Goal: Task Accomplishment & Management: Use online tool/utility

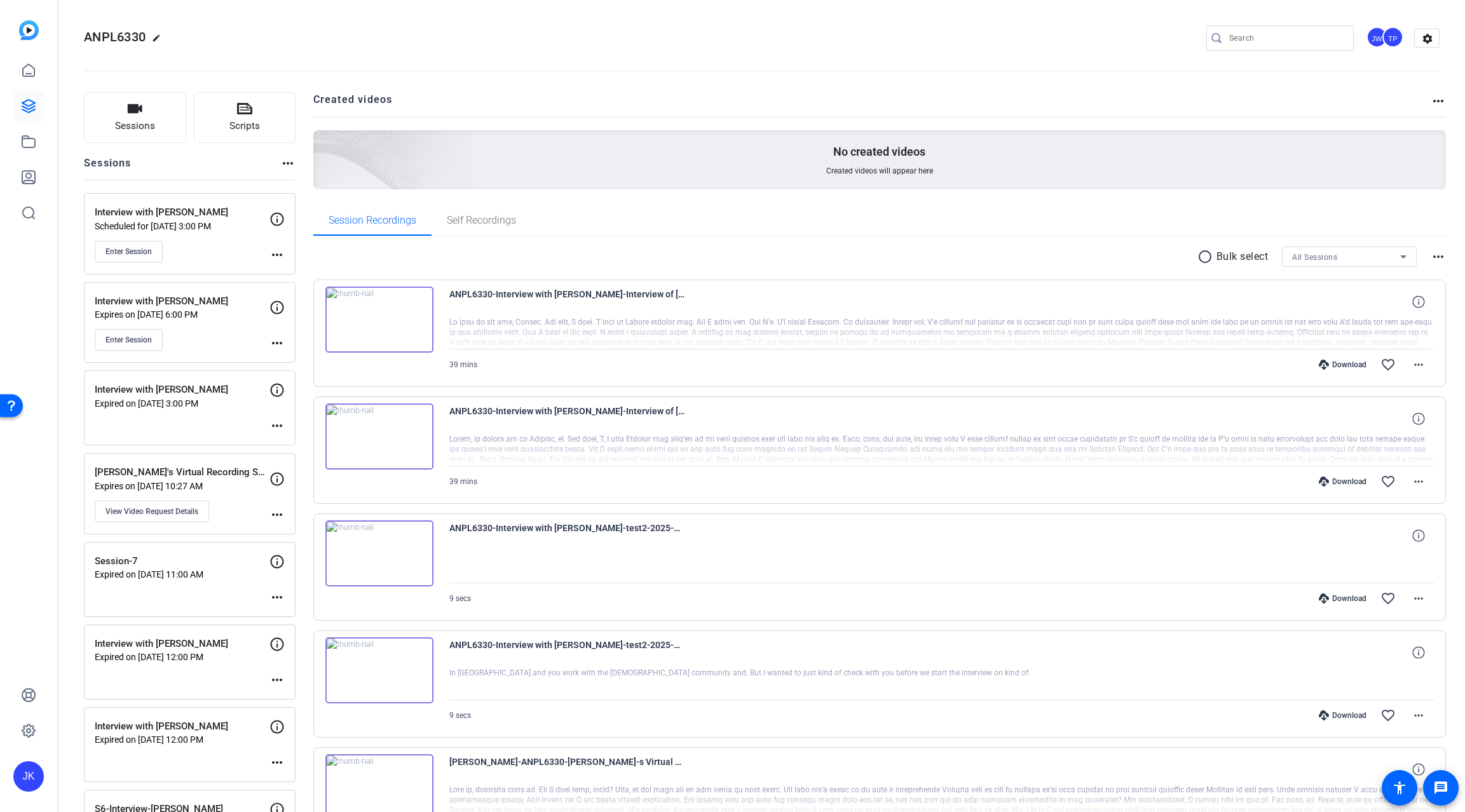
click at [480, 51] on openreel-divider-bar at bounding box center [761, 67] width 1356 height 39
click at [583, 67] on openreel-divider-bar at bounding box center [761, 67] width 1356 height 39
drag, startPoint x: 390, startPoint y: 102, endPoint x: 313, endPoint y: 93, distance: 77.5
click at [313, 93] on h2 "Created videos" at bounding box center [872, 105] width 1118 height 25
click at [465, 76] on openreel-divider-bar at bounding box center [761, 67] width 1356 height 39
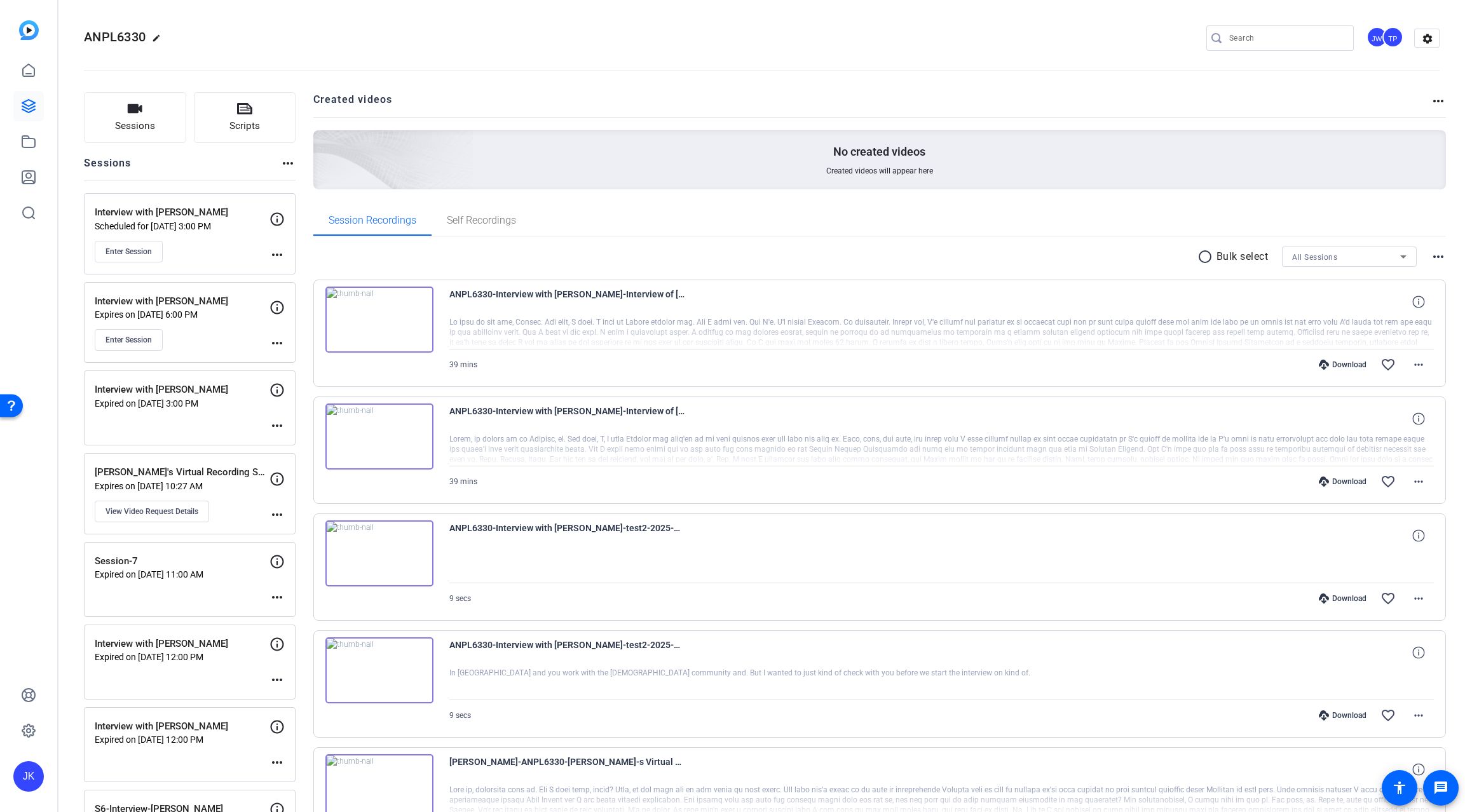
click at [275, 343] on mat-icon "more_horiz" at bounding box center [277, 343] width 15 height 15
click at [313, 360] on span "Edit Session" at bounding box center [308, 362] width 58 height 15
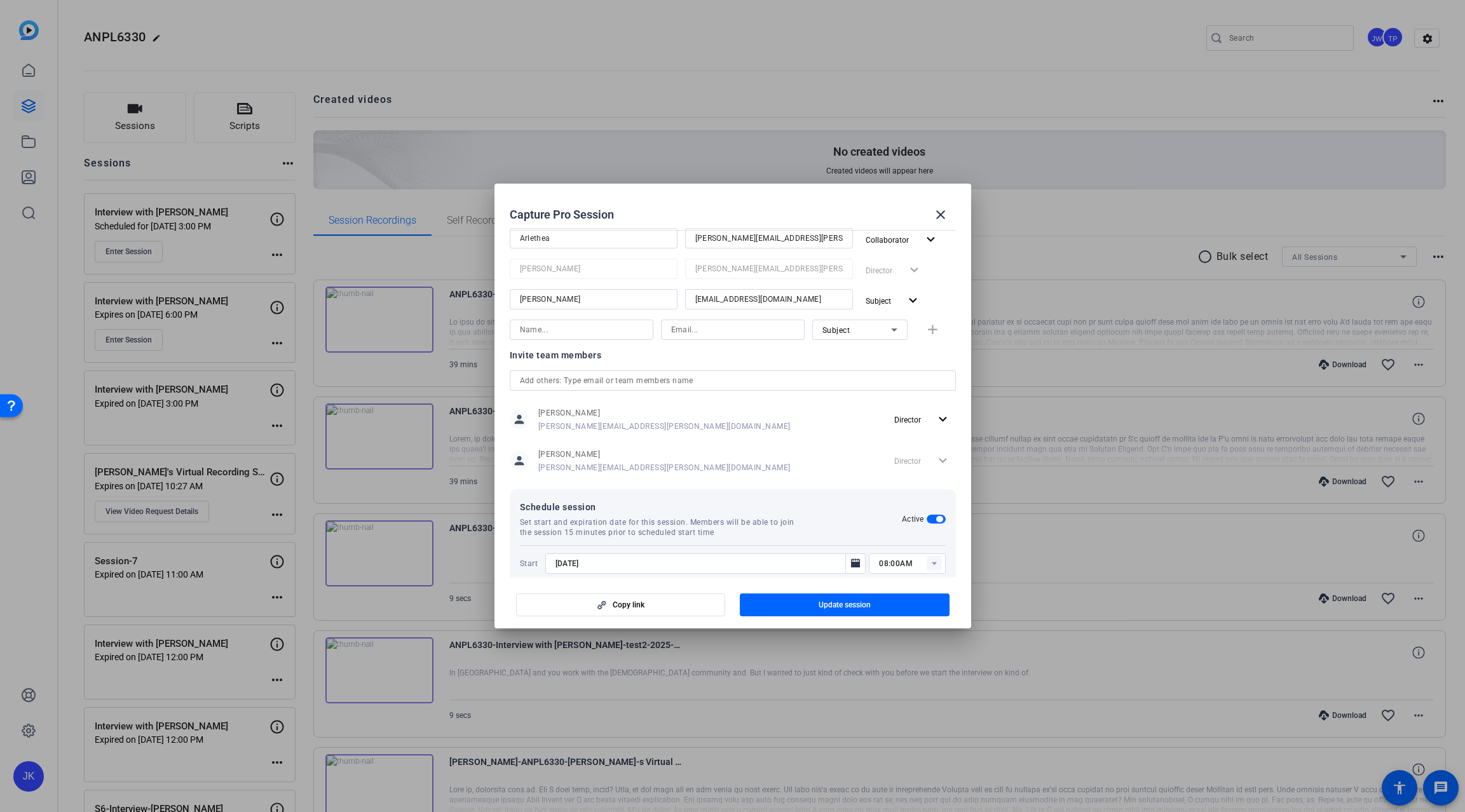
scroll to position [303, 0]
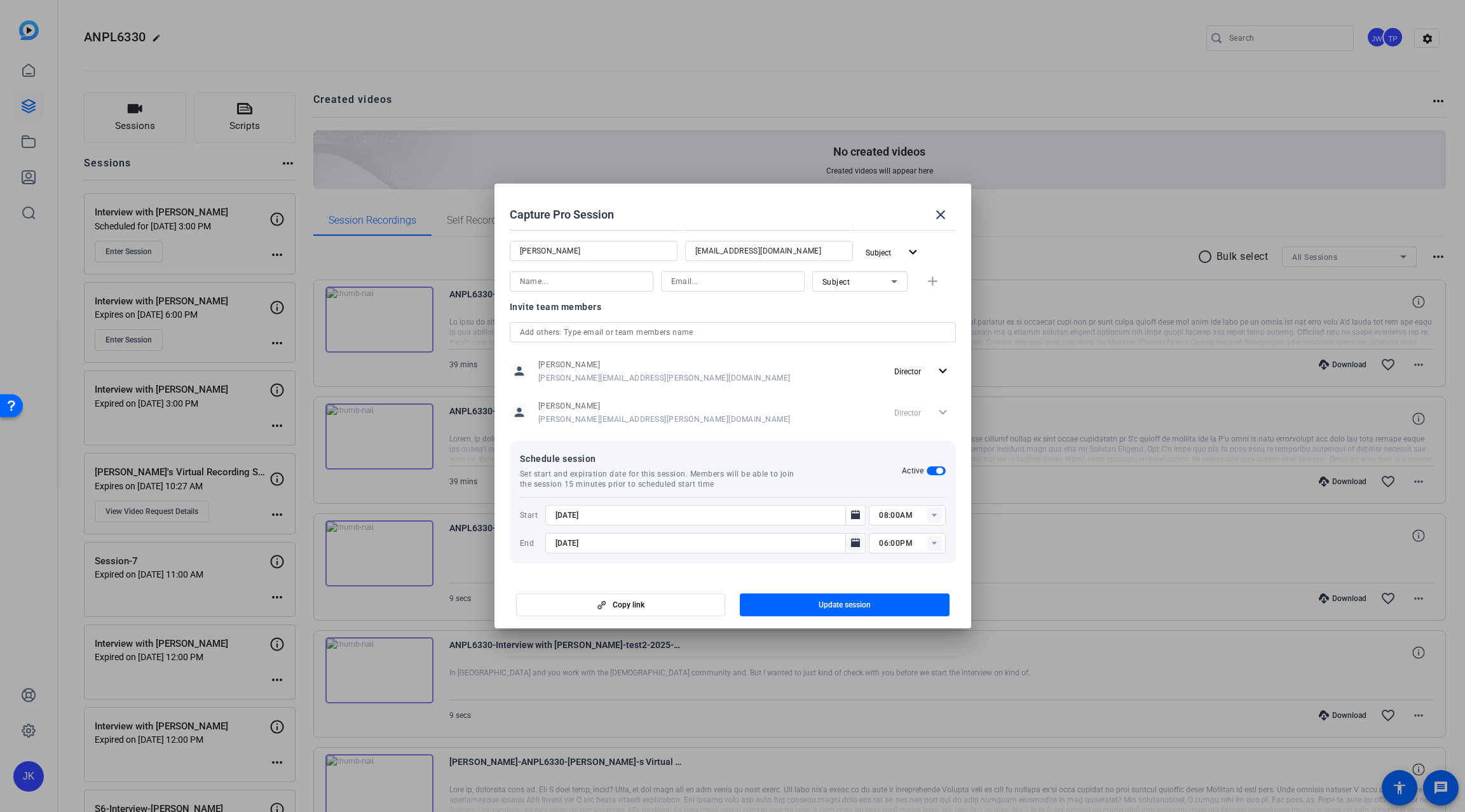
click at [851, 543] on icon "Open calendar" at bounding box center [856, 543] width 9 height 9
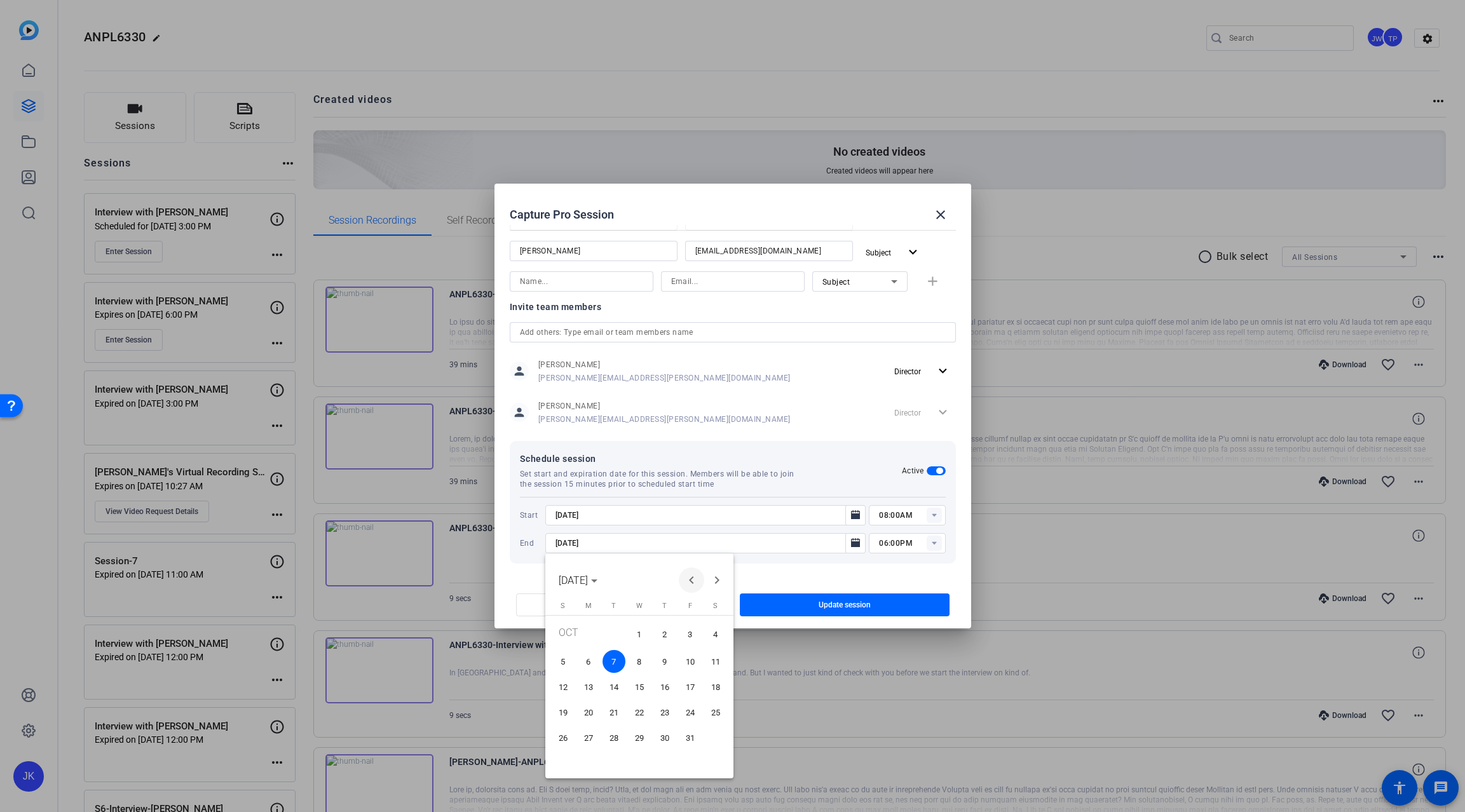
click at [683, 576] on span "Previous month" at bounding box center [691, 580] width 25 height 25
click at [607, 761] on span "30" at bounding box center [614, 760] width 23 height 23
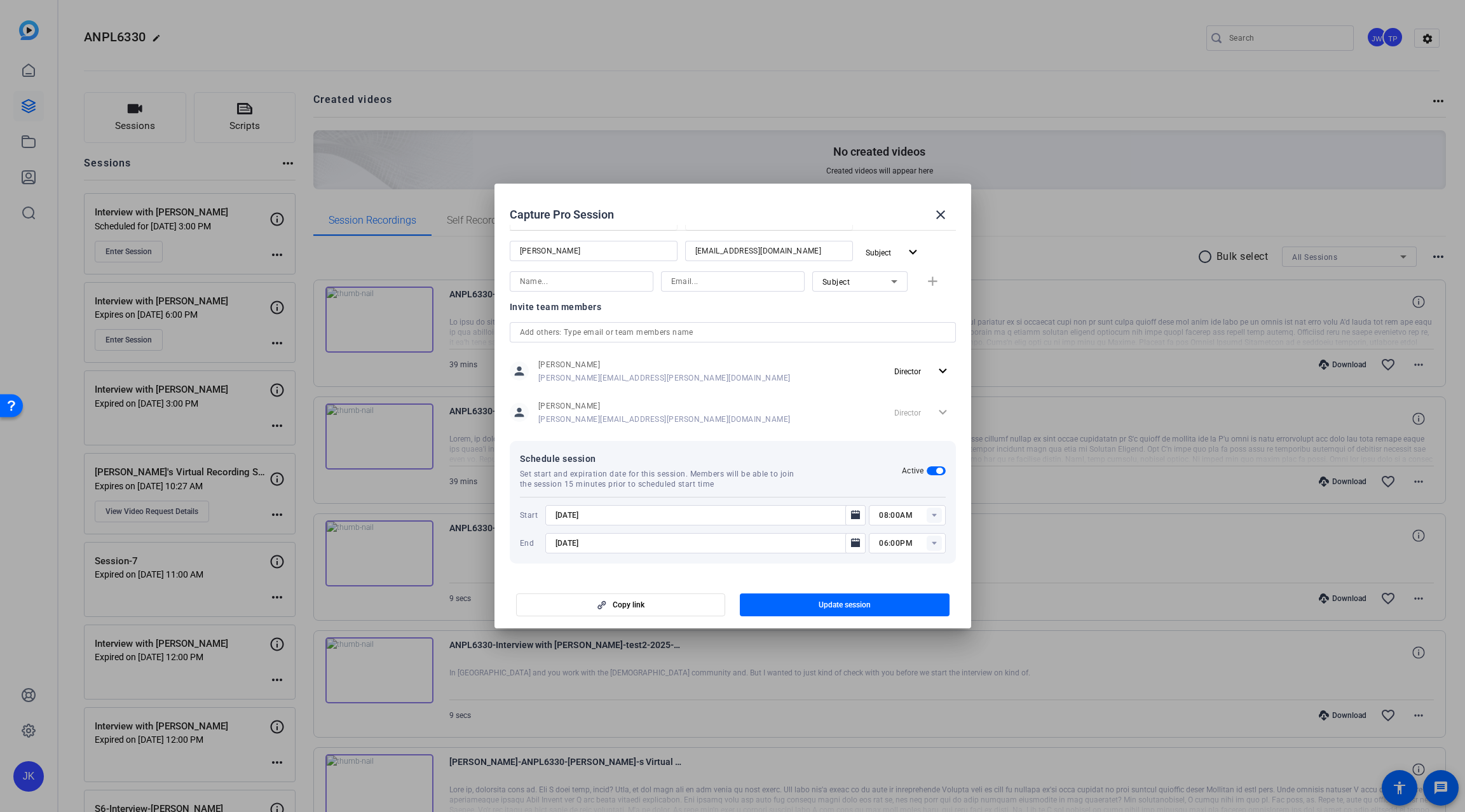
type input "9/30/2025"
click at [927, 541] on rect at bounding box center [934, 543] width 15 height 15
click at [897, 643] on span "03:00AM" at bounding box center [890, 643] width 33 height 9
type input "03:00AM"
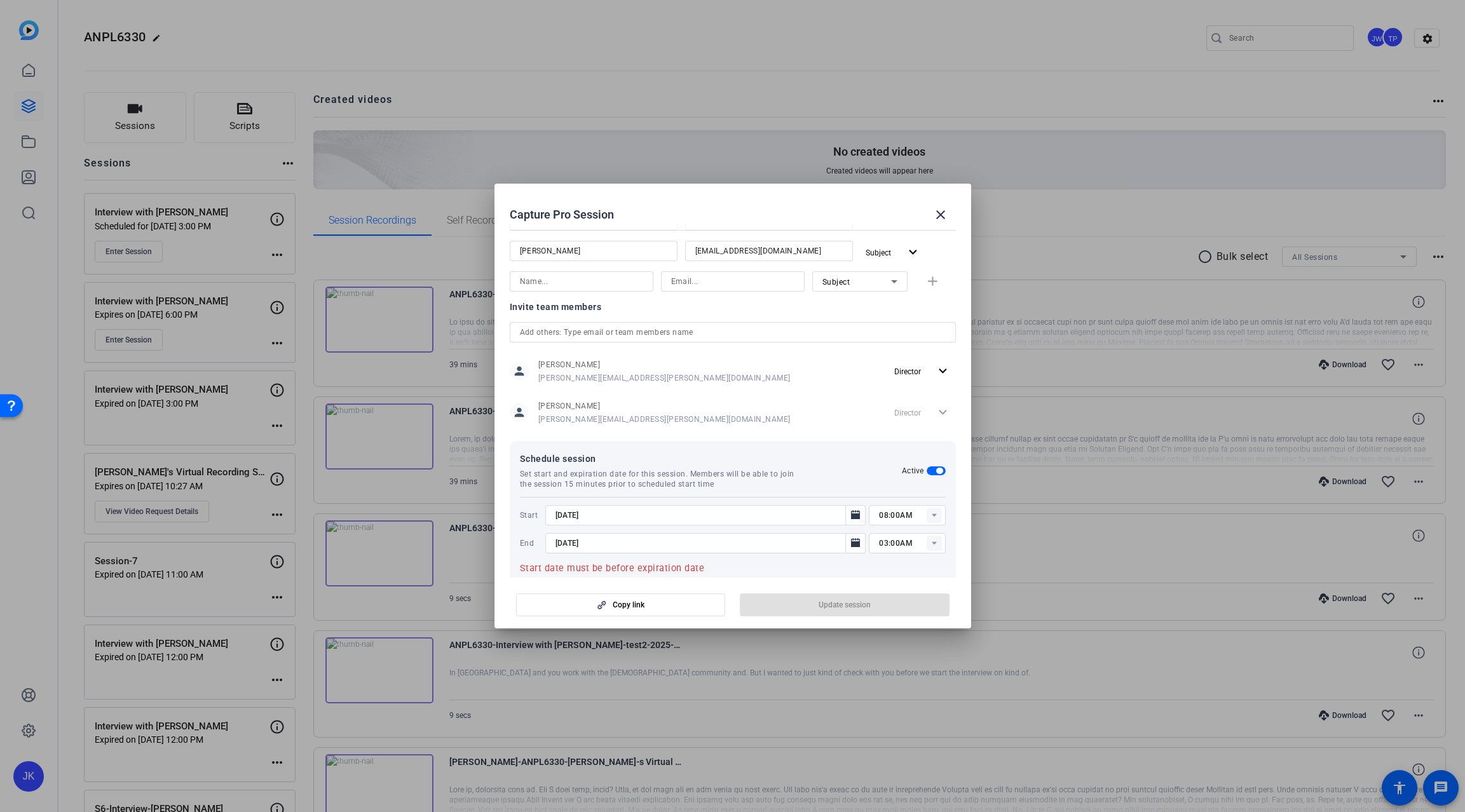
click at [767, 569] on mat-error "Start date must be before expiration date" at bounding box center [733, 568] width 426 height 15
click at [938, 214] on mat-icon "close" at bounding box center [940, 214] width 15 height 15
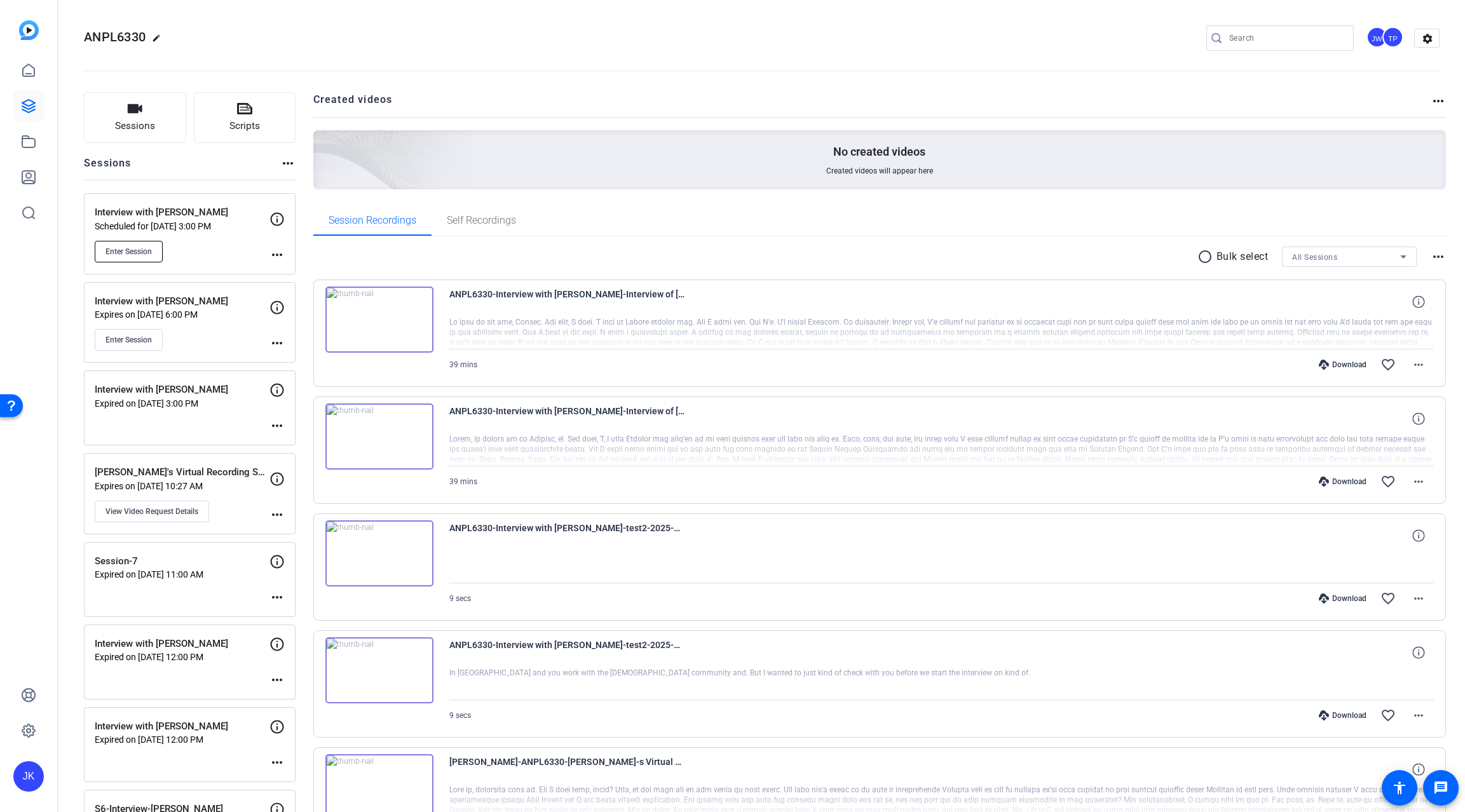
click at [135, 251] on span "Enter Session" at bounding box center [128, 252] width 46 height 10
click at [273, 249] on mat-icon "more_horiz" at bounding box center [277, 254] width 15 height 15
click at [297, 291] on span "Archive Session" at bounding box center [308, 289] width 58 height 15
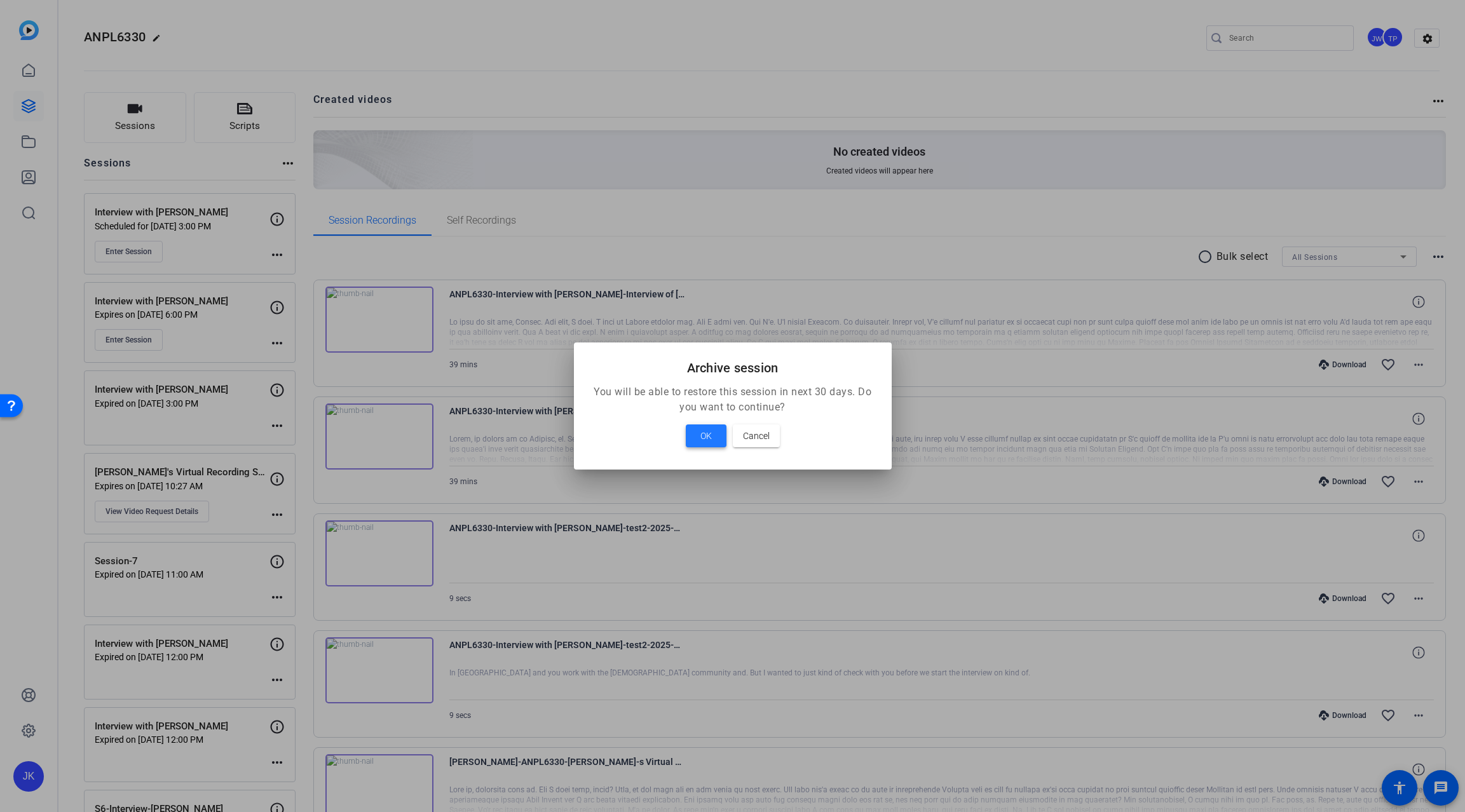
click at [707, 437] on span "OK" at bounding box center [706, 435] width 12 height 15
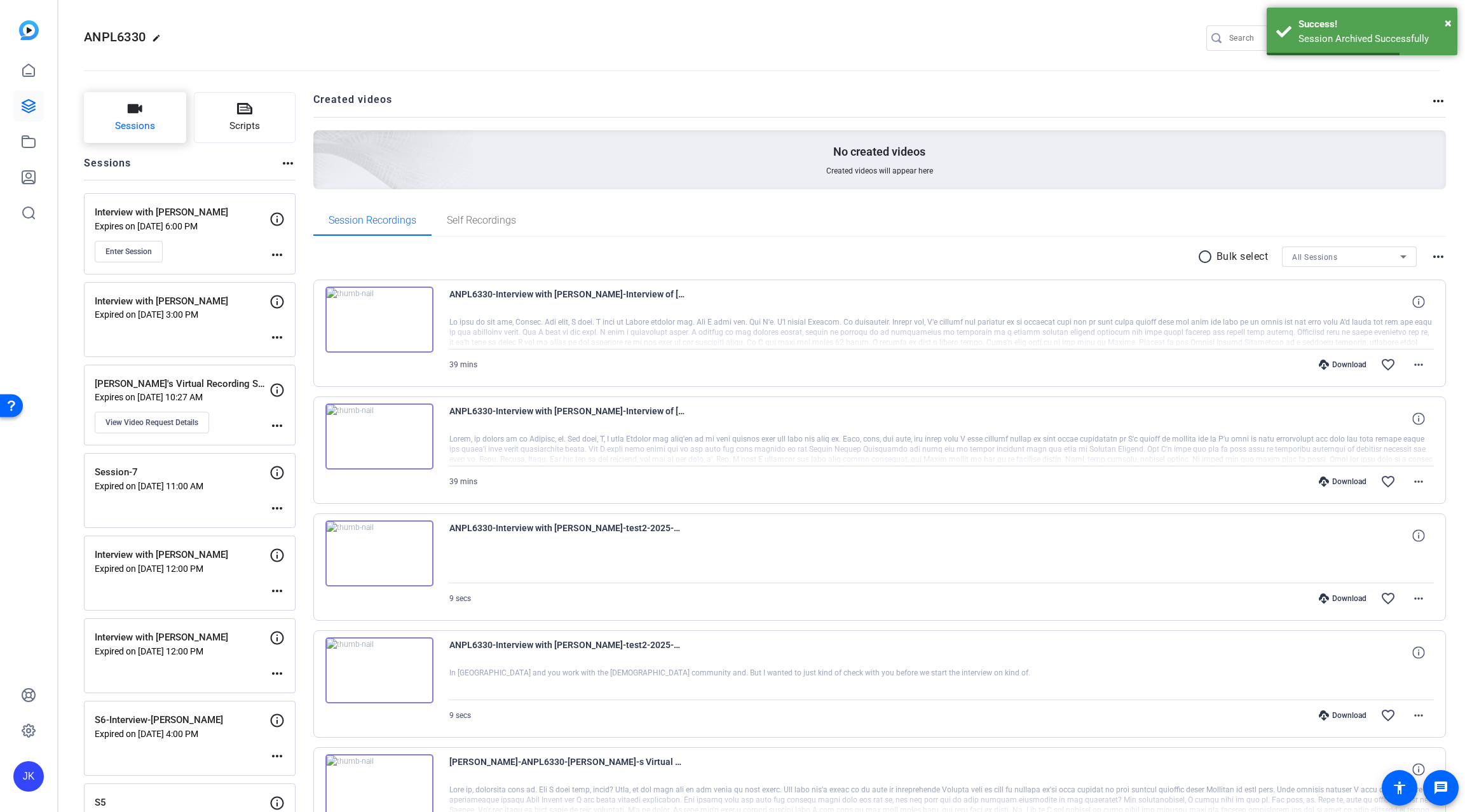
click at [148, 117] on button "Sessions" at bounding box center [135, 118] width 102 height 51
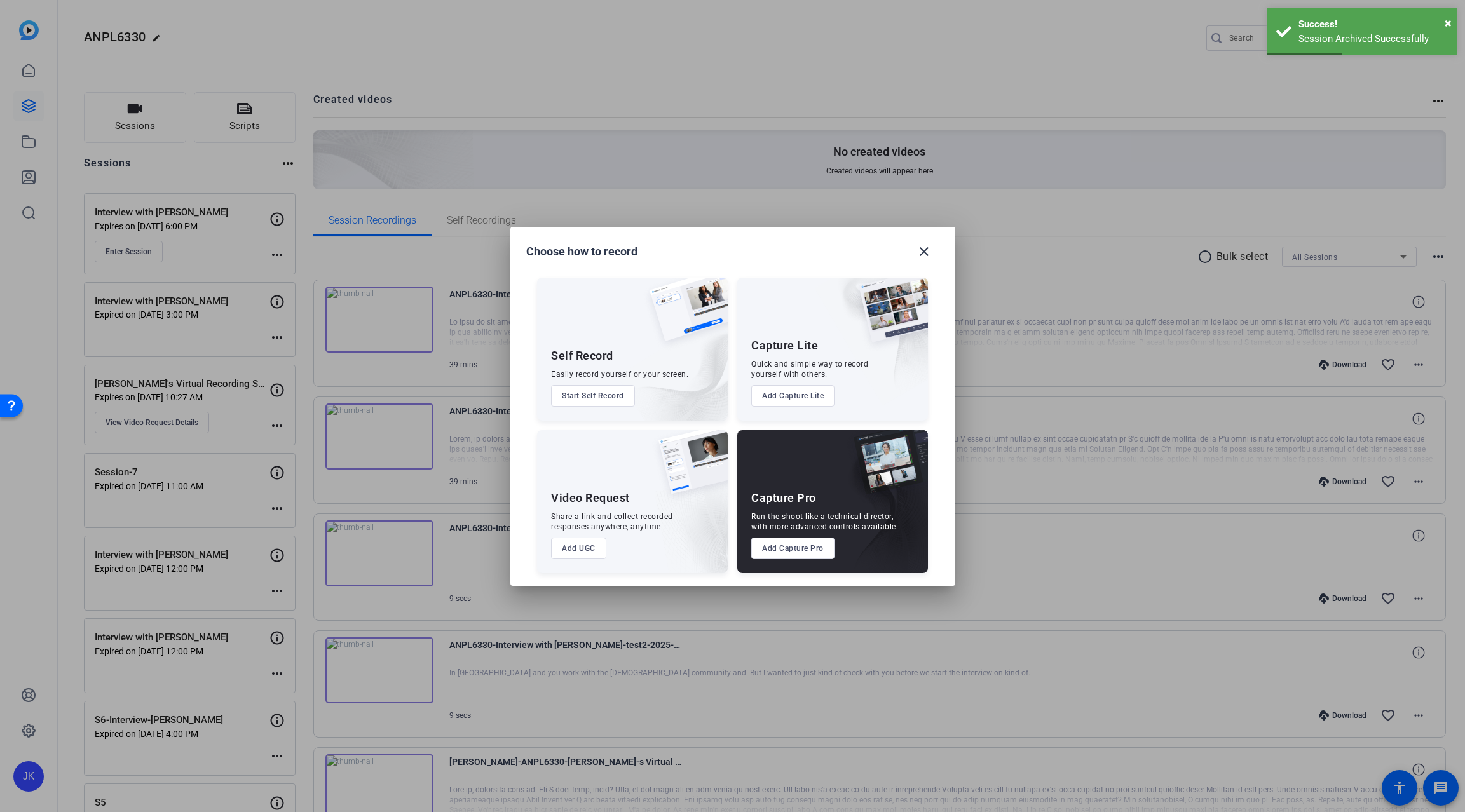
click at [807, 560] on div "Capture Pro Run the shoot like a technical director, with more advanced control…" at bounding box center [832, 502] width 191 height 143
click at [794, 553] on button "Add Capture Pro" at bounding box center [793, 548] width 83 height 21
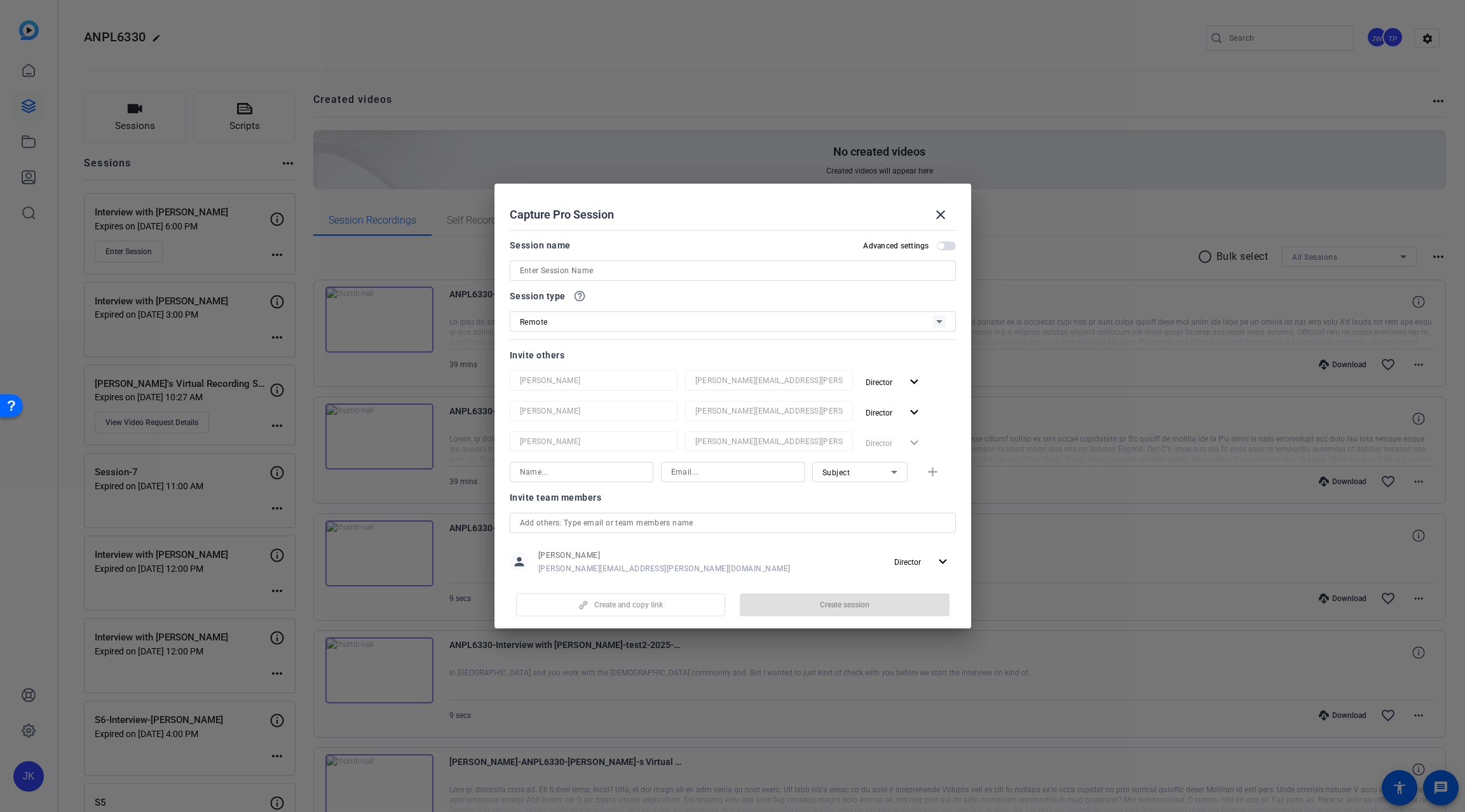
click at [584, 275] on input at bounding box center [733, 270] width 426 height 15
paste input "[PERSON_NAME]"
click at [584, 273] on input "Interview with TimTim Strauch" at bounding box center [733, 270] width 426 height 15
type input "Interview with [PERSON_NAME]"
click at [907, 387] on mat-icon "expand_more" at bounding box center [914, 382] width 16 height 16
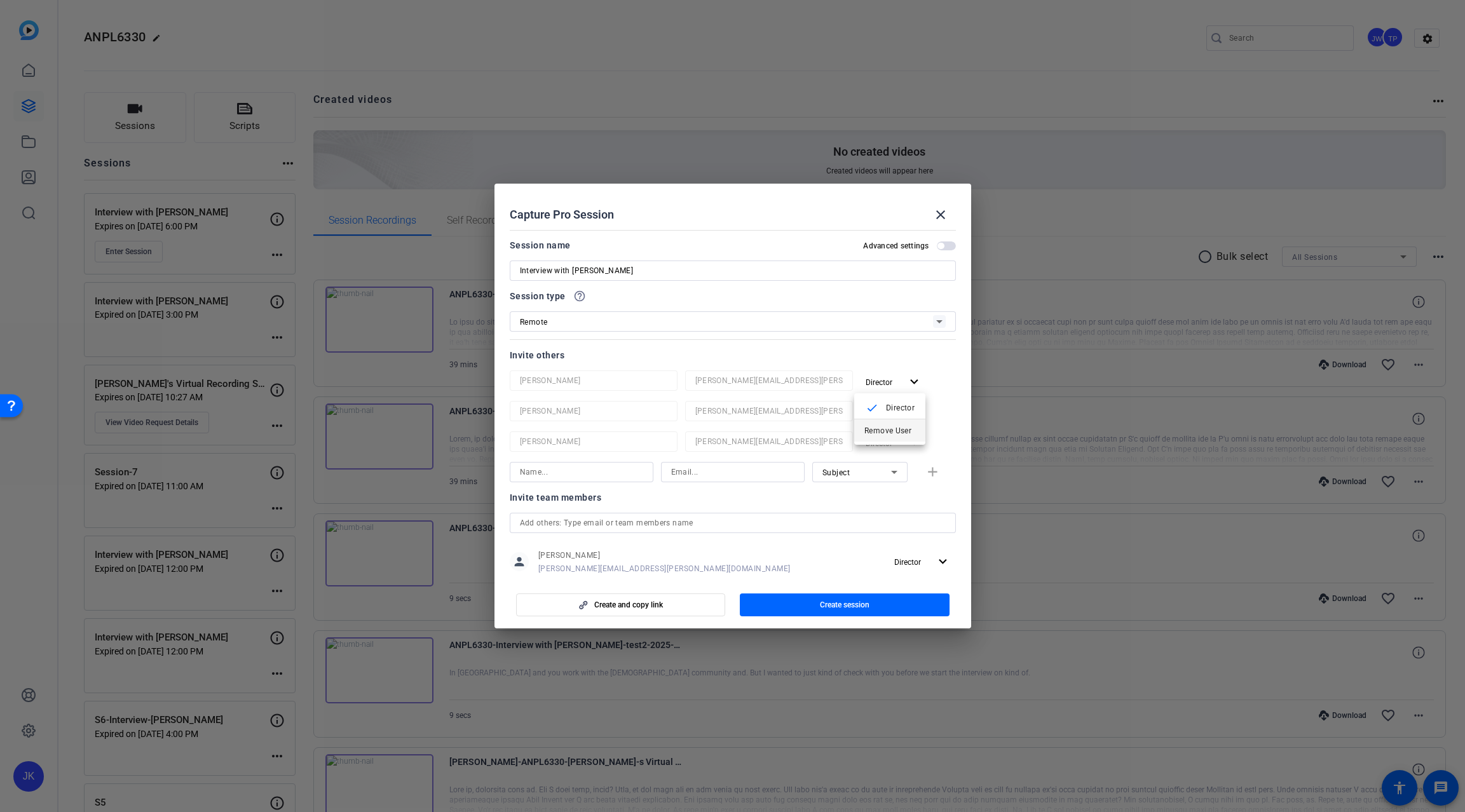
click at [896, 424] on span "Remove User" at bounding box center [890, 430] width 51 height 15
click at [907, 377] on mat-icon "expand_more" at bounding box center [914, 382] width 16 height 16
click at [897, 429] on span "Remove User" at bounding box center [888, 431] width 47 height 9
click at [558, 414] on input at bounding box center [581, 411] width 123 height 15
paste input "[PERSON_NAME]"
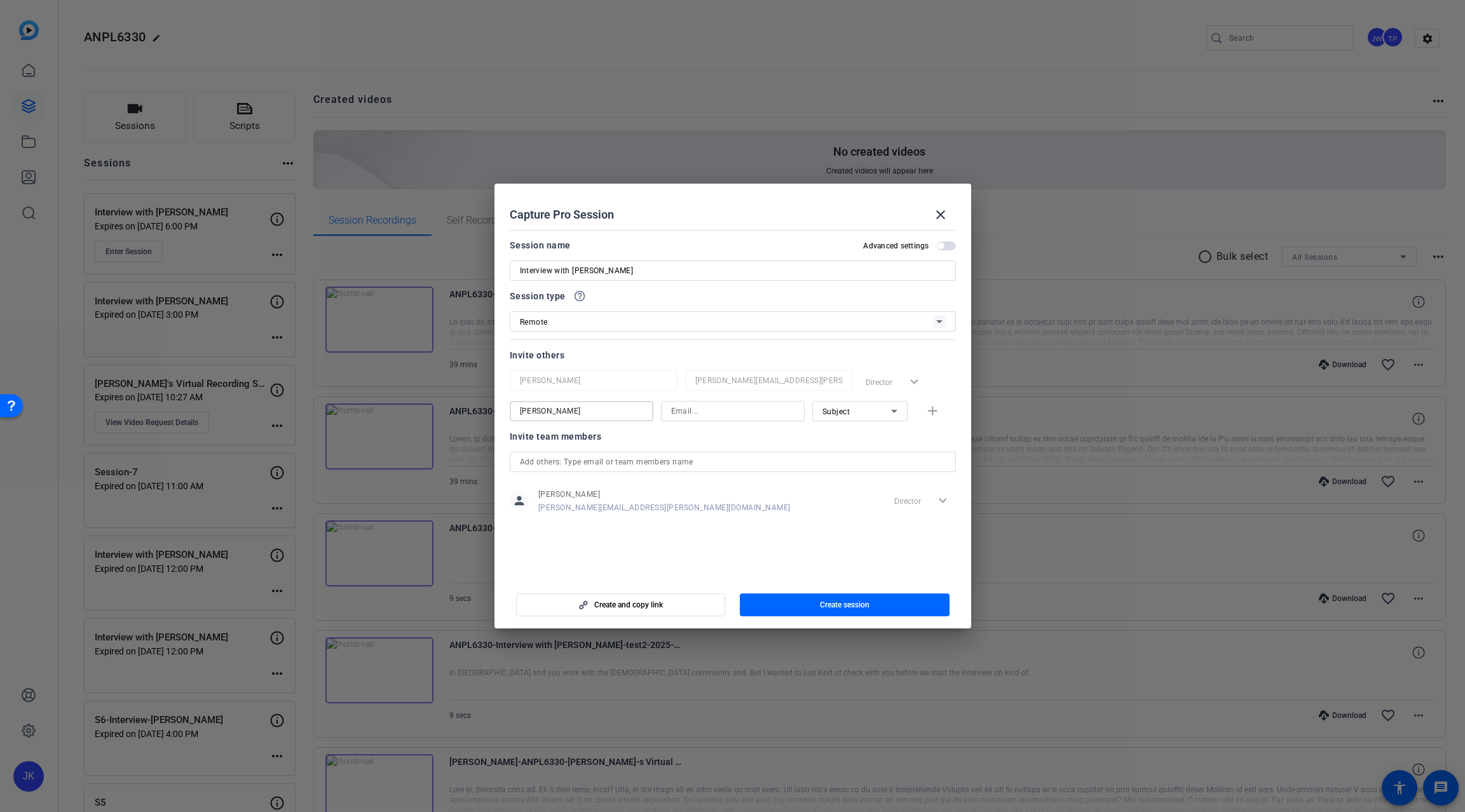
type input "[PERSON_NAME]"
click at [720, 406] on input at bounding box center [732, 411] width 123 height 15
click at [720, 410] on input at bounding box center [732, 411] width 123 height 15
paste input "tstrauch@oneoc.org"
type input "tstrauch@oneoc.org"
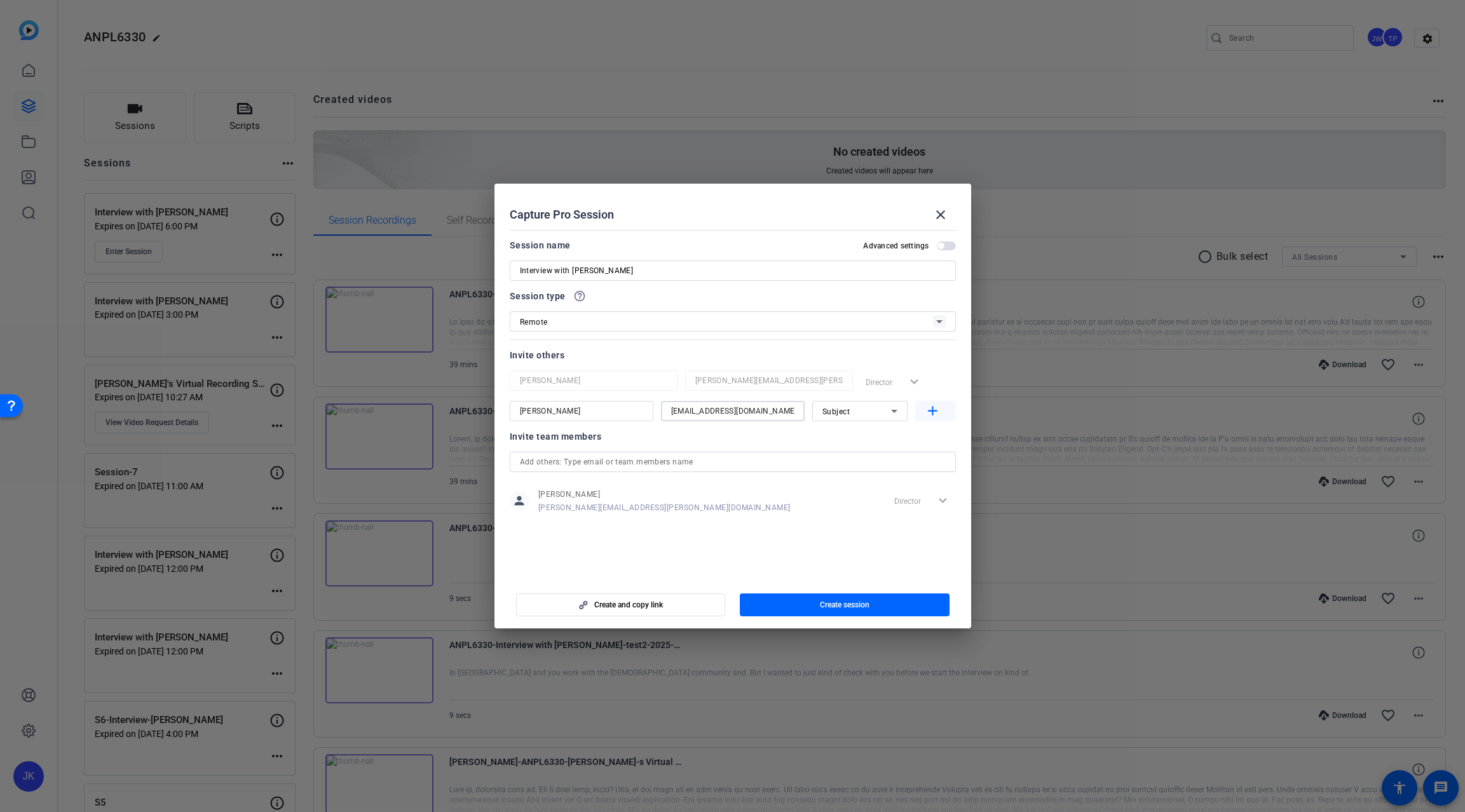
click at [931, 413] on mat-icon "add" at bounding box center [933, 411] width 16 height 16
click at [609, 444] on input at bounding box center [581, 441] width 123 height 15
type input "[PERSON_NAME]"
click at [696, 443] on input at bounding box center [732, 441] width 123 height 15
paste input "rcurrietriska@volnow.org"
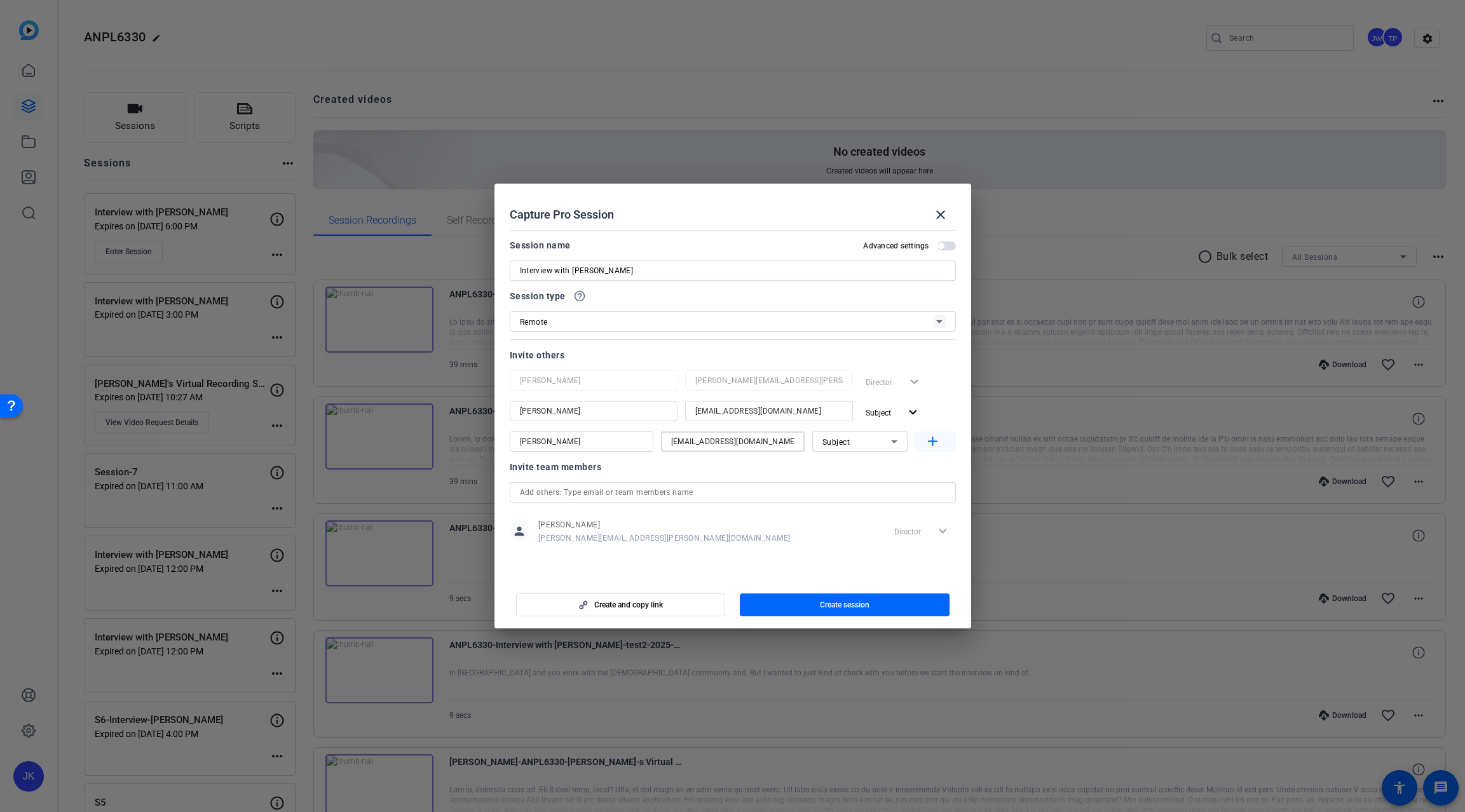
type input "rcurrietriska@volnow.org"
click at [931, 440] on mat-icon "add" at bounding box center [933, 442] width 16 height 16
click at [620, 476] on input at bounding box center [581, 472] width 123 height 15
type input "Arlethea"
click at [705, 471] on input at bounding box center [732, 472] width 123 height 15
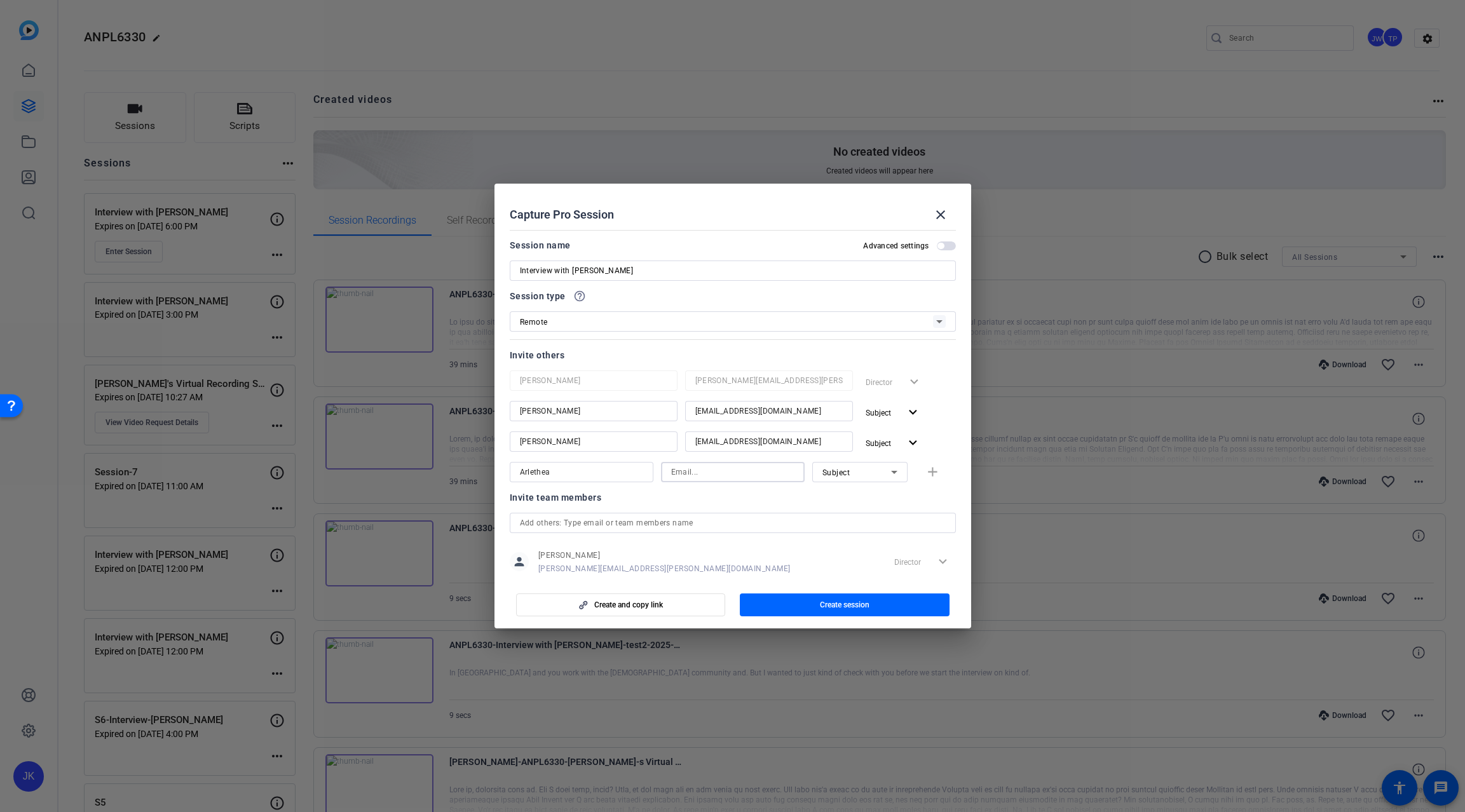
paste input "arlethea-goden@bisk.com"
type input "arlethea-goden@bisk.com"
click at [892, 470] on icon at bounding box center [894, 472] width 15 height 15
click at [873, 501] on mat-option "Collaborator" at bounding box center [853, 497] width 96 height 20
click at [926, 469] on mat-icon "add" at bounding box center [933, 472] width 16 height 16
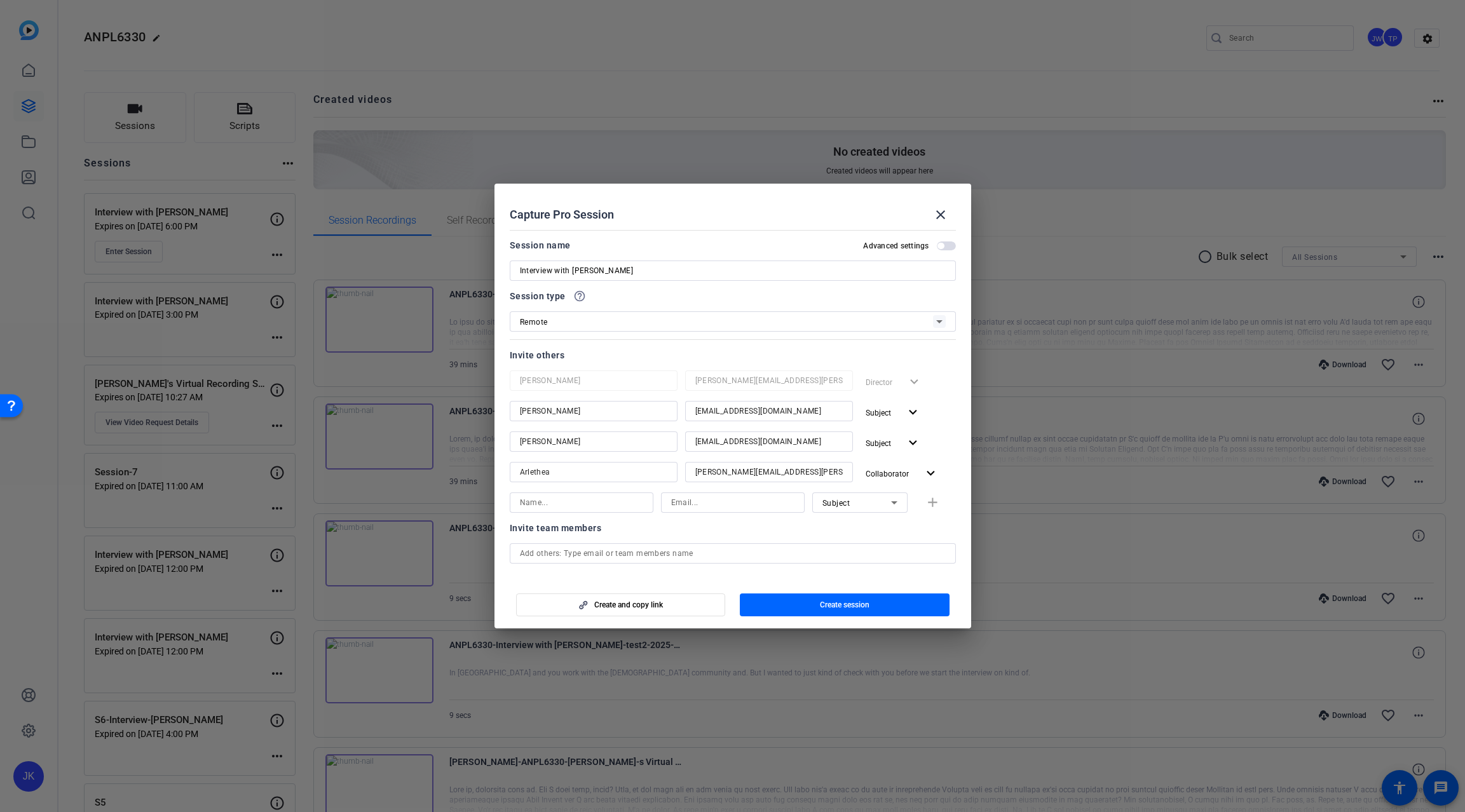
click at [802, 529] on div "Invite team members" at bounding box center [733, 528] width 446 height 15
click at [940, 250] on span "button" at bounding box center [946, 246] width 19 height 9
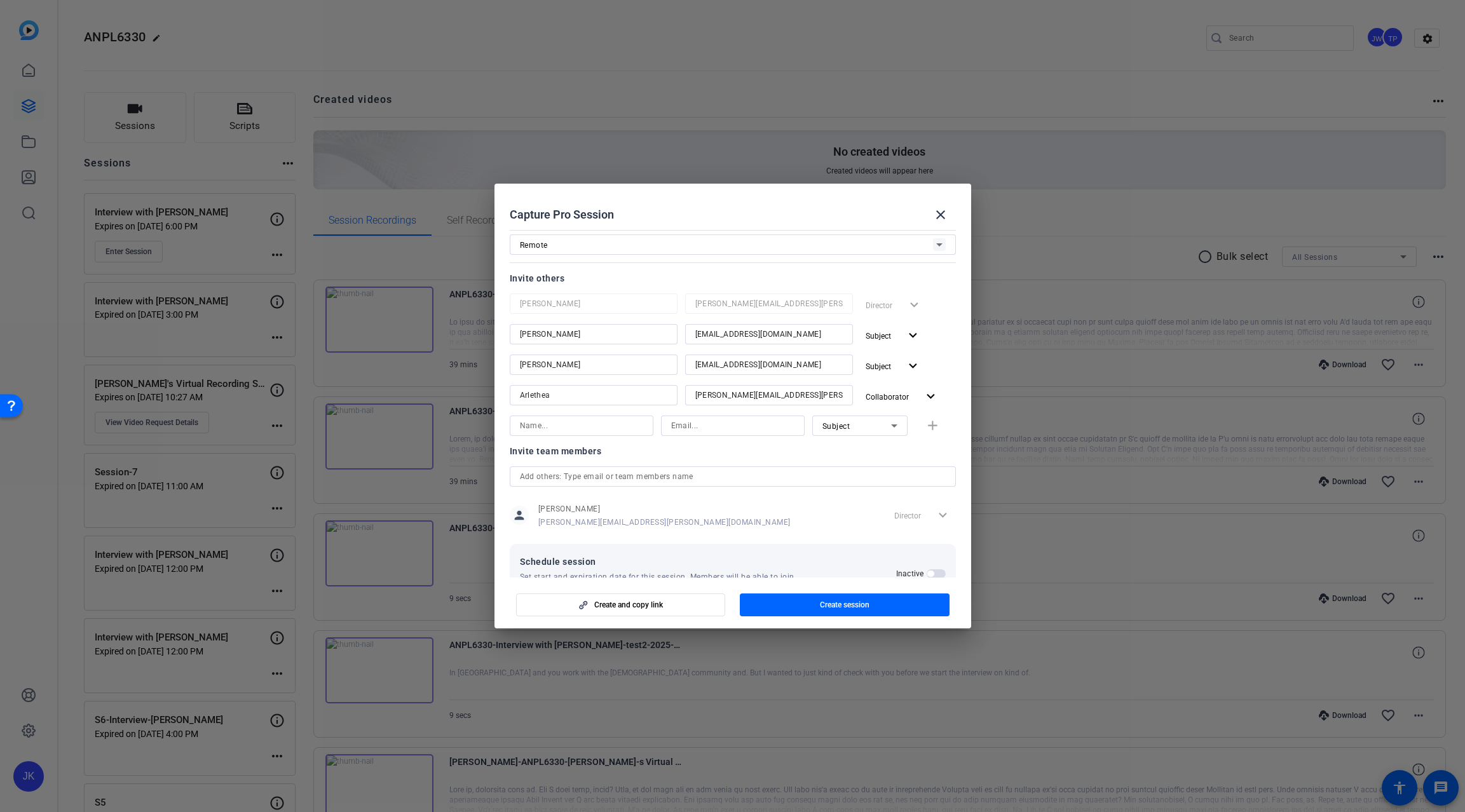
scroll to position [116, 0]
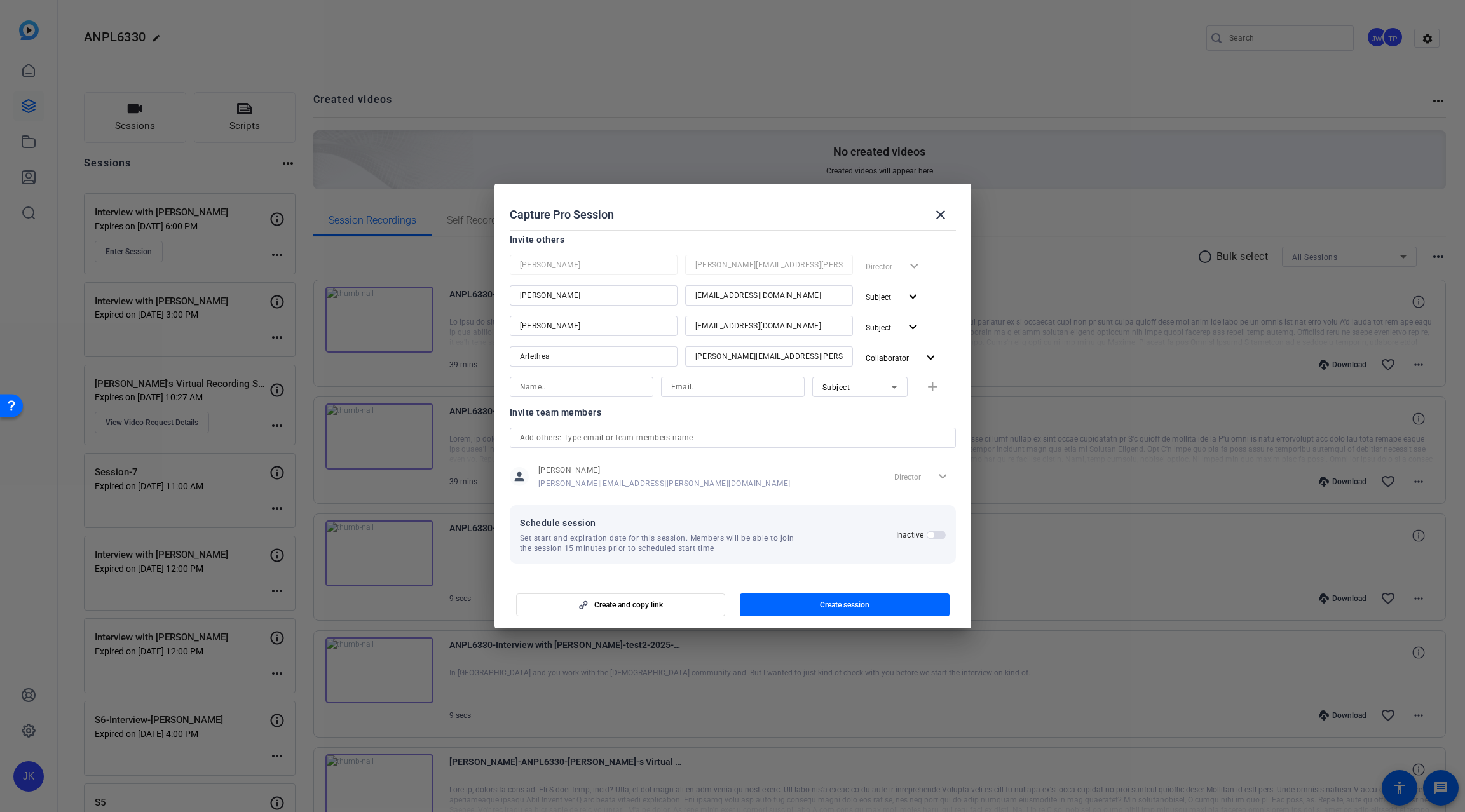
click at [928, 537] on span "button" at bounding box center [936, 535] width 19 height 9
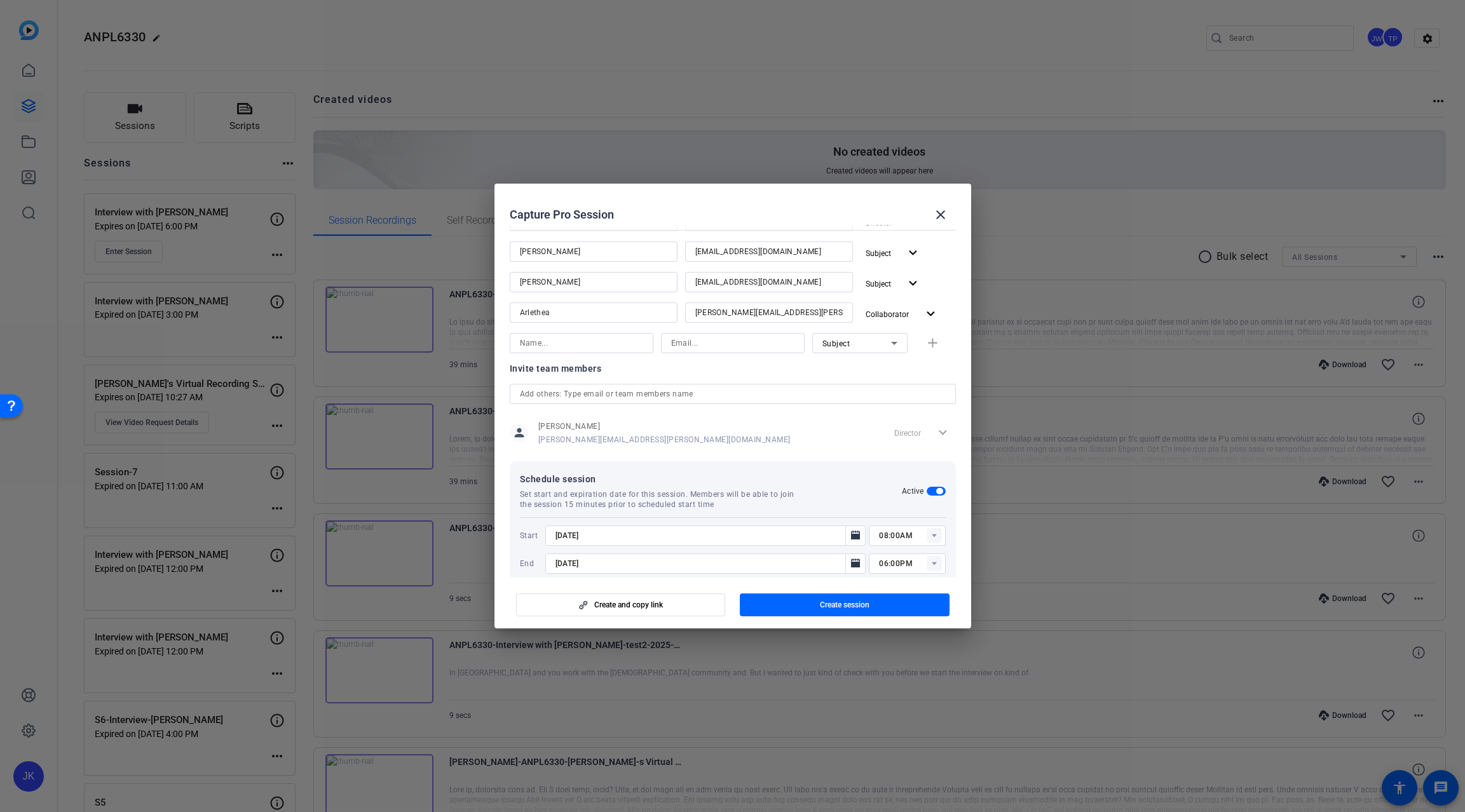
scroll to position [180, 0]
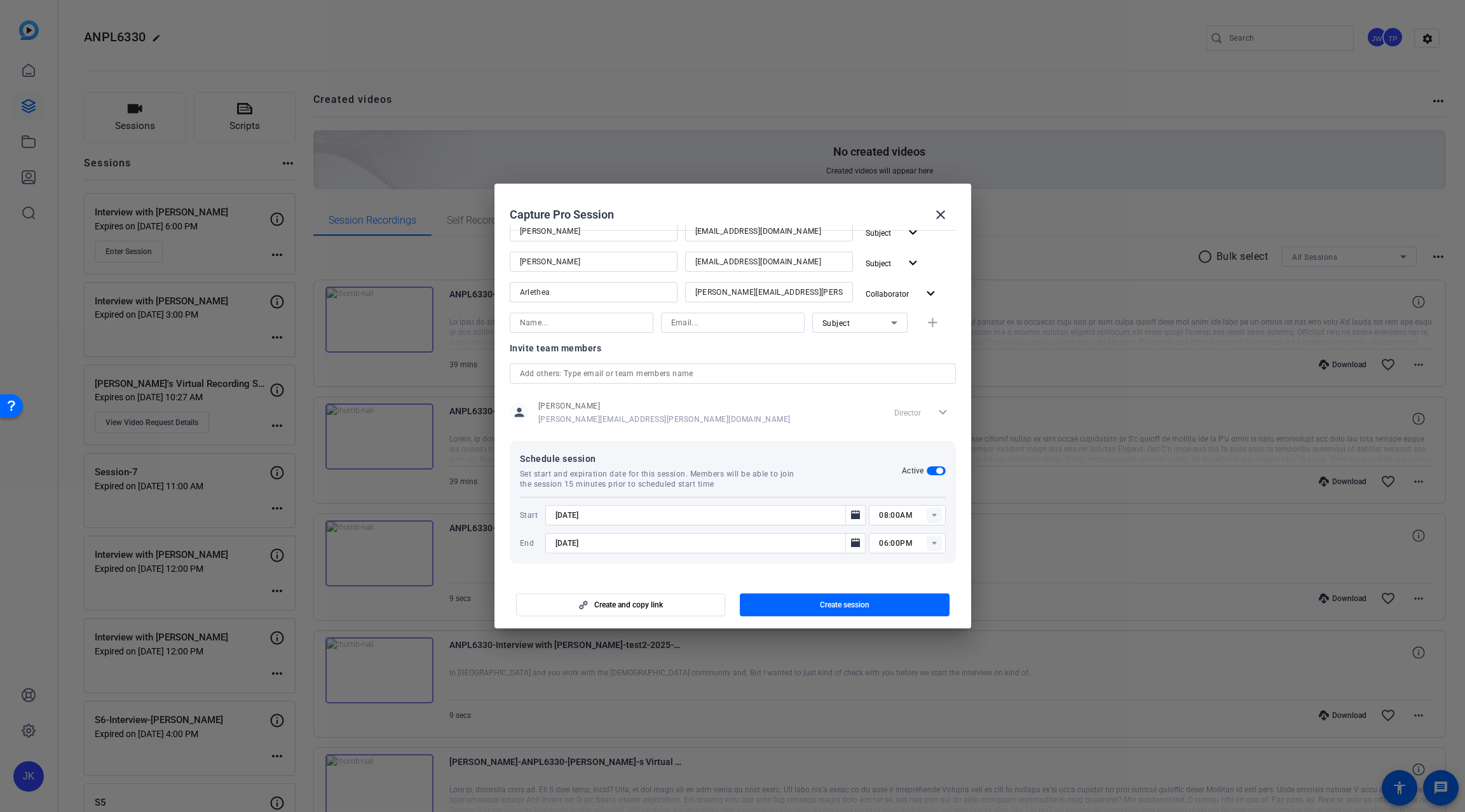
click at [927, 514] on rect at bounding box center [934, 515] width 15 height 15
click at [888, 614] on span "03:00PM" at bounding box center [890, 617] width 33 height 9
type input "03:00PM"
click at [851, 545] on icon "Open calendar" at bounding box center [856, 543] width 9 height 9
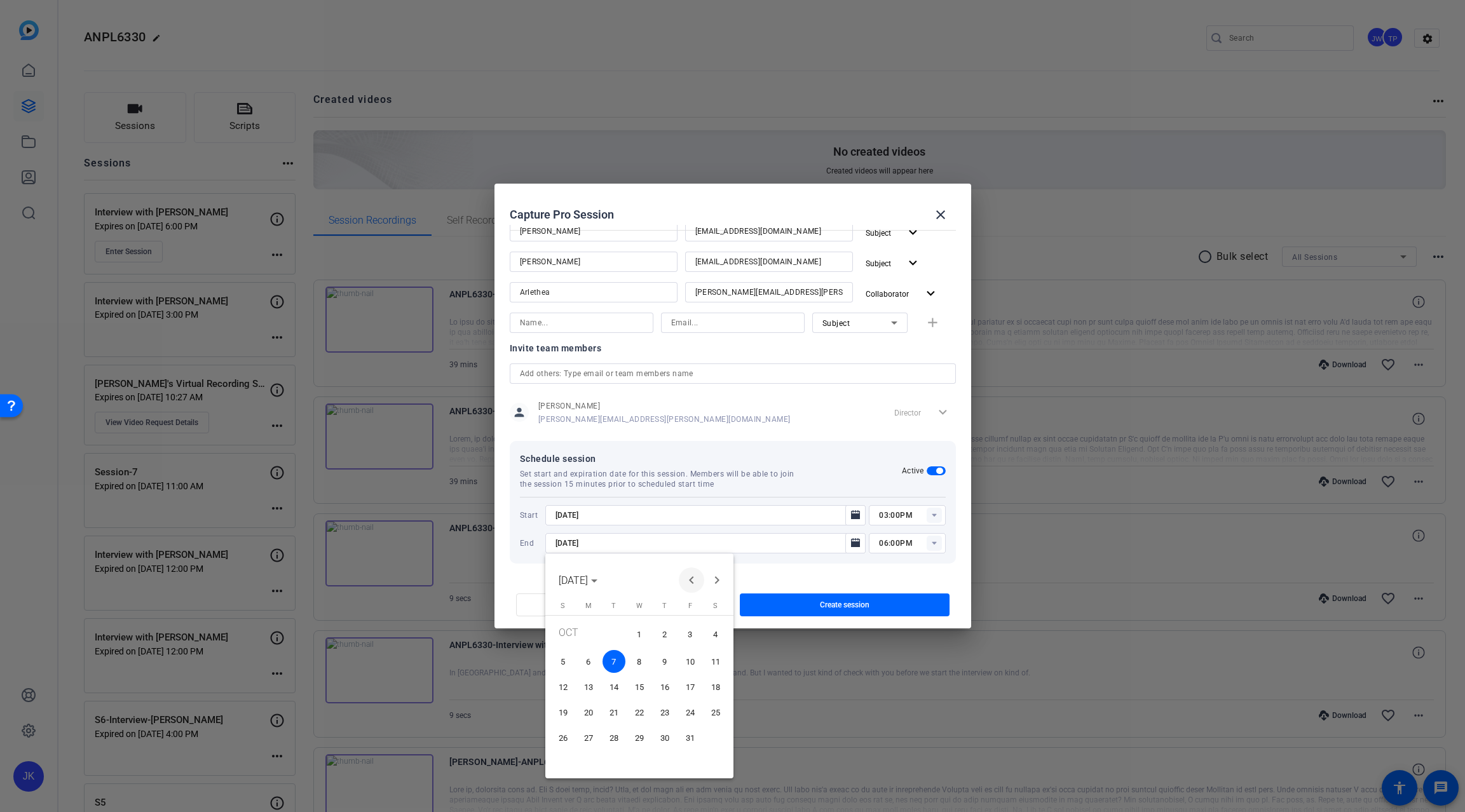
click at [695, 575] on span "Previous month" at bounding box center [691, 580] width 25 height 25
click at [616, 760] on span "30" at bounding box center [614, 760] width 23 height 23
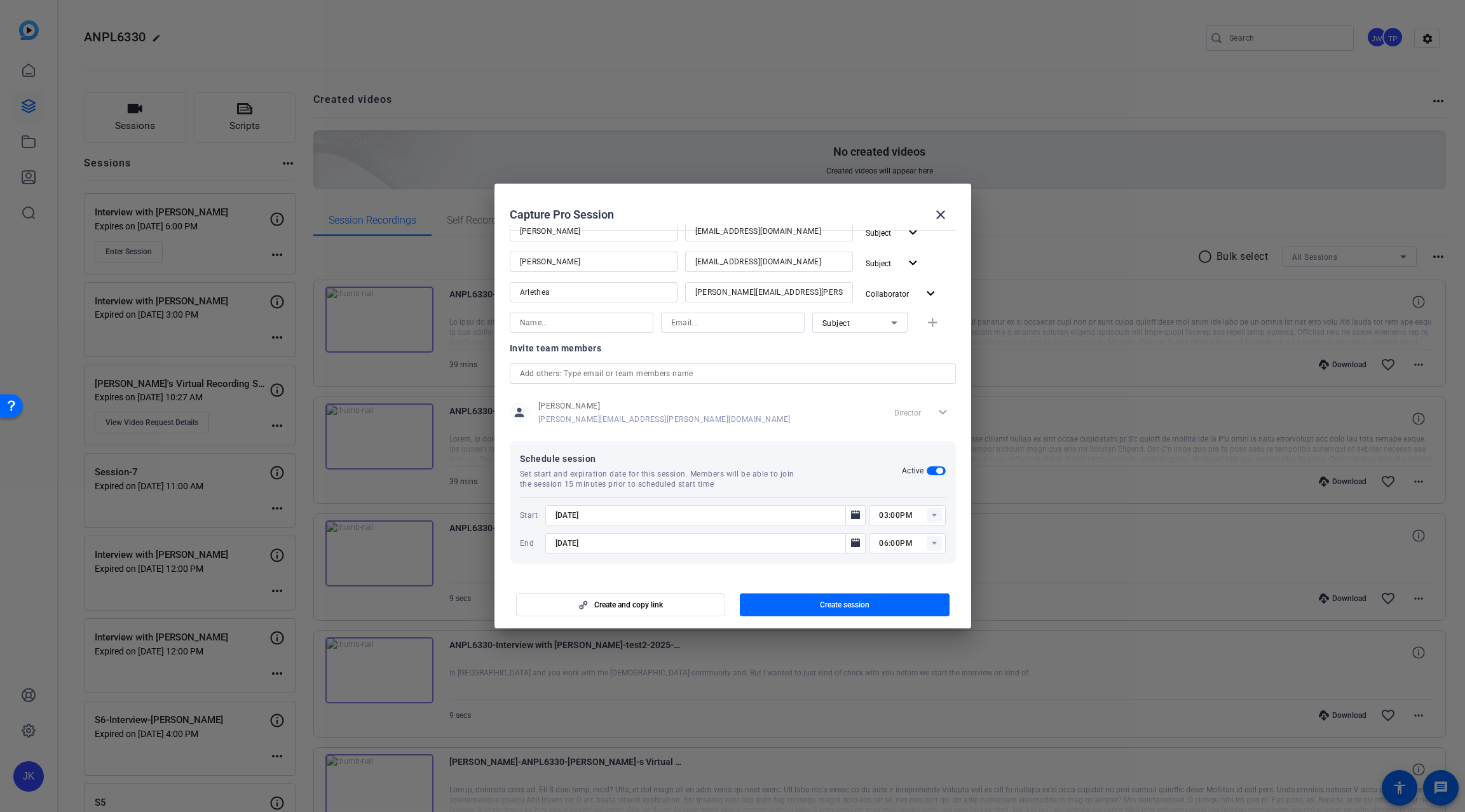
type input "9/30/2025"
click at [840, 598] on span "button" at bounding box center [845, 604] width 210 height 31
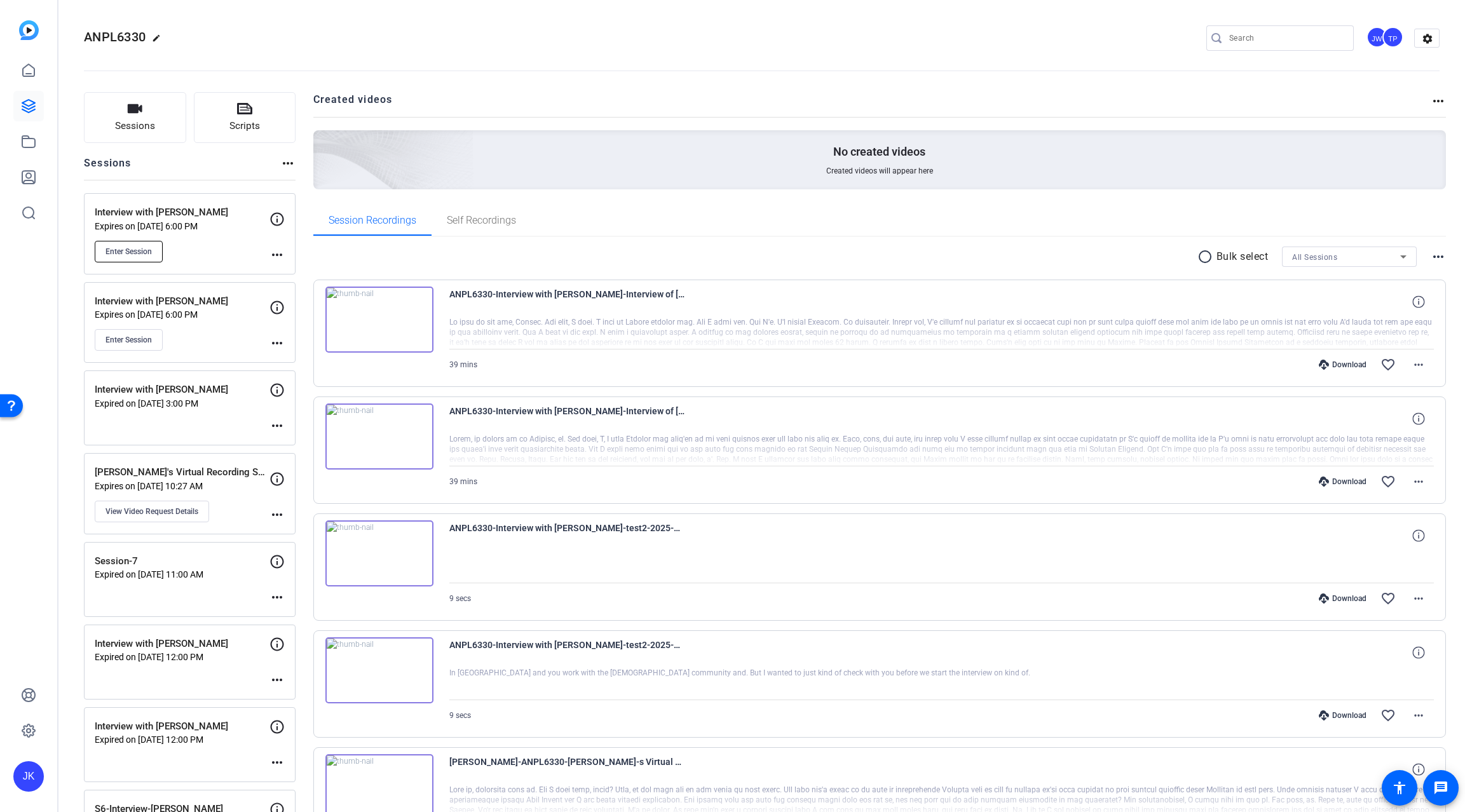
click at [128, 249] on span "Enter Session" at bounding box center [128, 252] width 46 height 10
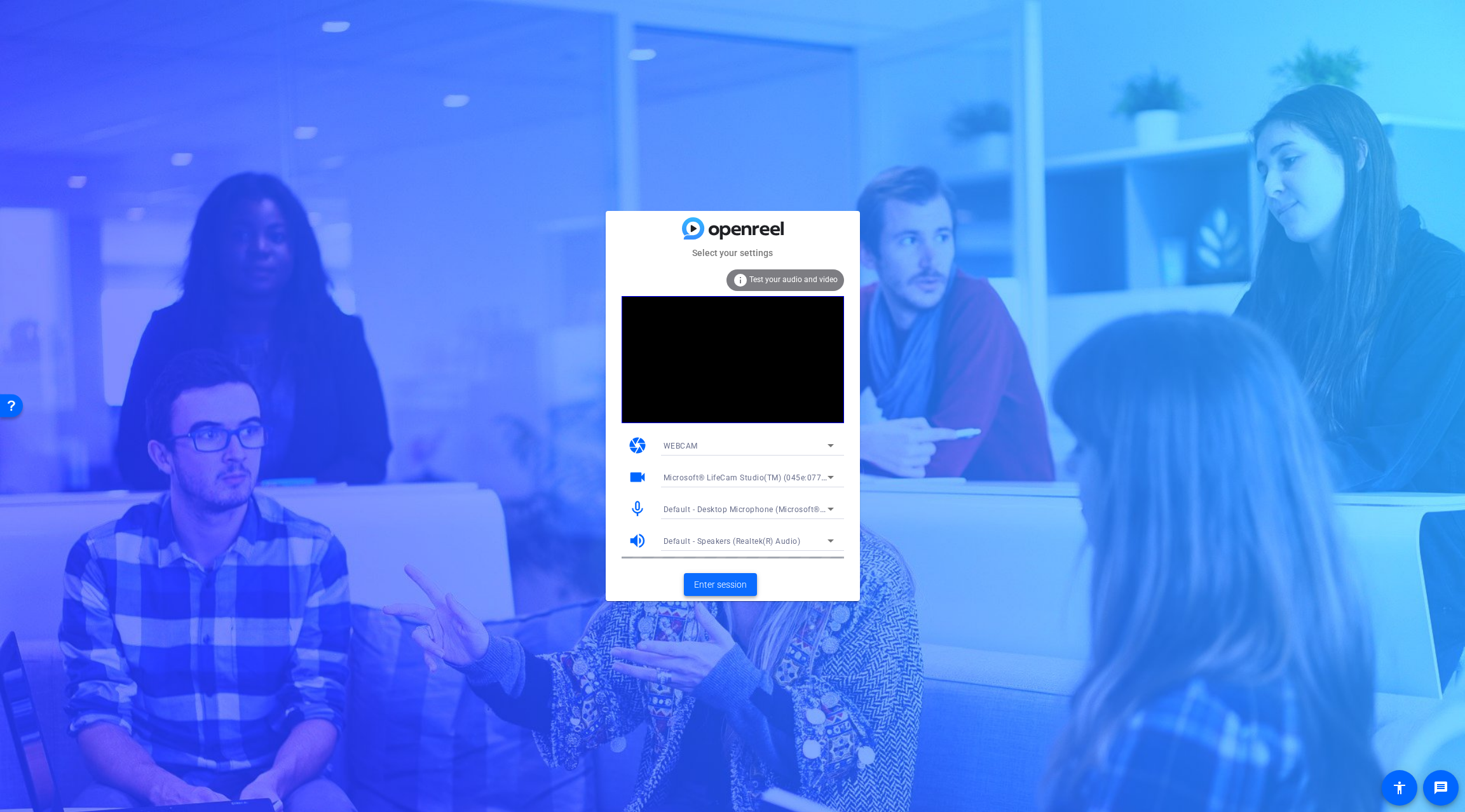
click at [722, 585] on span "Enter session" at bounding box center [720, 585] width 53 height 14
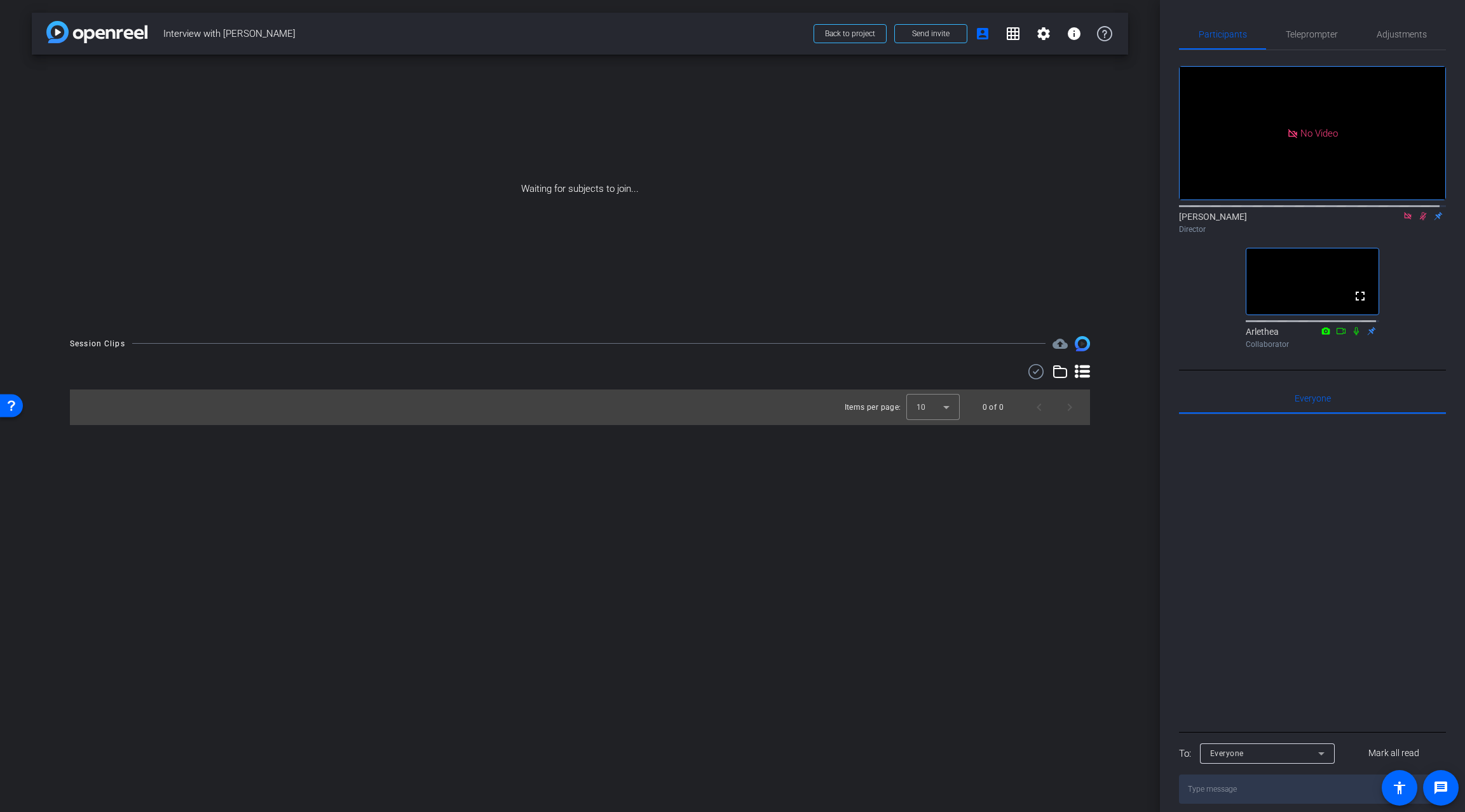
click at [1420, 221] on icon at bounding box center [1423, 216] width 7 height 8
click at [1403, 221] on icon at bounding box center [1408, 216] width 10 height 9
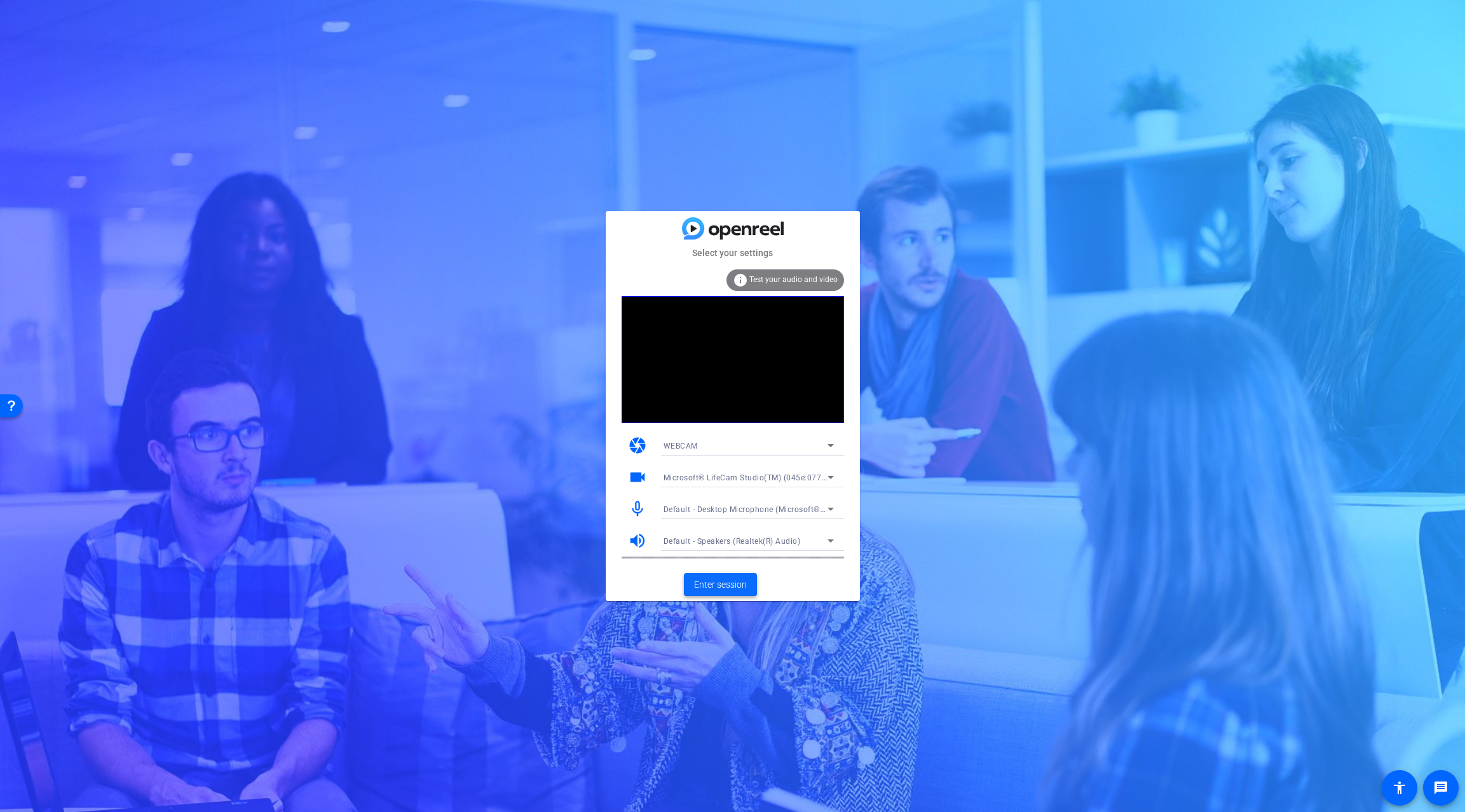
click at [709, 583] on span "Enter session" at bounding box center [720, 585] width 53 height 14
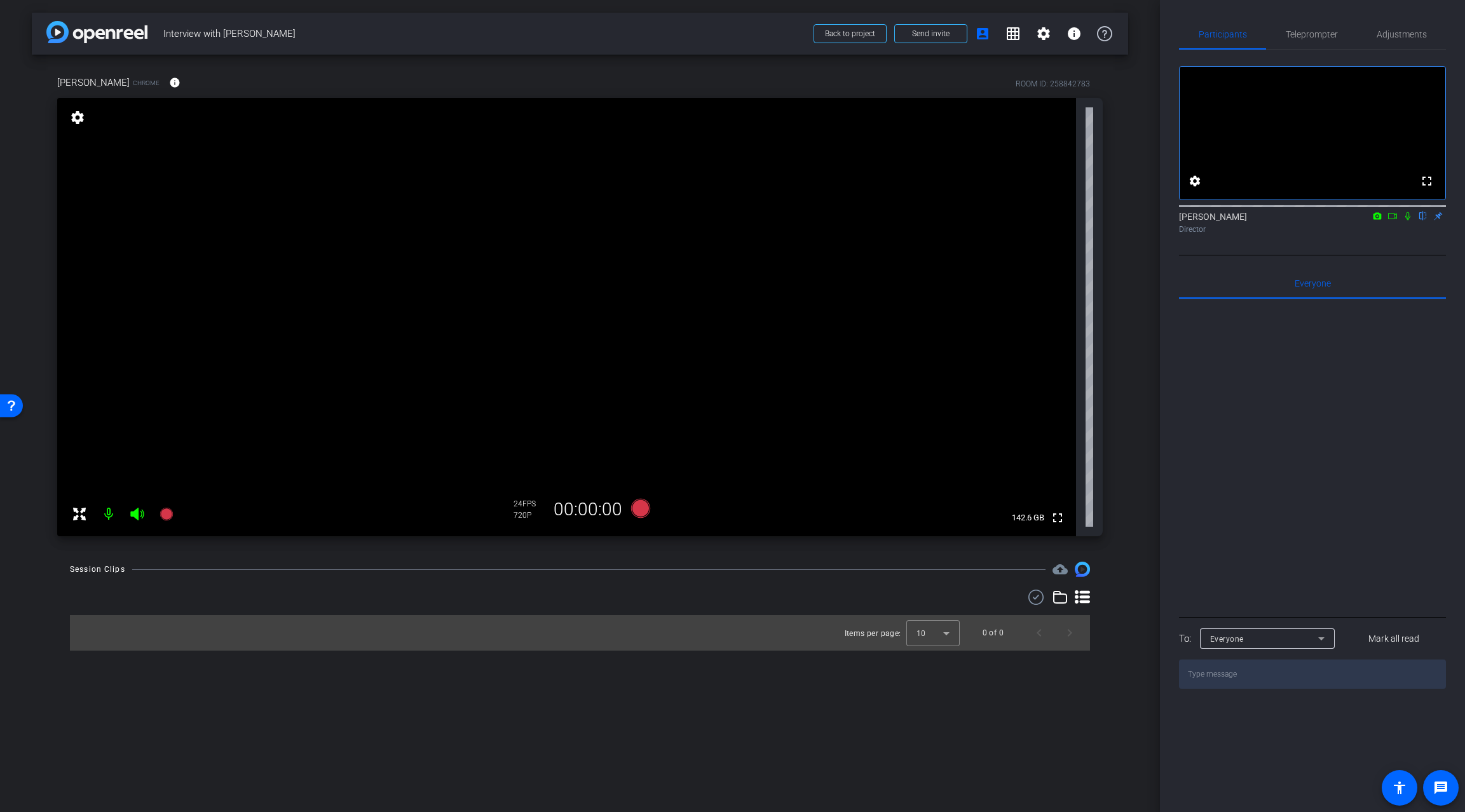
click at [1136, 311] on div "arrow_back Interview with [PERSON_NAME] Back to project Send invite account_box…" at bounding box center [580, 406] width 1160 height 812
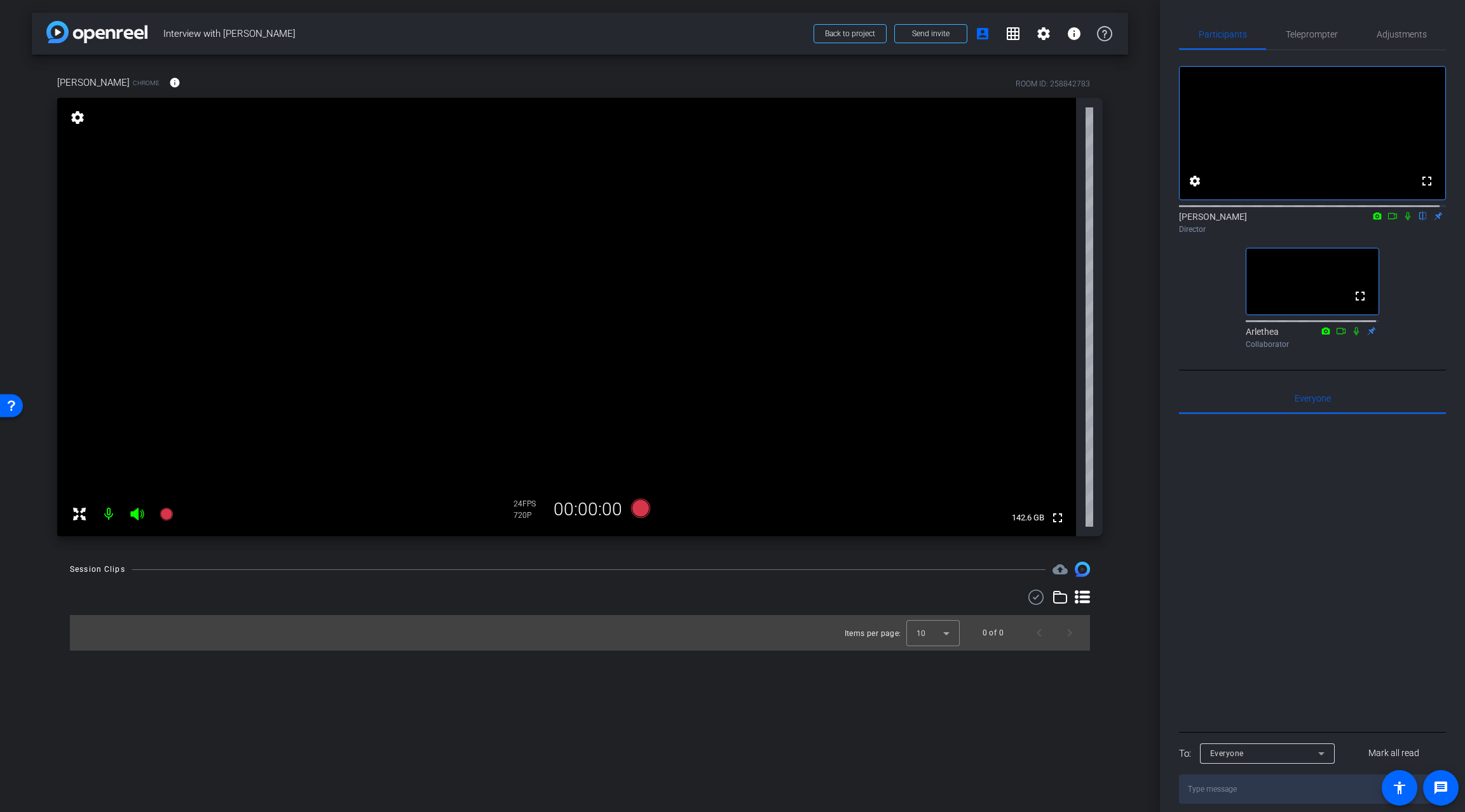
click at [561, 763] on div "arrow_back Interview with [PERSON_NAME] Back to project Send invite account_box…" at bounding box center [580, 406] width 1160 height 812
click at [1047, 34] on mat-icon "settings" at bounding box center [1043, 33] width 15 height 15
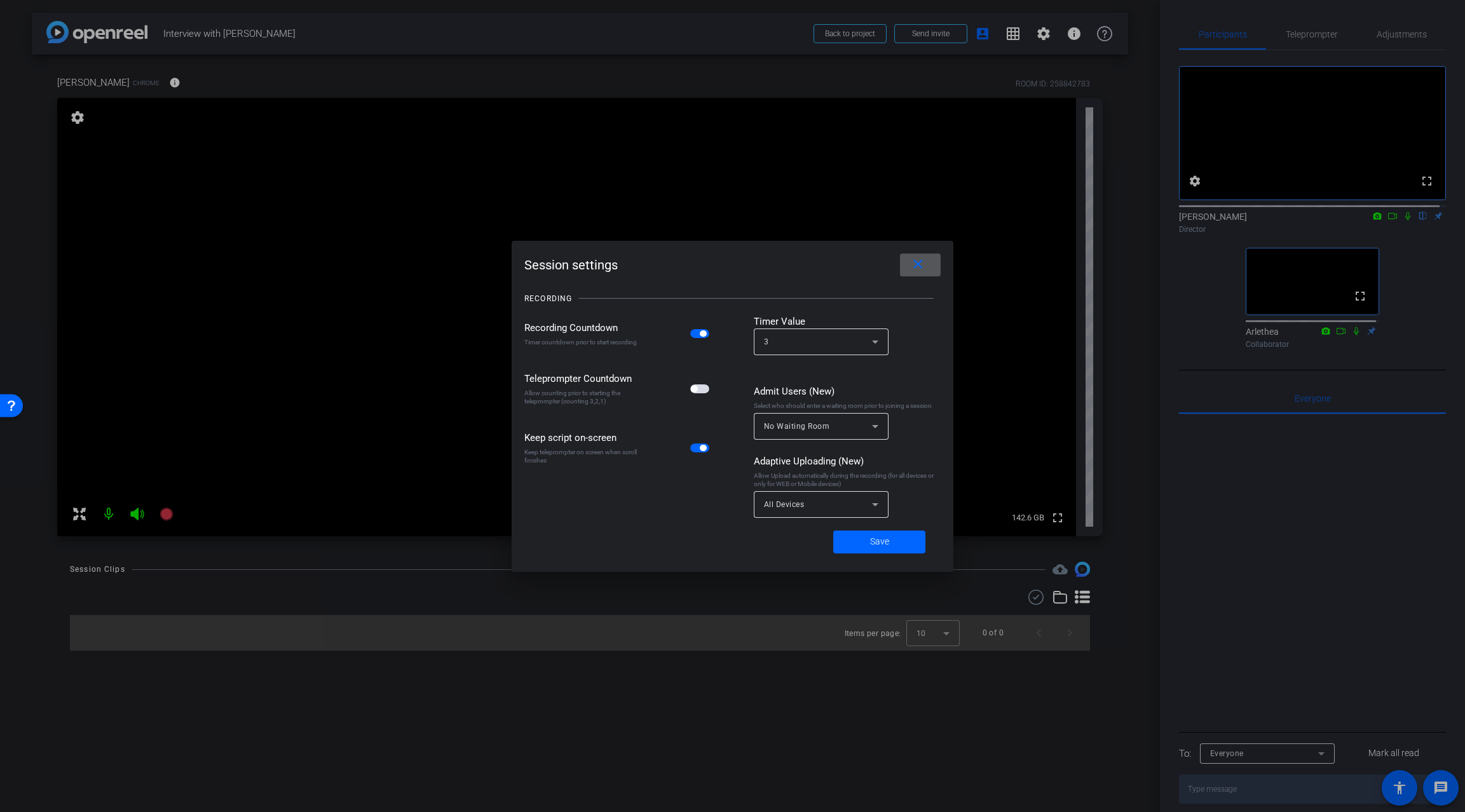
click at [925, 264] on mat-icon "close" at bounding box center [918, 265] width 16 height 16
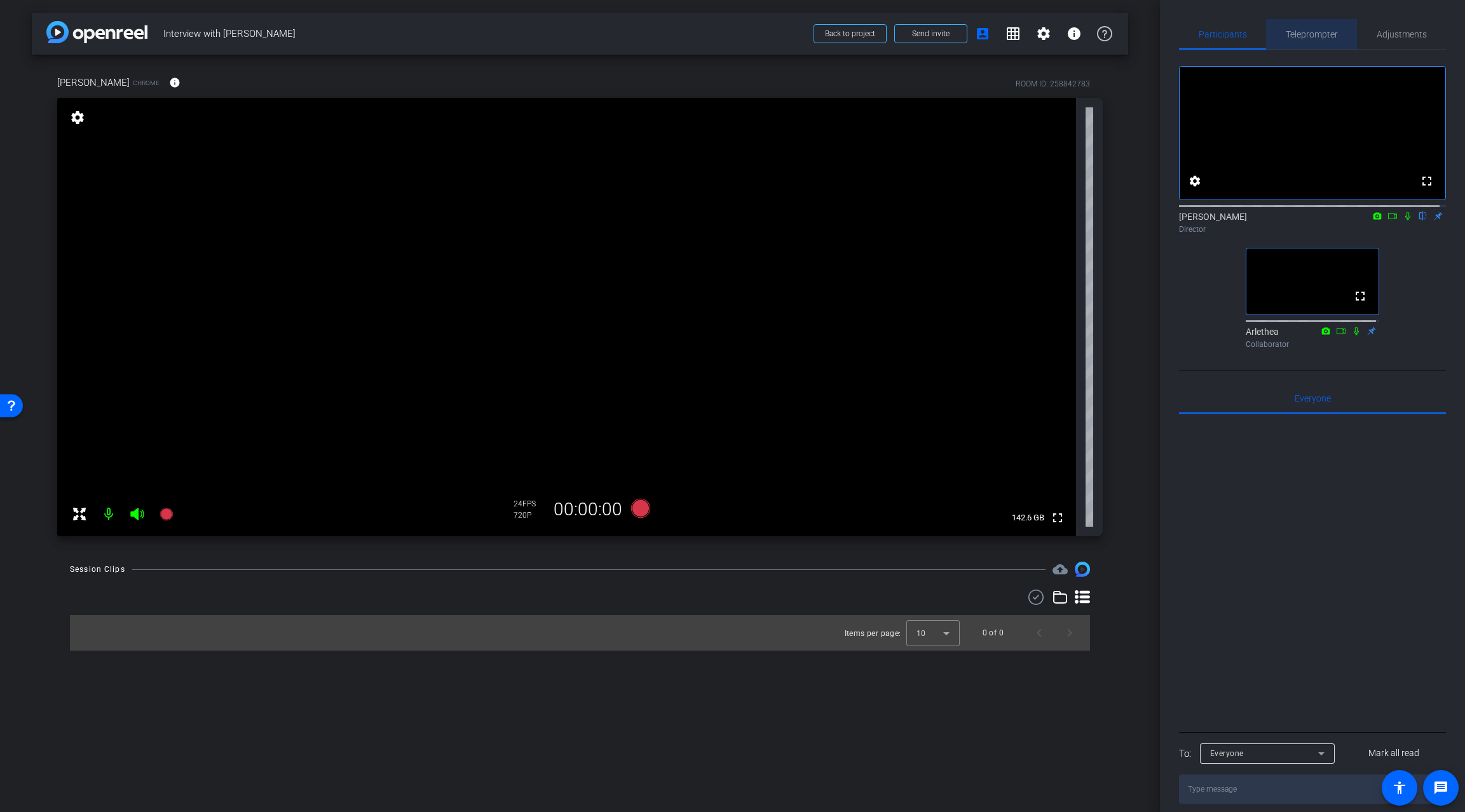
click at [1321, 32] on span "Teleprompter" at bounding box center [1312, 34] width 52 height 9
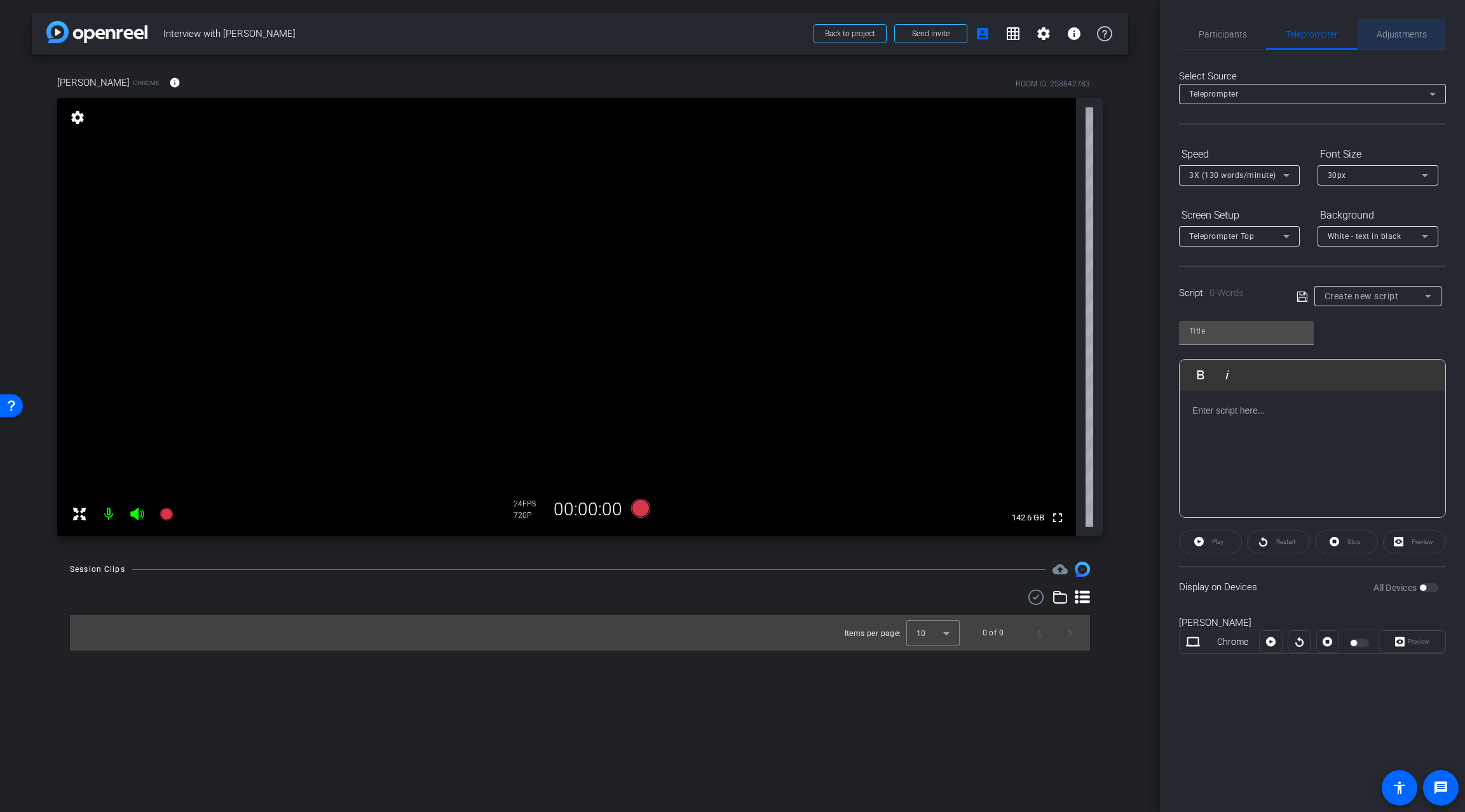
click at [1398, 31] on span "Adjustments" at bounding box center [1401, 34] width 50 height 9
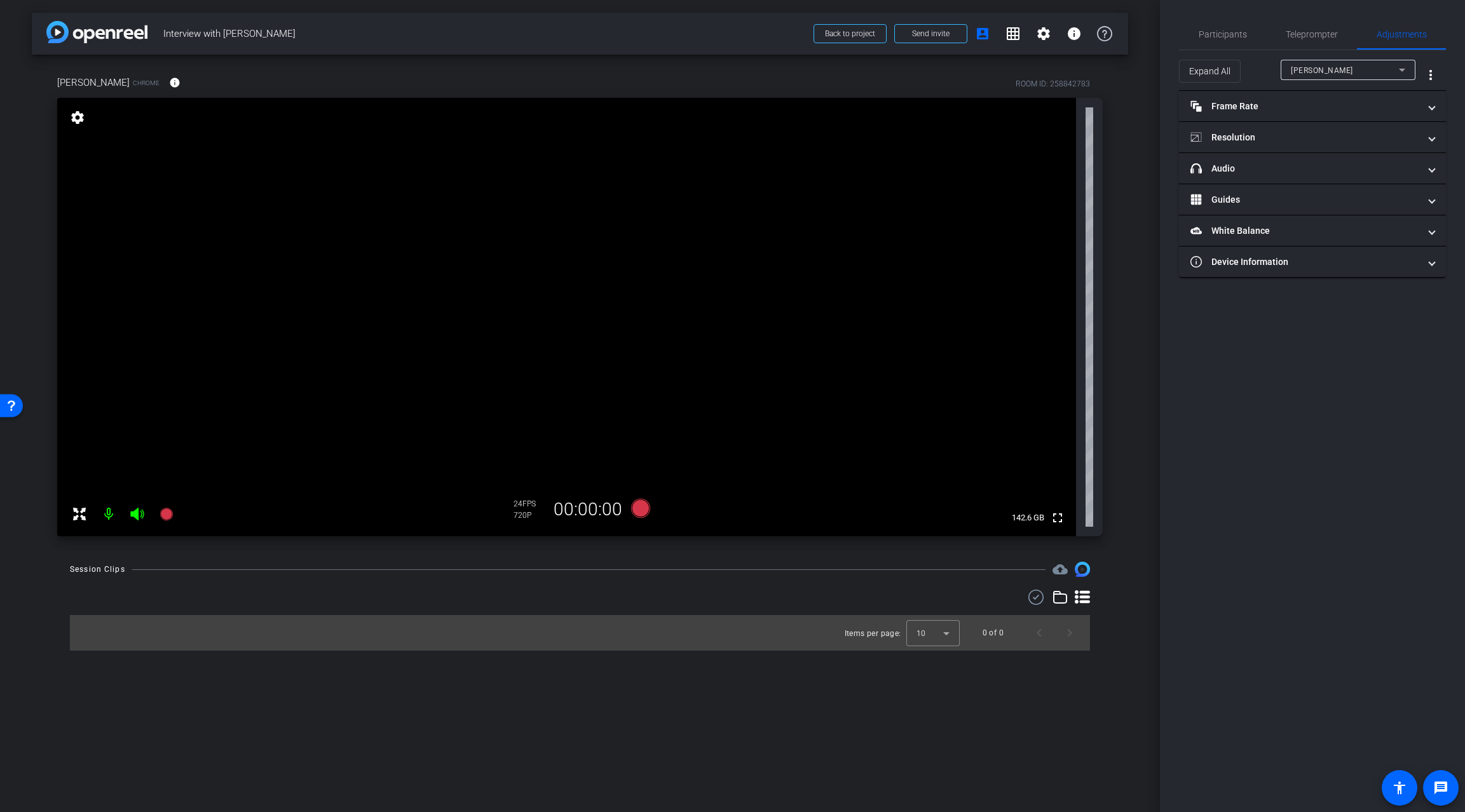
click at [1145, 150] on div "arrow_back Interview with [PERSON_NAME] Back to project Send invite account_box…" at bounding box center [580, 406] width 1160 height 812
click at [1211, 32] on span "Participants" at bounding box center [1223, 34] width 48 height 9
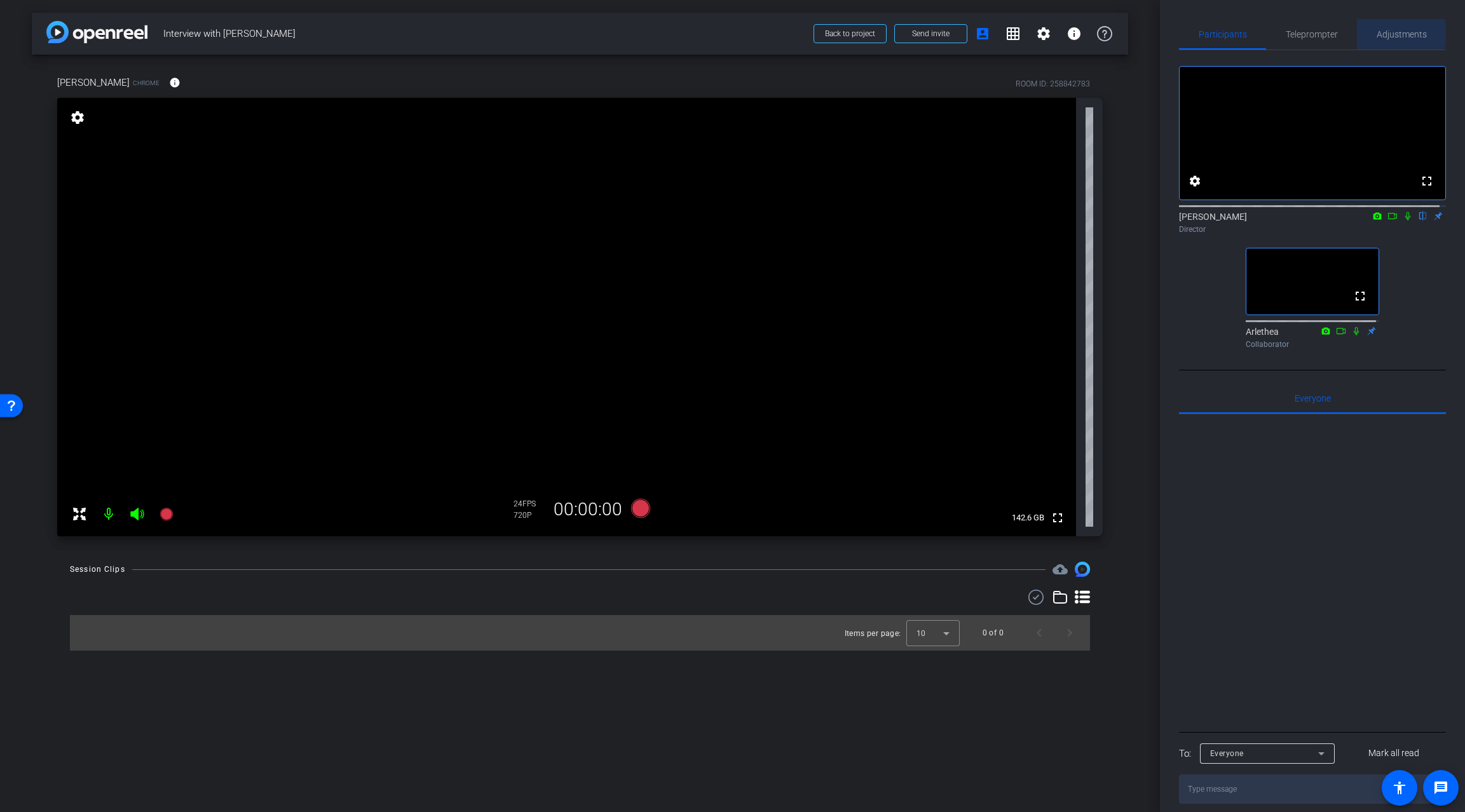
click at [1379, 34] on span "Adjustments" at bounding box center [1401, 34] width 50 height 9
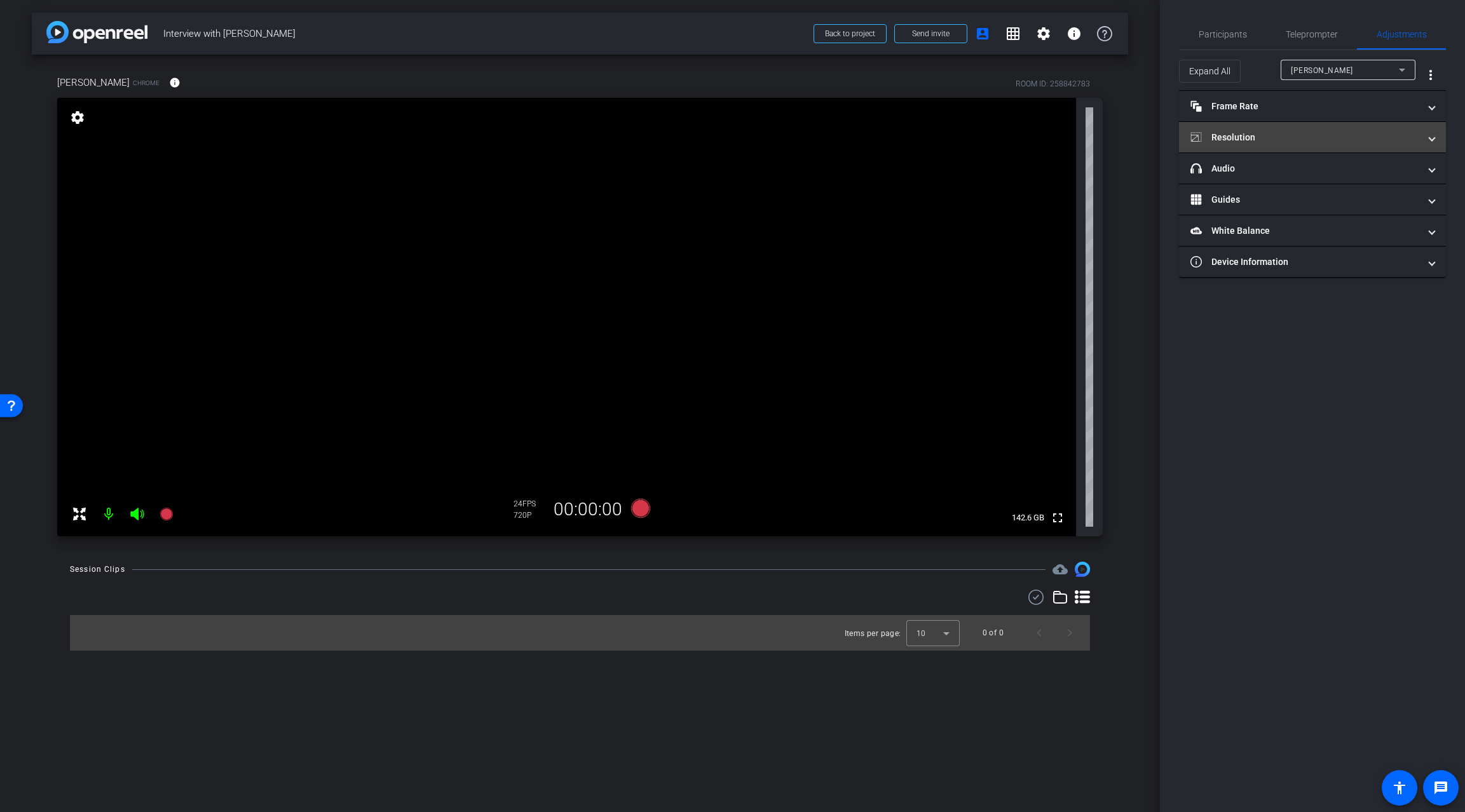
click at [1250, 126] on mat-expansion-panel-header "Resolution" at bounding box center [1313, 137] width 267 height 31
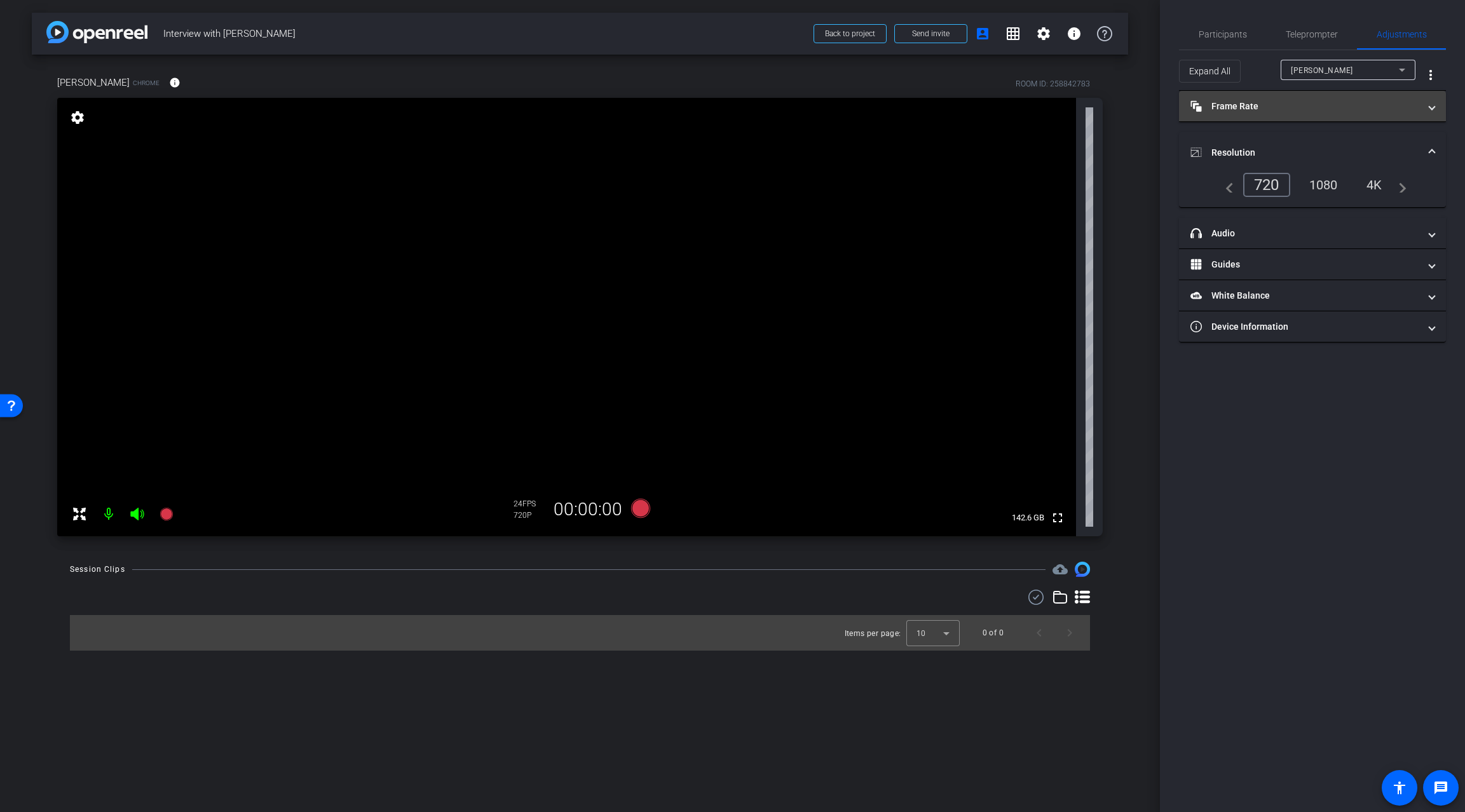
click at [1283, 102] on mat-panel-title "Frame Rate Frame Rate" at bounding box center [1305, 106] width 229 height 14
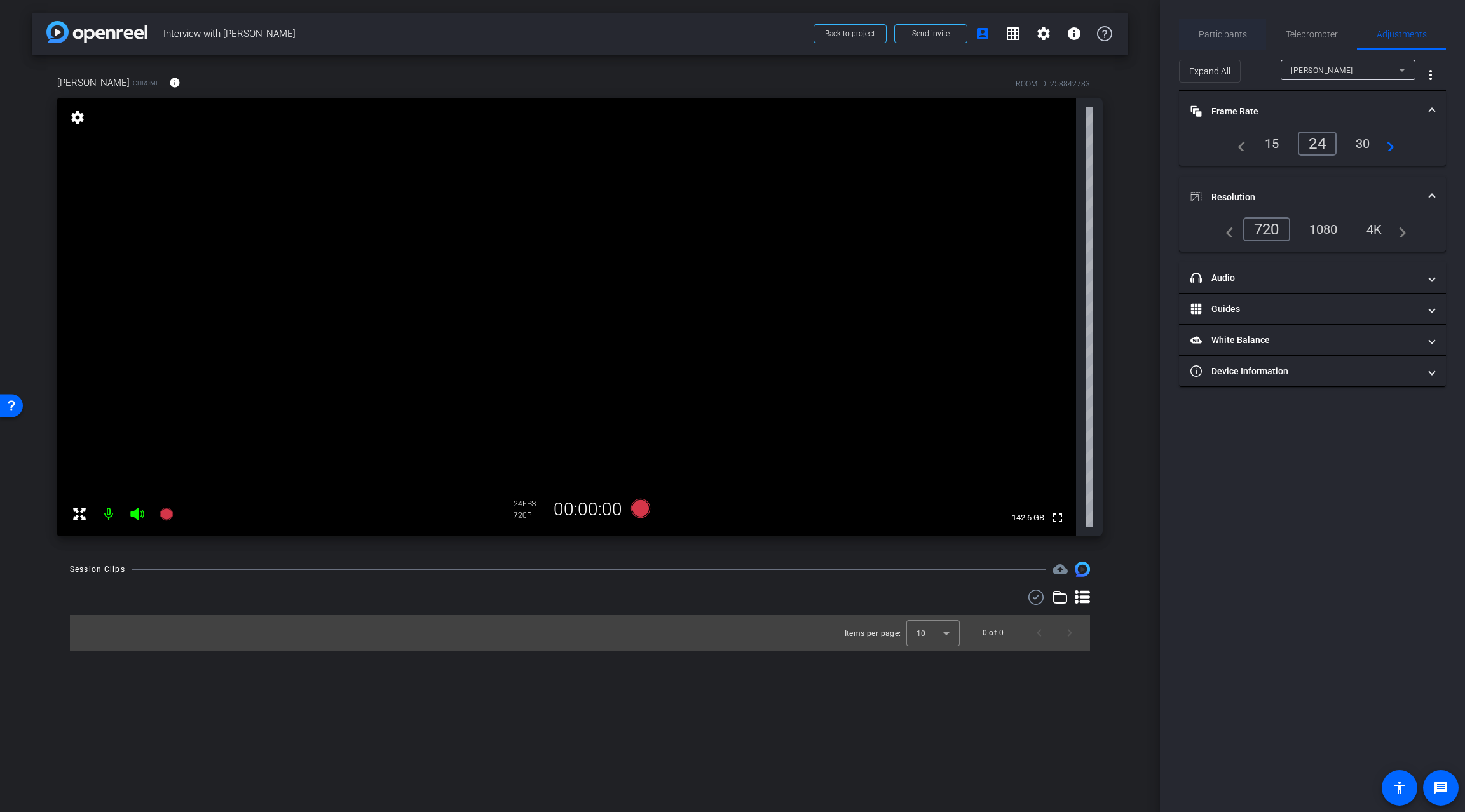
click at [1225, 39] on span "Participants" at bounding box center [1223, 34] width 48 height 9
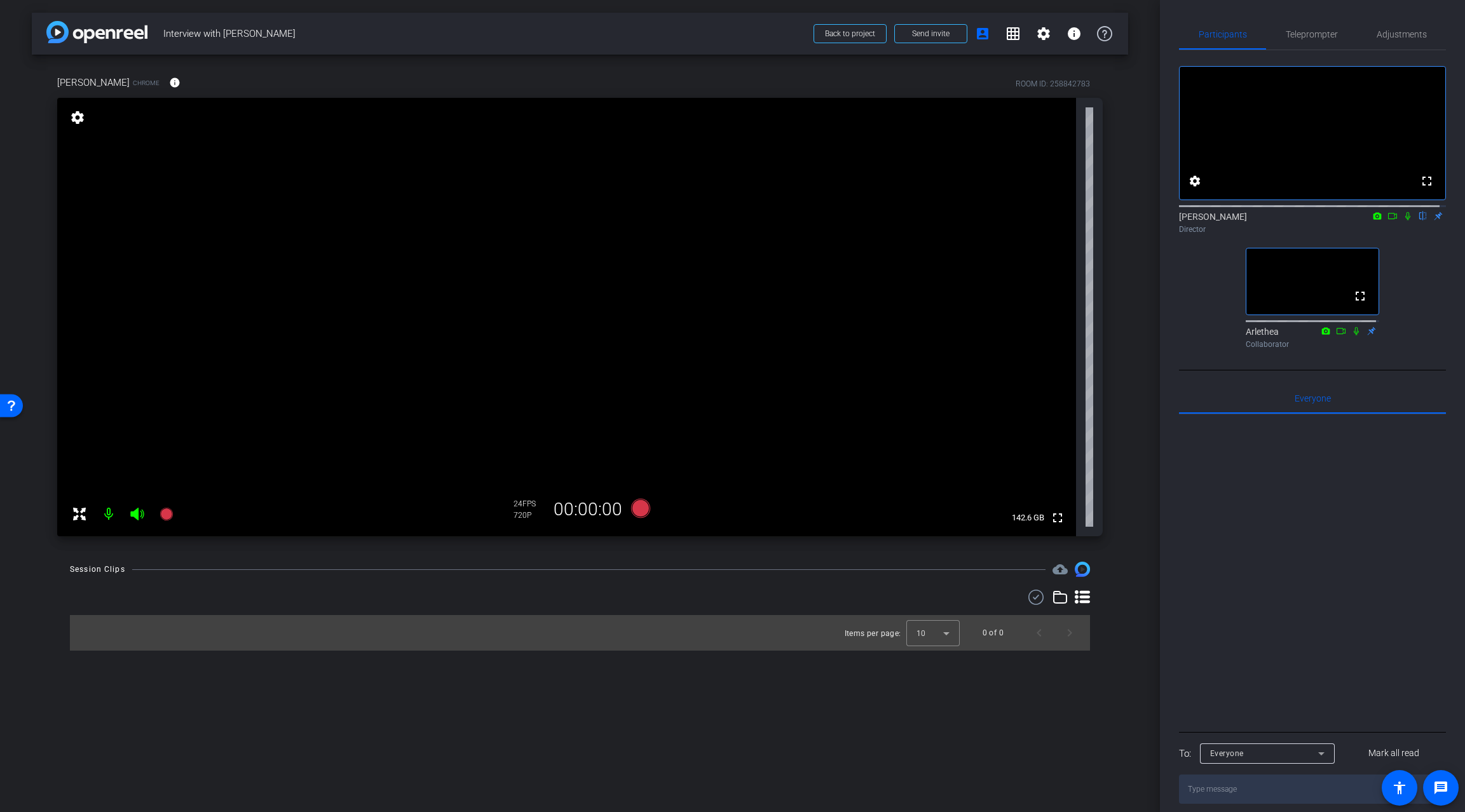
click at [963, 720] on div "arrow_back Interview with [PERSON_NAME] Back to project Send invite account_box…" at bounding box center [580, 406] width 1160 height 812
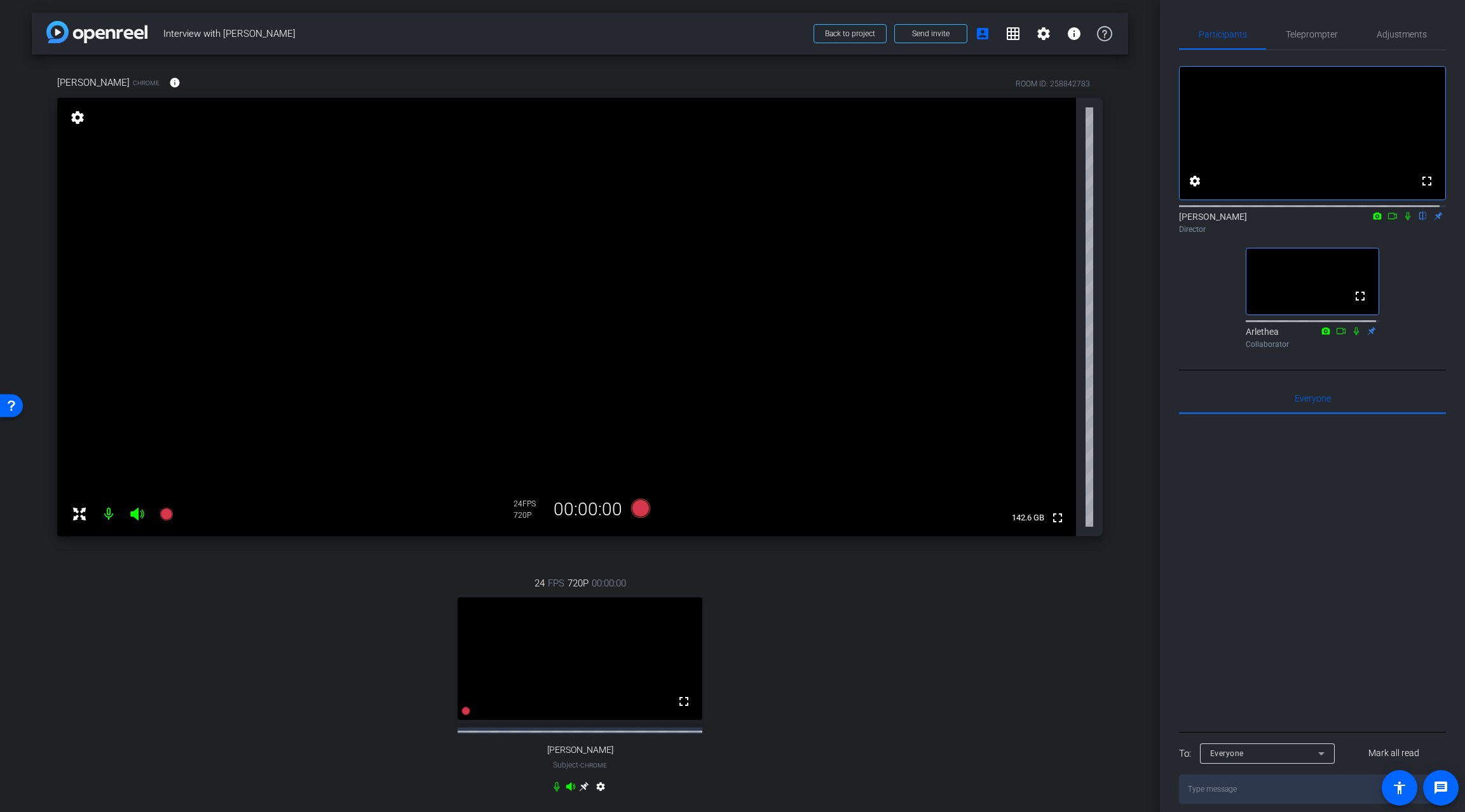
click at [595, 797] on mat-icon "settings" at bounding box center [600, 789] width 15 height 15
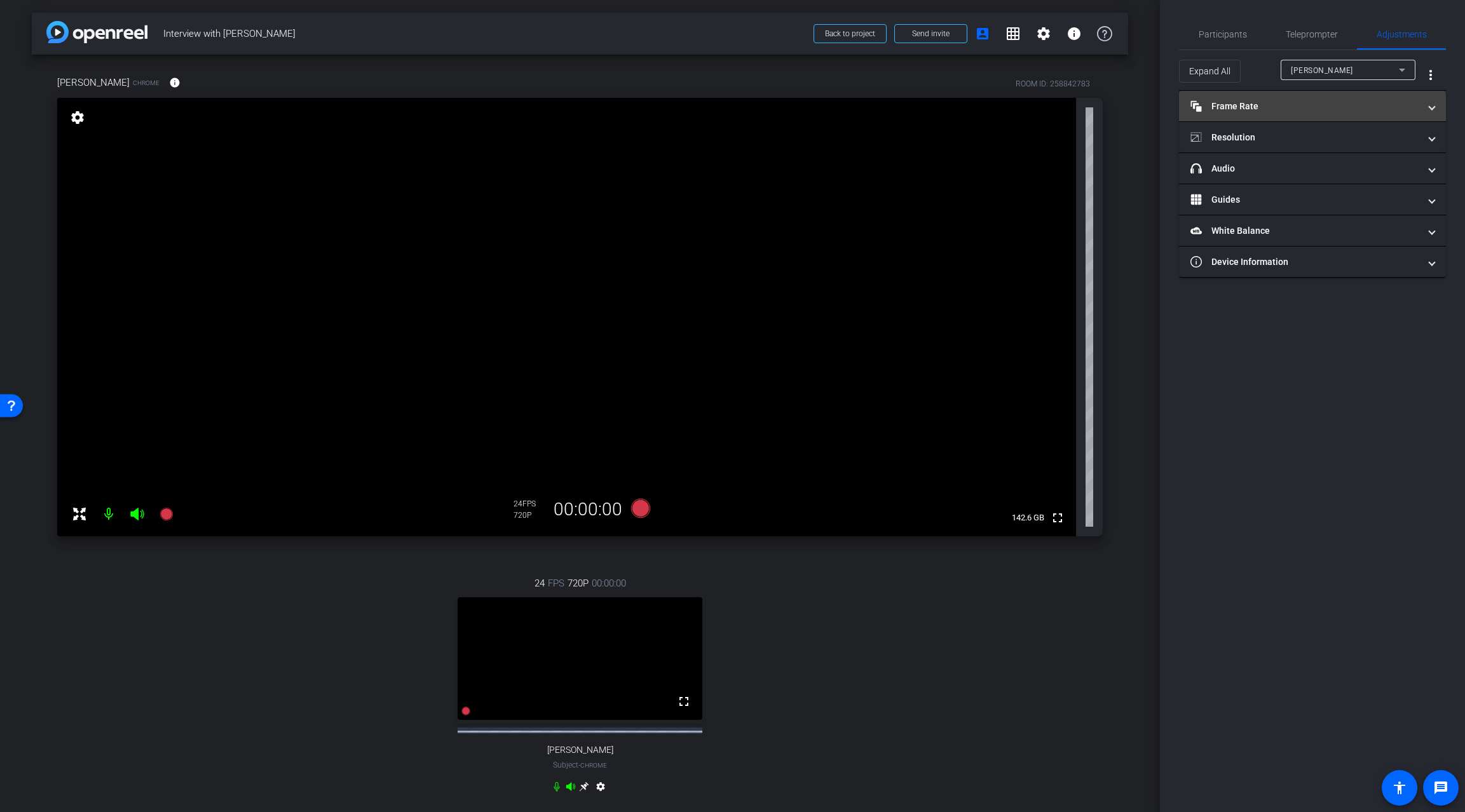
click at [1314, 98] on mat-expansion-panel-header "Frame Rate Frame Rate" at bounding box center [1313, 106] width 267 height 31
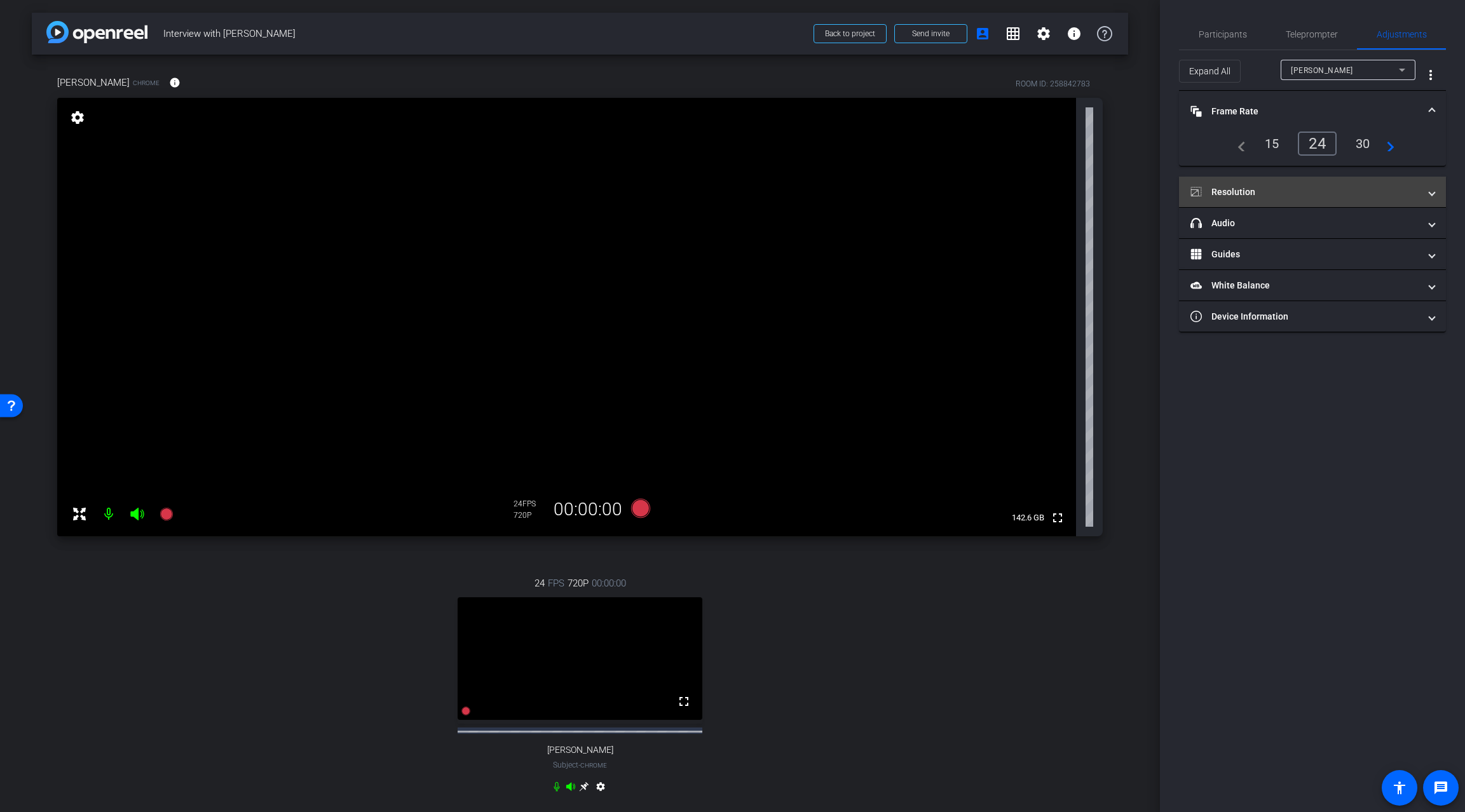
click at [1293, 195] on mat-panel-title "Resolution" at bounding box center [1305, 192] width 229 height 14
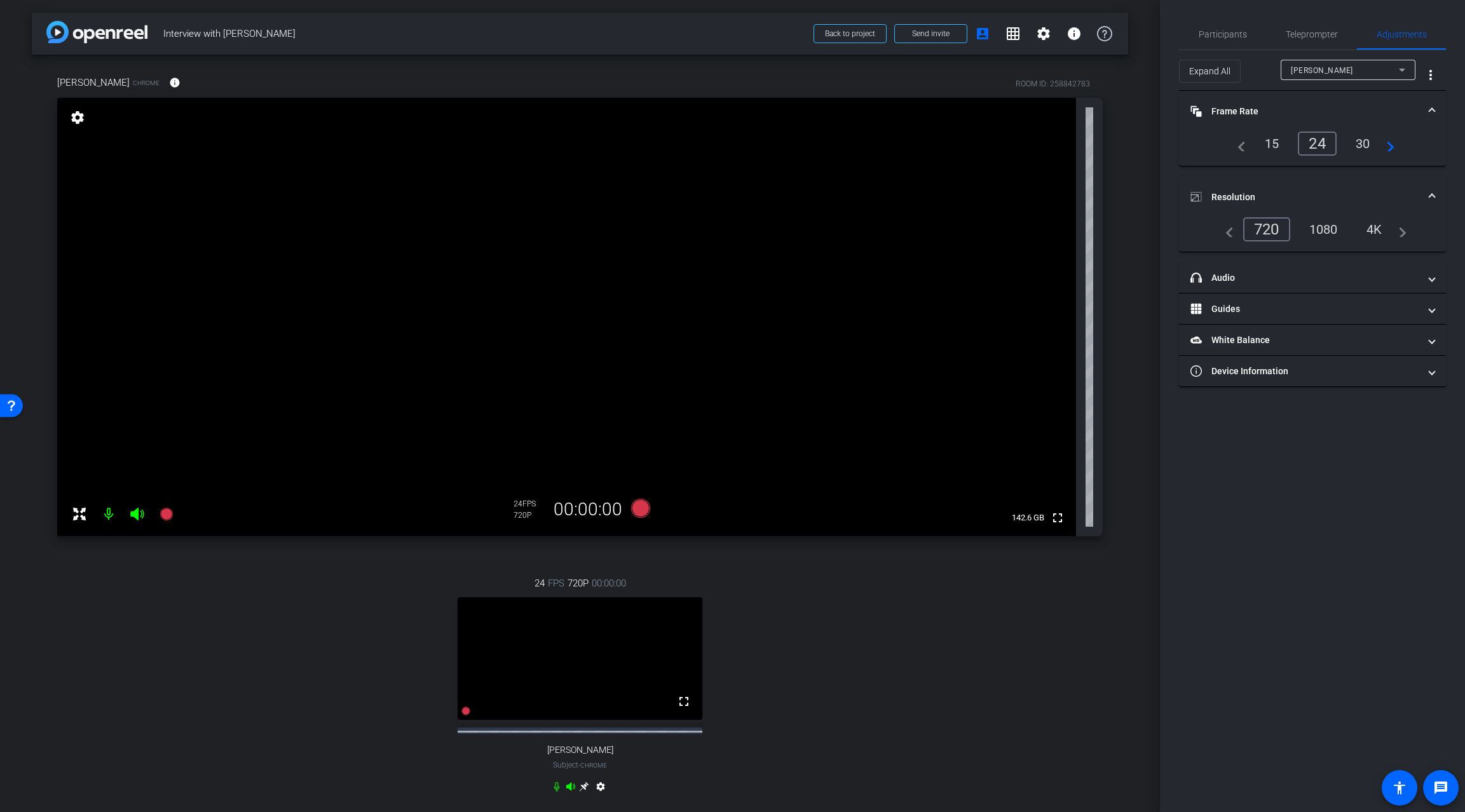
click at [1433, 111] on span at bounding box center [1432, 111] width 5 height 14
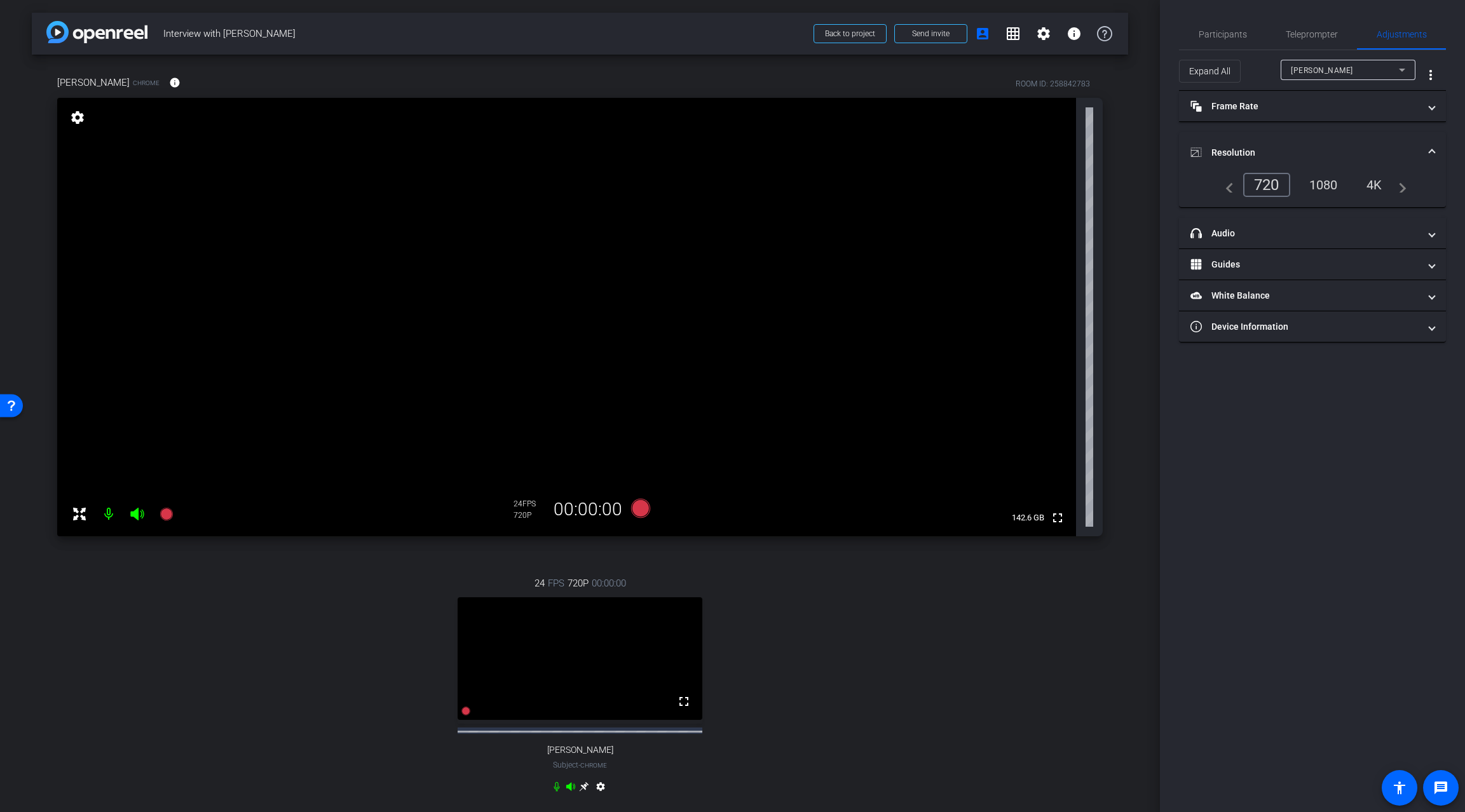
click at [1432, 142] on mat-expansion-panel-header "Resolution" at bounding box center [1313, 152] width 267 height 41
click at [1222, 35] on span "Participants" at bounding box center [1223, 34] width 48 height 9
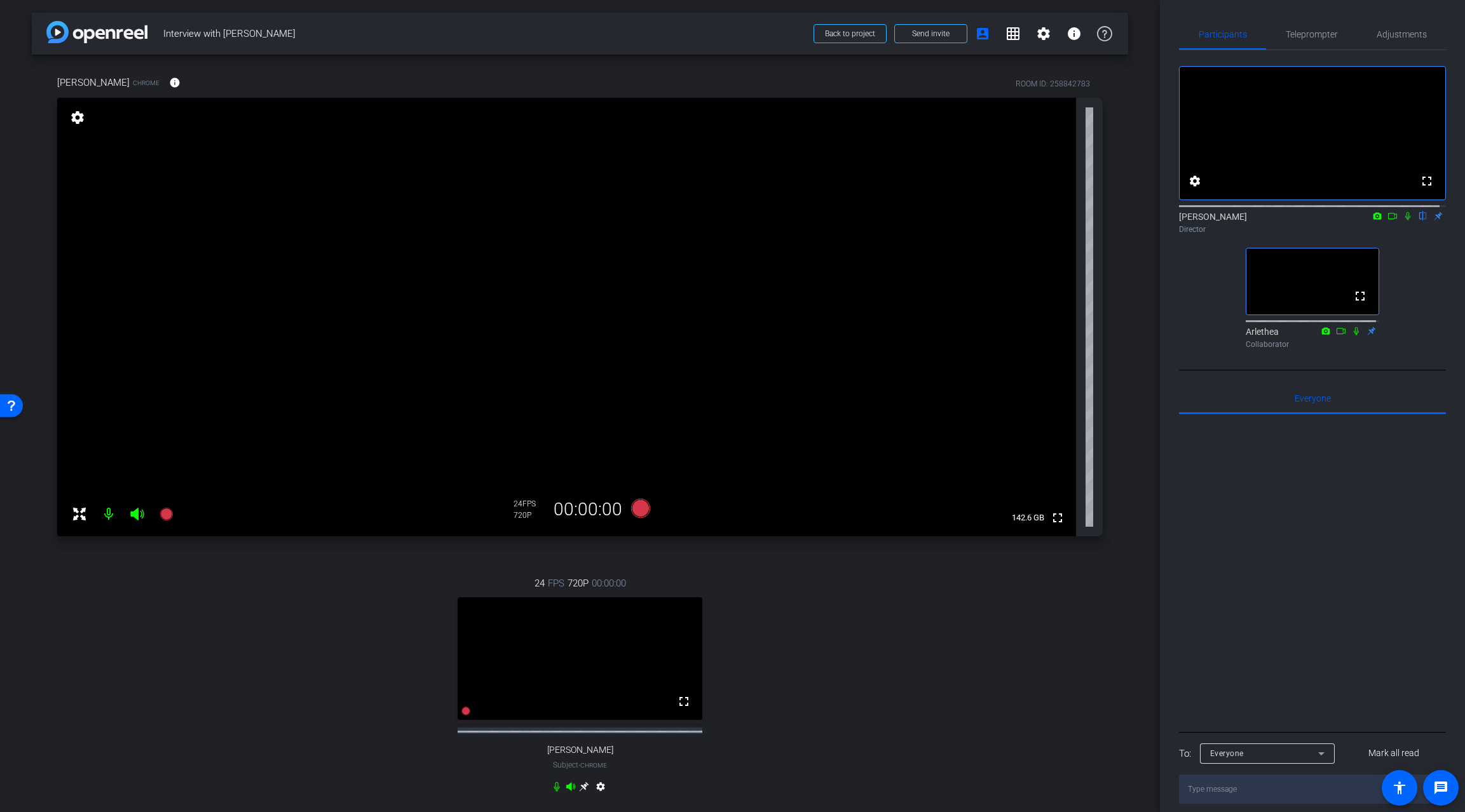
click at [853, 645] on div "24 FPS 720P 00:00:00 fullscreen [PERSON_NAME] Subject - Chrome settings" at bounding box center [580, 686] width 1046 height 262
click at [635, 507] on icon at bounding box center [640, 508] width 19 height 19
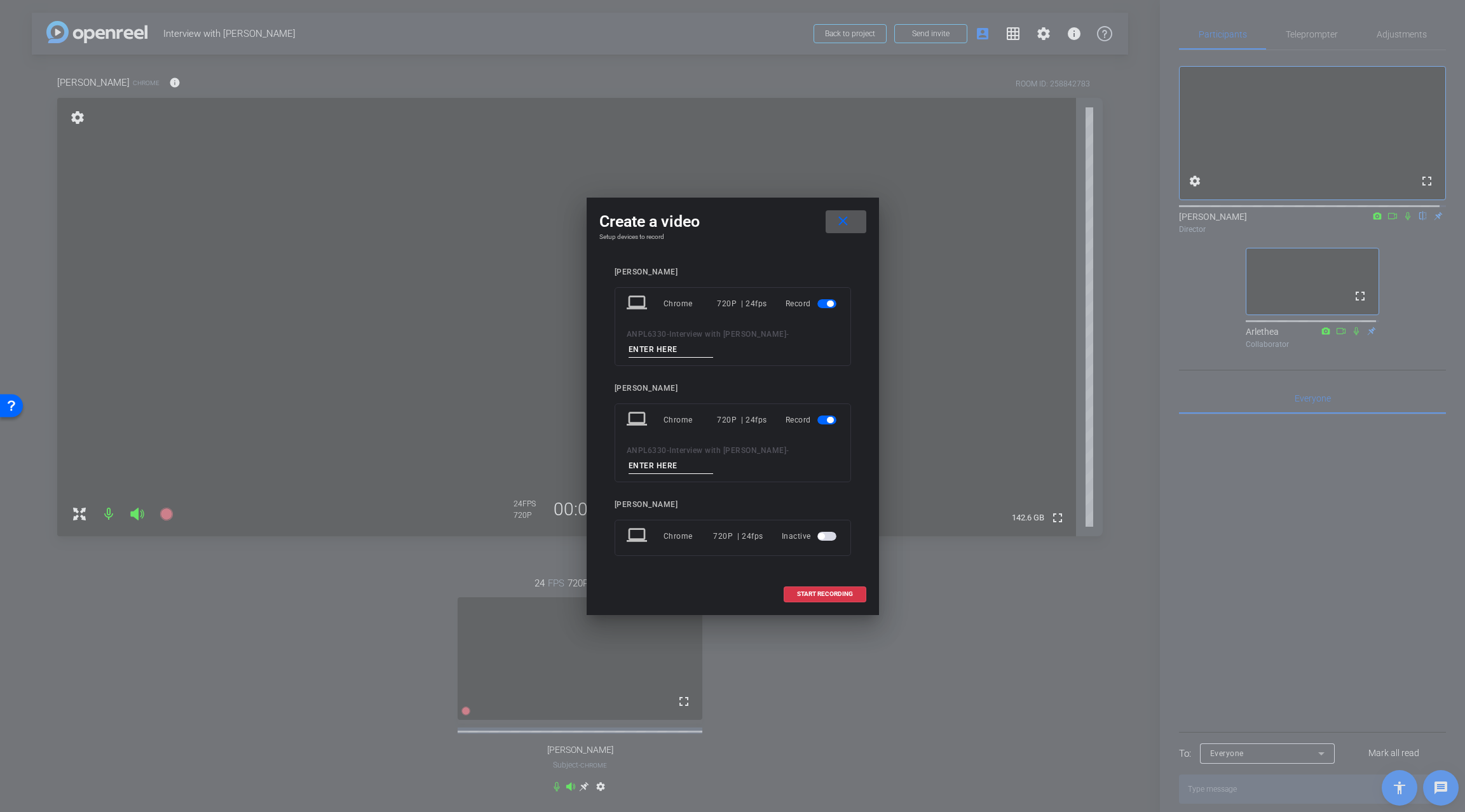
click at [705, 346] on input at bounding box center [671, 349] width 85 height 16
type input "test"
click at [689, 459] on input at bounding box center [671, 466] width 85 height 16
type input "test"
click at [840, 593] on span "START RECORDING" at bounding box center [825, 594] width 56 height 7
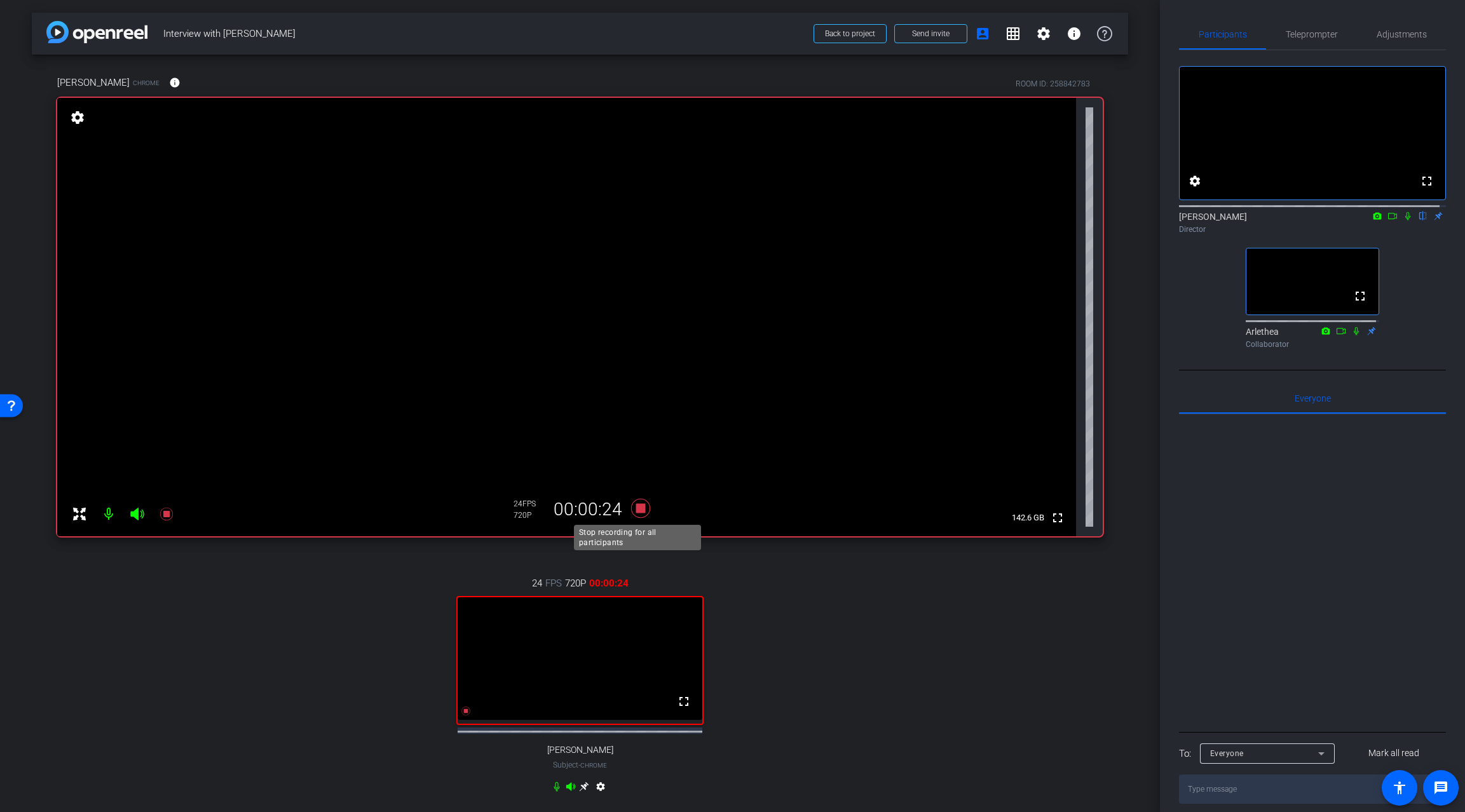
click at [637, 506] on icon at bounding box center [640, 508] width 19 height 19
click at [924, 666] on div "24 FPS 720P 00:00:25 fullscreen [PERSON_NAME] Subject - Chrome settings" at bounding box center [580, 686] width 1046 height 262
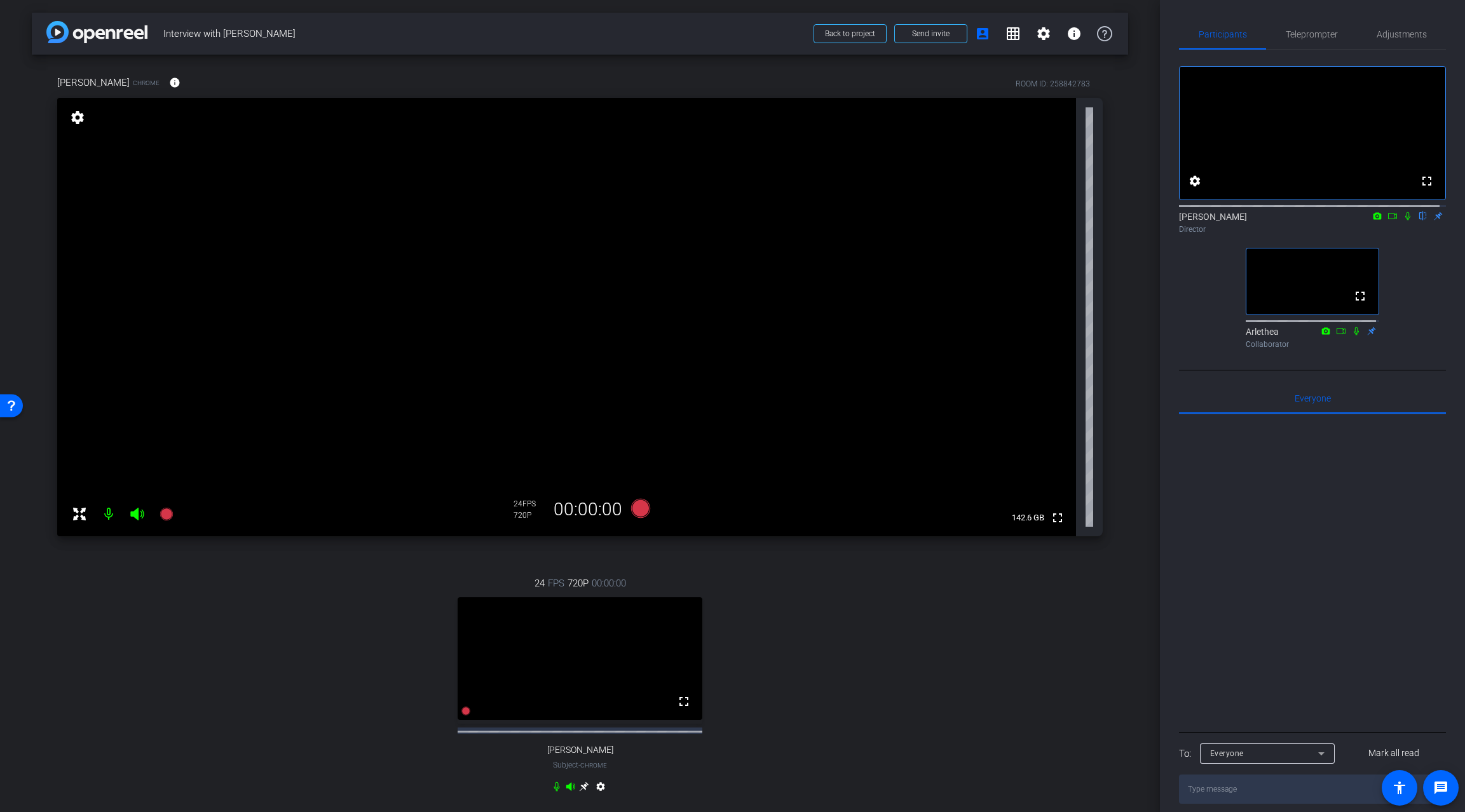
drag, startPoint x: 931, startPoint y: 722, endPoint x: 954, endPoint y: 733, distance: 25.5
click at [931, 722] on div "24 FPS 720P 00:00:00 fullscreen [PERSON_NAME] Subject - Chrome settings" at bounding box center [580, 686] width 1046 height 262
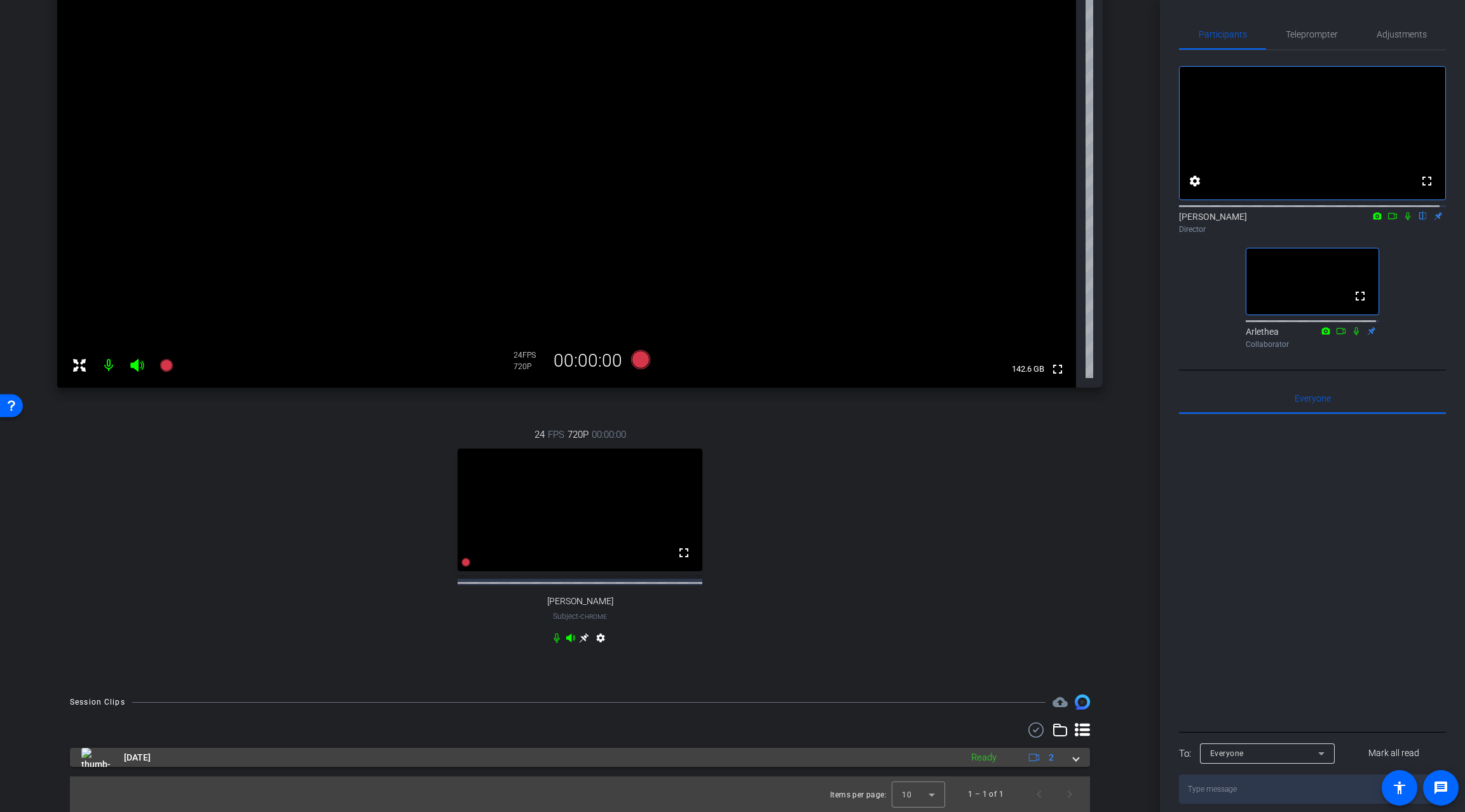
click at [1074, 753] on mat-expansion-panel-header "[DATE] Ready 2" at bounding box center [580, 757] width 1020 height 19
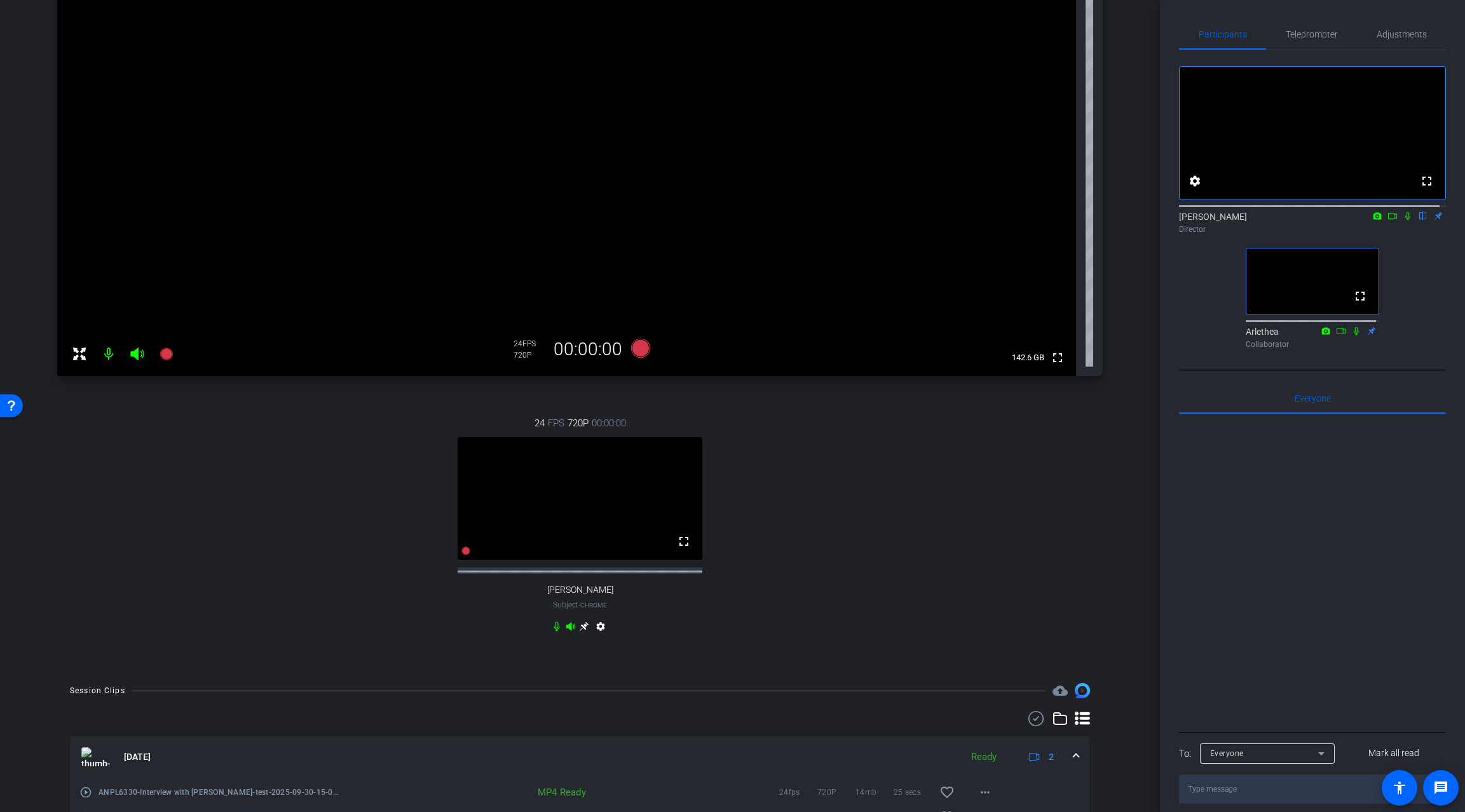
scroll to position [250, 0]
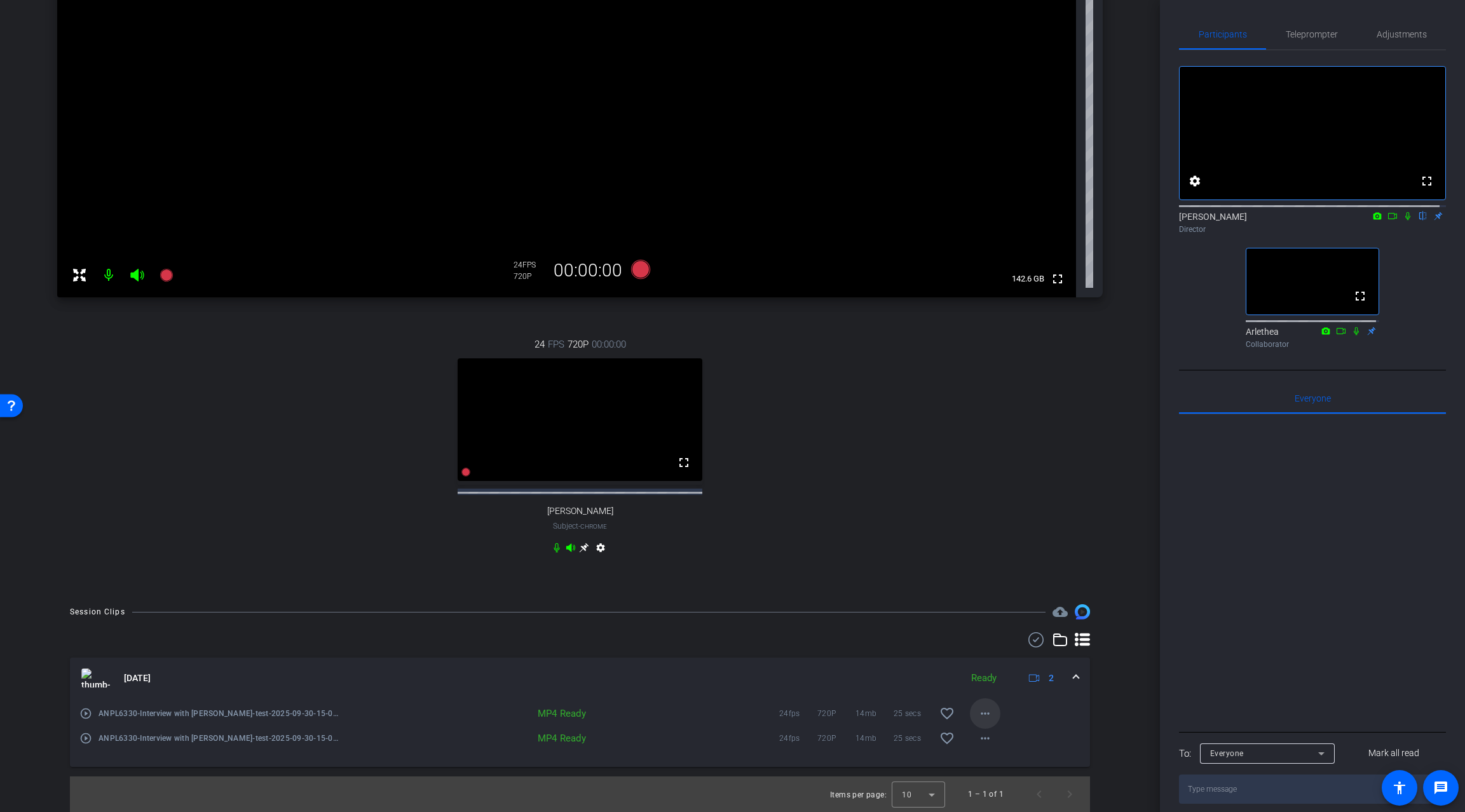
click at [970, 705] on span at bounding box center [985, 713] width 31 height 31
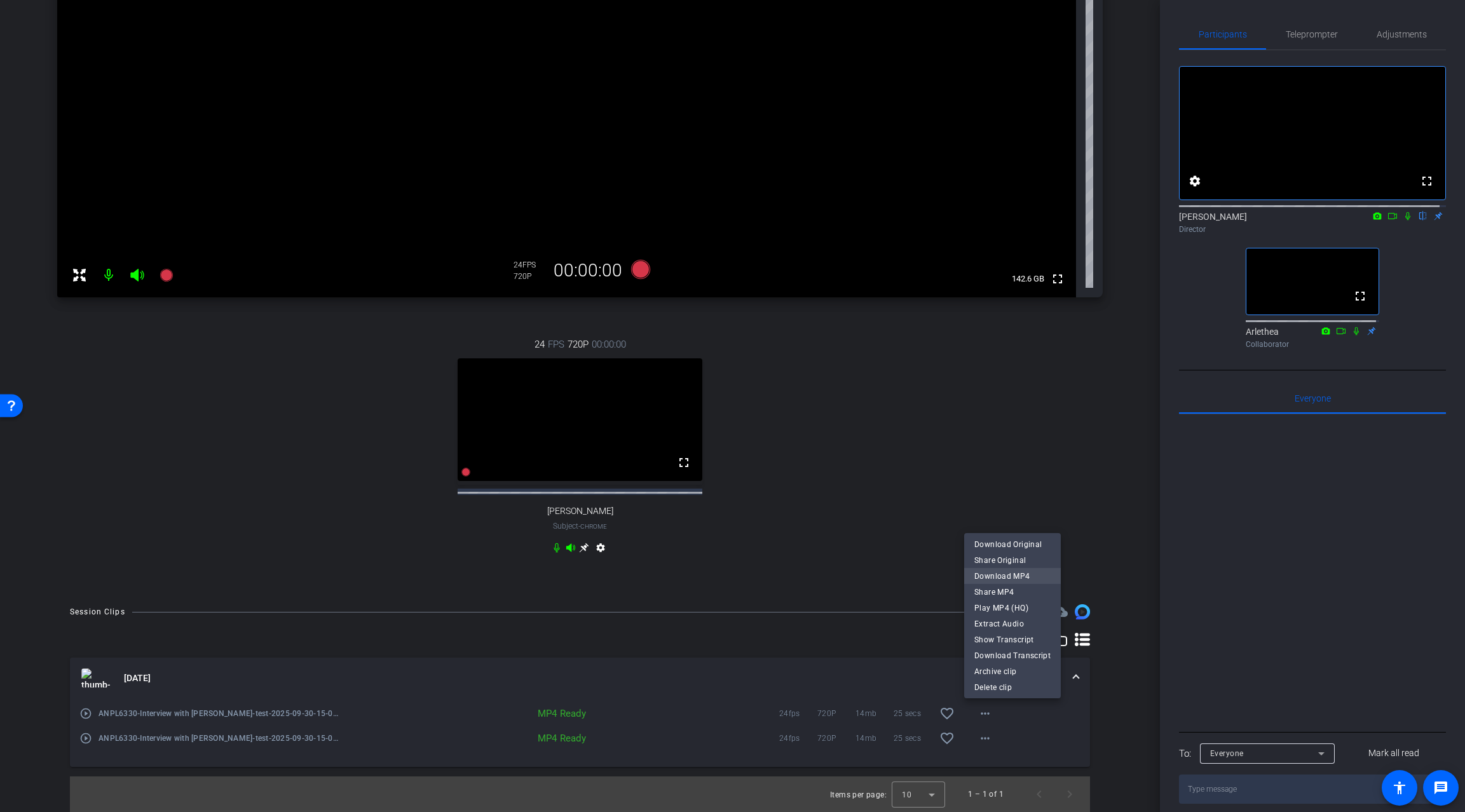
click at [1003, 577] on span "Download MP4" at bounding box center [1012, 575] width 76 height 15
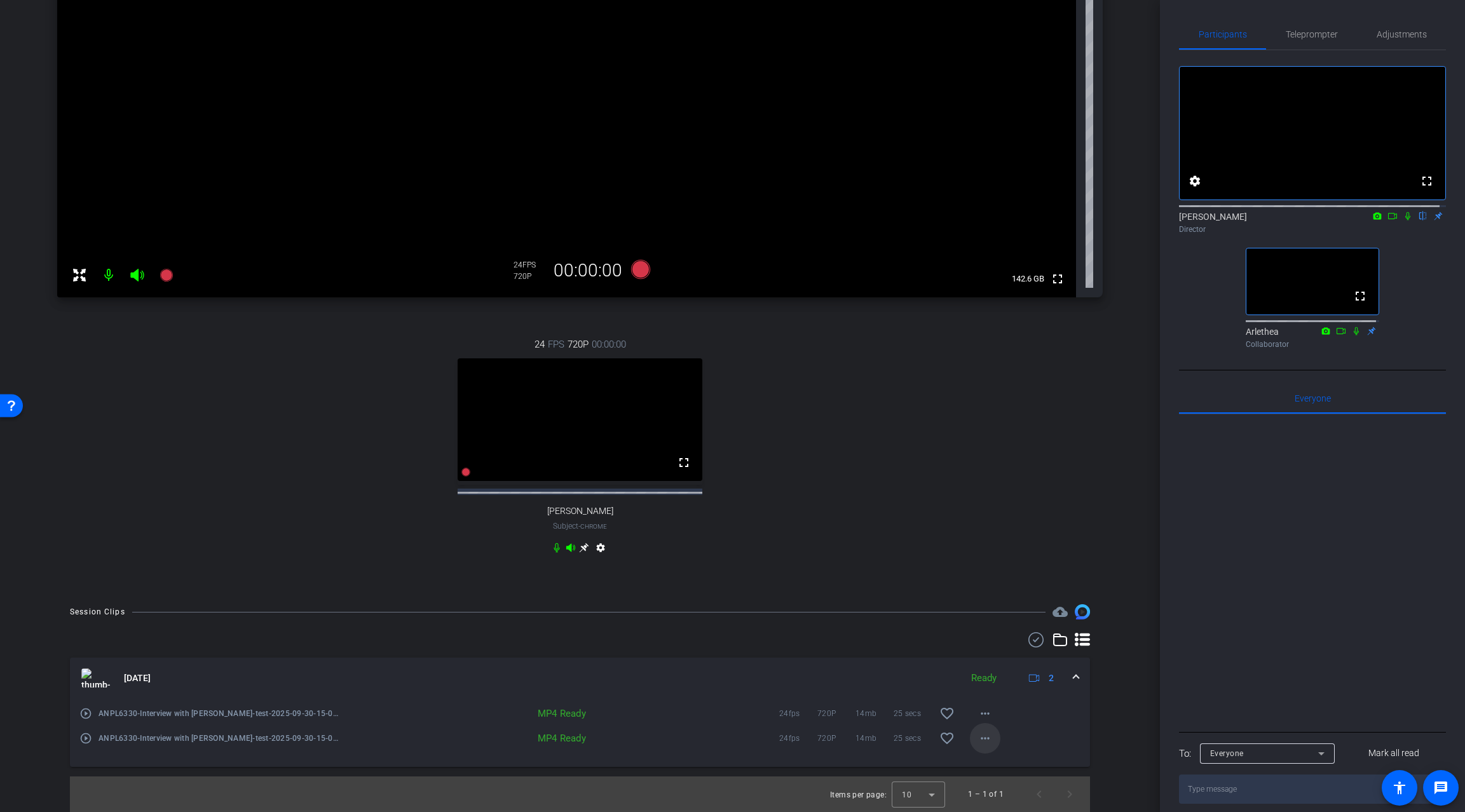
click at [979, 738] on mat-icon "more_horiz" at bounding box center [985, 738] width 15 height 15
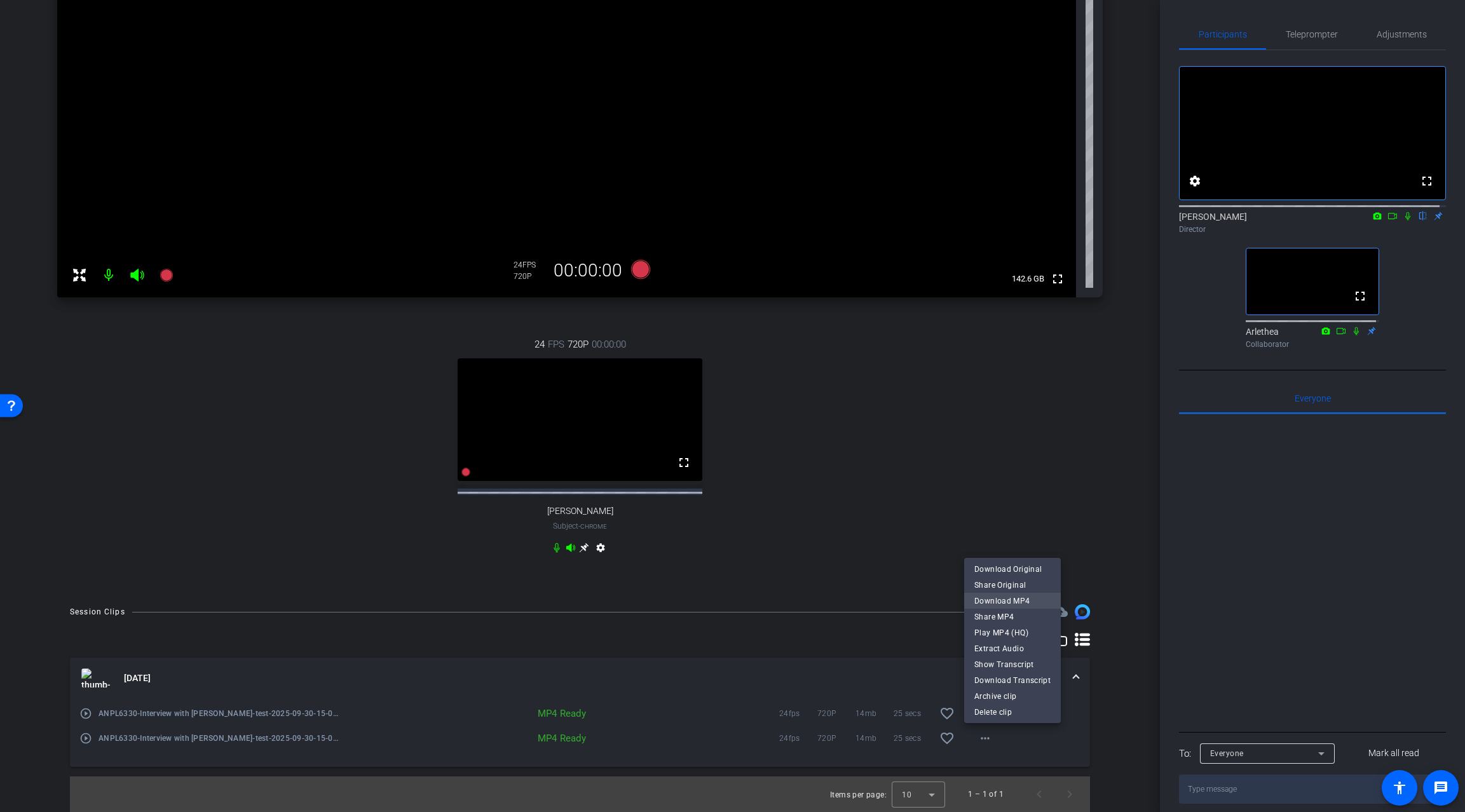
click at [1003, 606] on span "Download MP4" at bounding box center [1012, 600] width 76 height 15
click at [1009, 555] on div "24 FPS 720P 00:00:00 fullscreen [PERSON_NAME] Subject - Chrome settings" at bounding box center [580, 447] width 1046 height 262
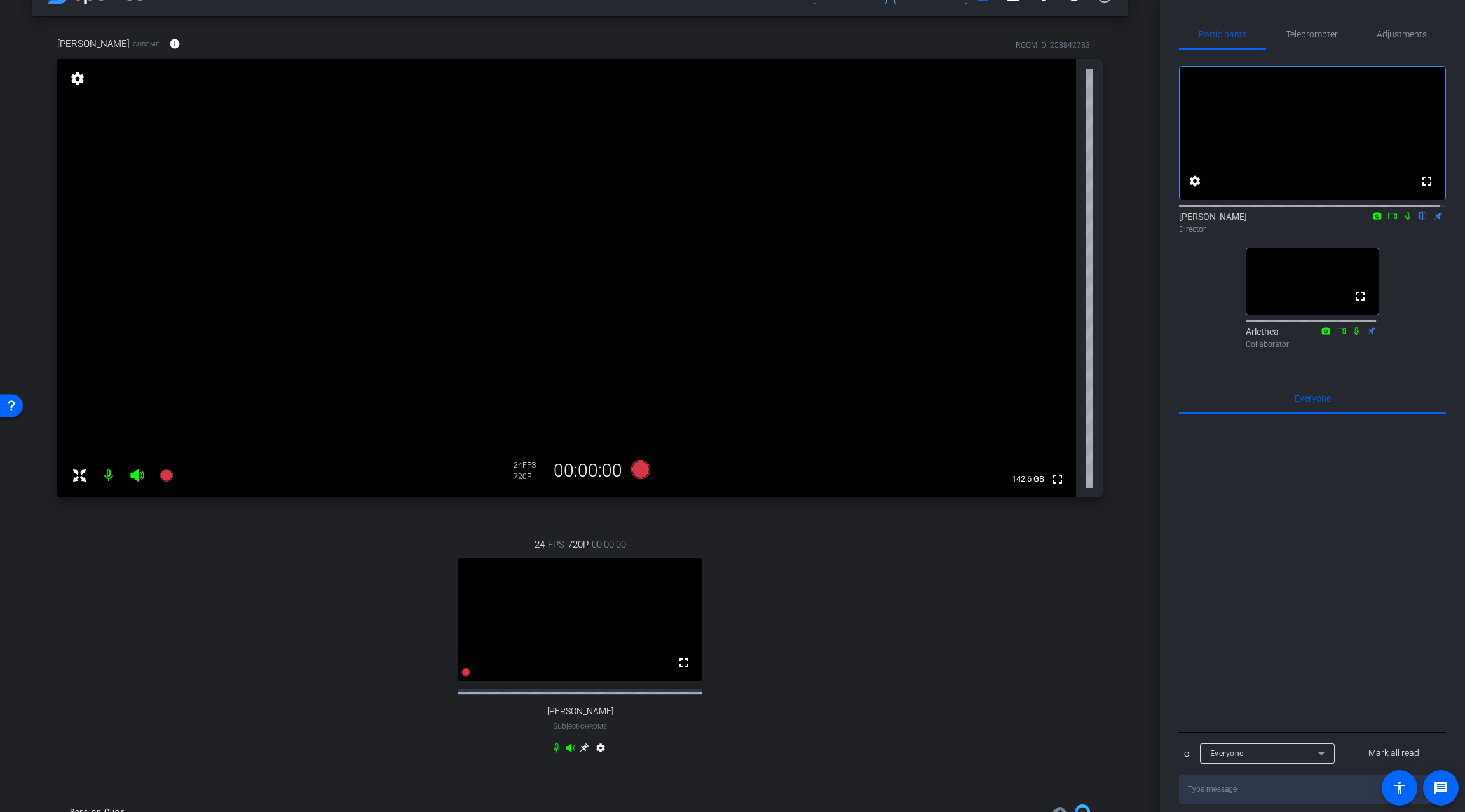
scroll to position [0, 0]
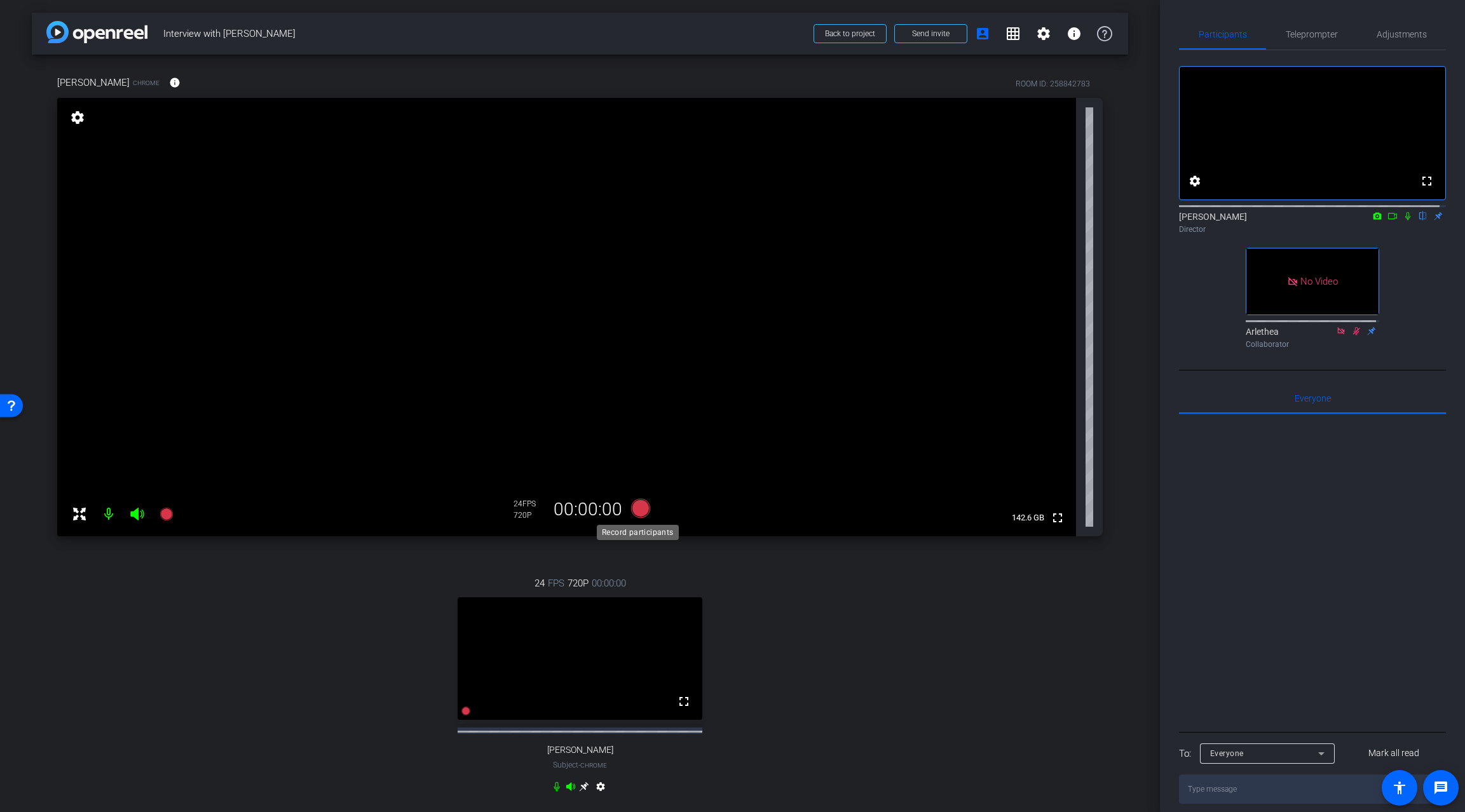
click at [637, 504] on icon at bounding box center [640, 508] width 19 height 19
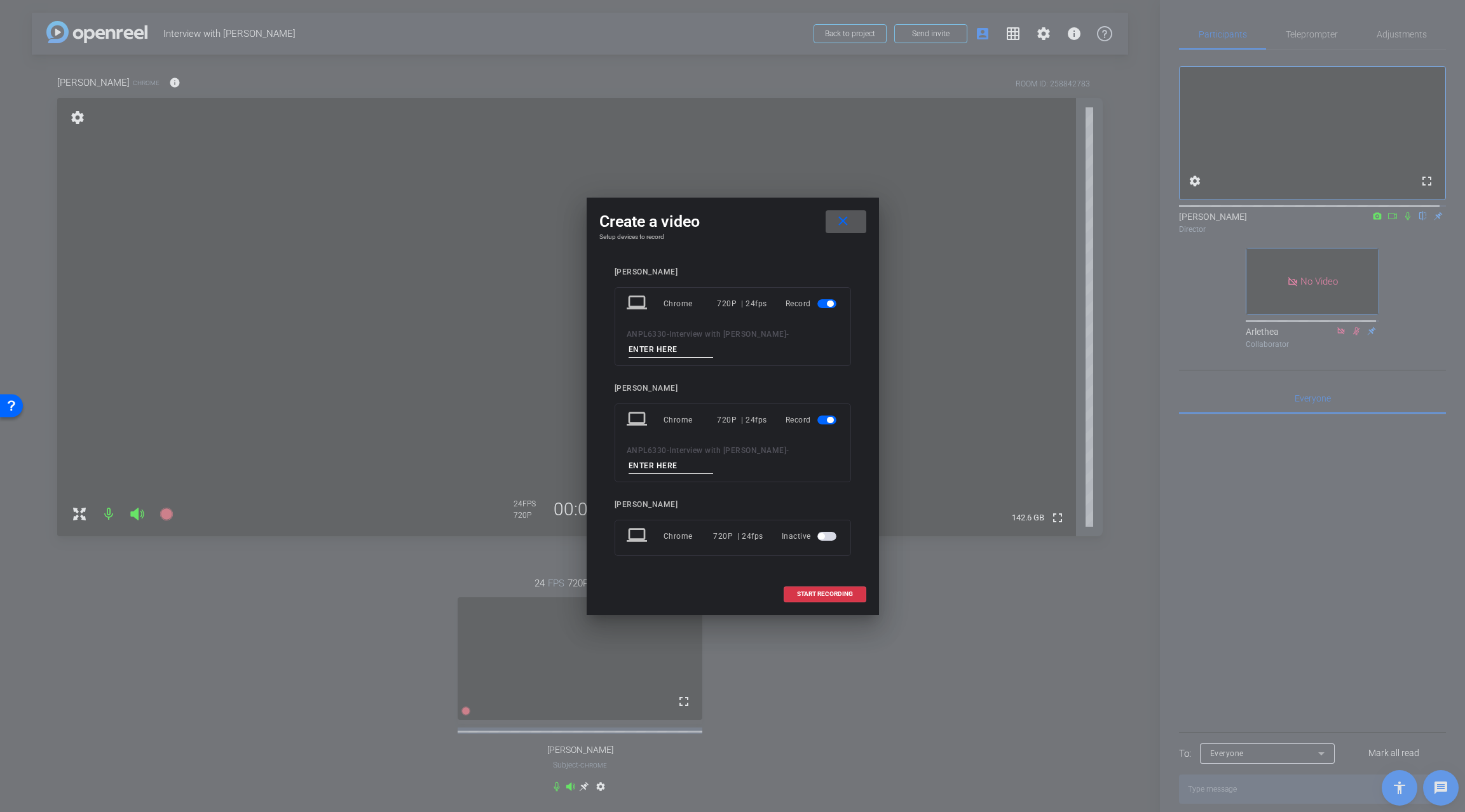
click at [674, 347] on input at bounding box center [671, 349] width 85 height 16
type input "T"
type input "Interview with [PERSON_NAME]"
drag, startPoint x: 715, startPoint y: 346, endPoint x: 641, endPoint y: 342, distance: 74.1
click at [641, 342] on div "ANPL6330 - Interview with [PERSON_NAME] - Interview with [PERSON_NAME]" at bounding box center [733, 342] width 212 height 31
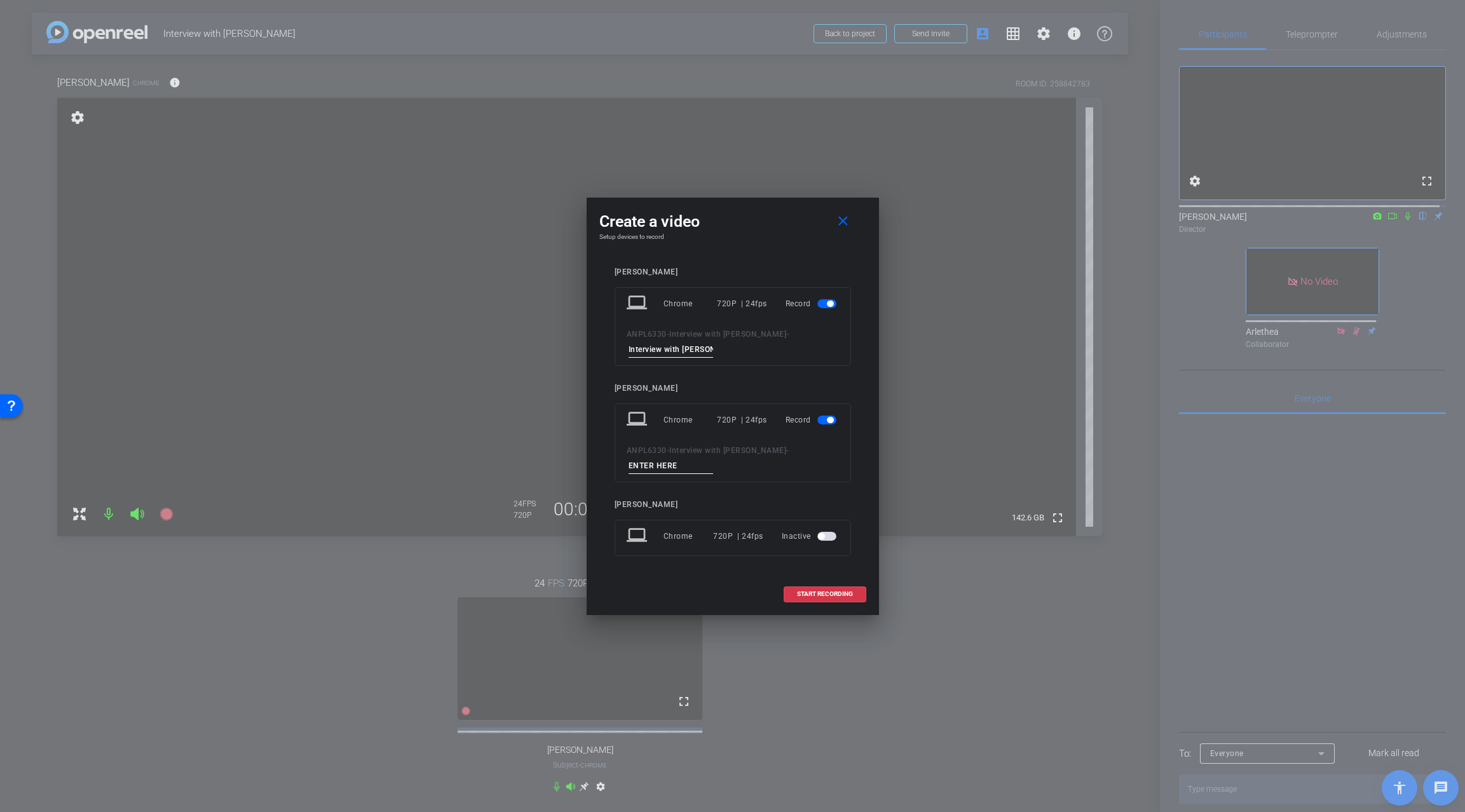
drag, startPoint x: 634, startPoint y: 348, endPoint x: 707, endPoint y: 359, distance: 73.8
click at [707, 359] on div "laptop Chrome 720P | 24fps Record ANPL6330 - Interview with [PERSON_NAME] - Int…" at bounding box center [732, 326] width 236 height 79
click at [696, 353] on input "Interview with [PERSON_NAME]" at bounding box center [671, 349] width 85 height 16
drag, startPoint x: 696, startPoint y: 353, endPoint x: 623, endPoint y: 352, distance: 73.0
click at [623, 352] on div "laptop Chrome 720P | 24fps Record ANPL6330 - Interview with [PERSON_NAME] - Int…" at bounding box center [732, 326] width 236 height 79
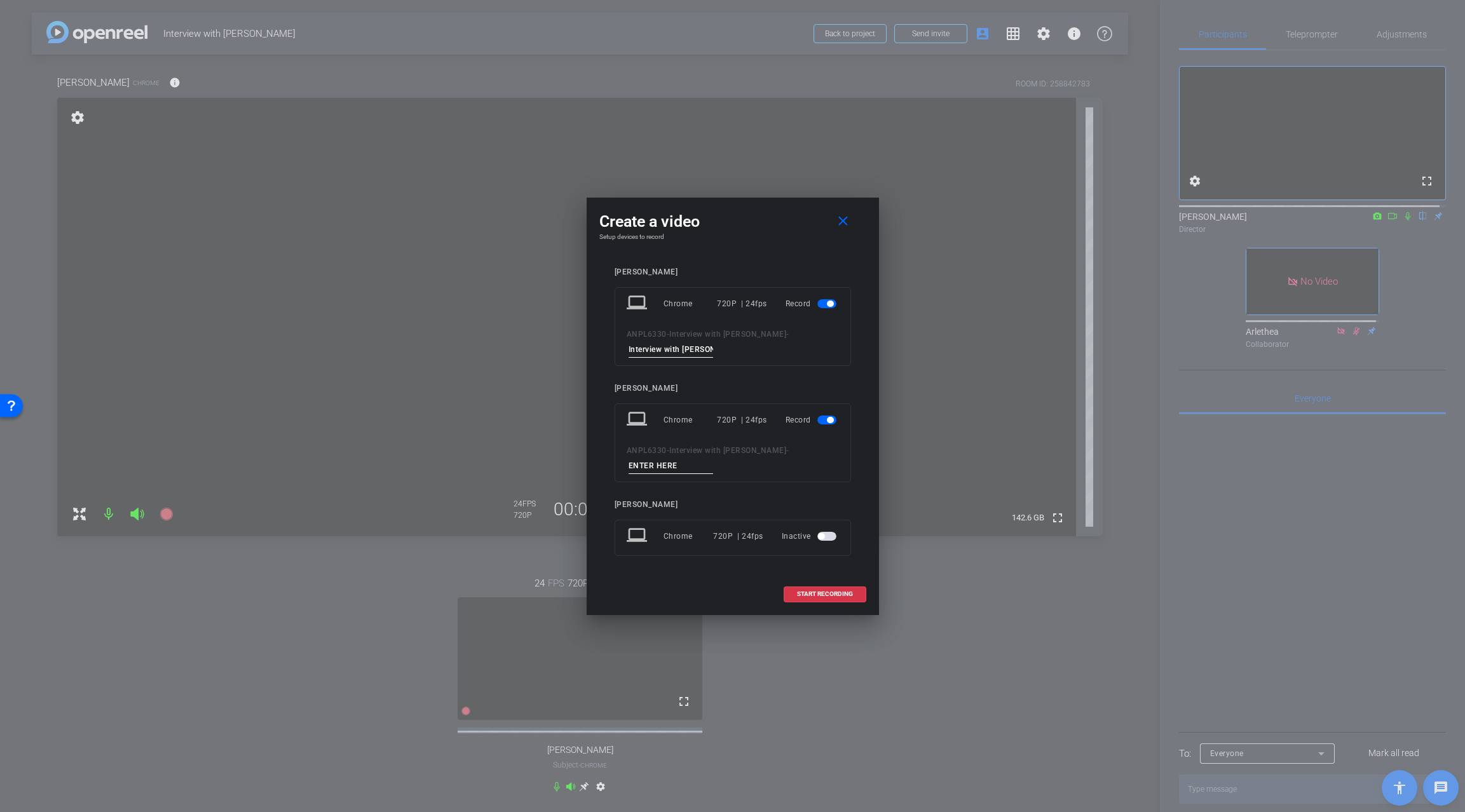
click at [654, 468] on input at bounding box center [671, 466] width 85 height 16
paste input "Interview with [PERSON_NAME]"
type input "Interview with [PERSON_NAME]"
click at [830, 591] on span "START RECORDING" at bounding box center [825, 594] width 56 height 7
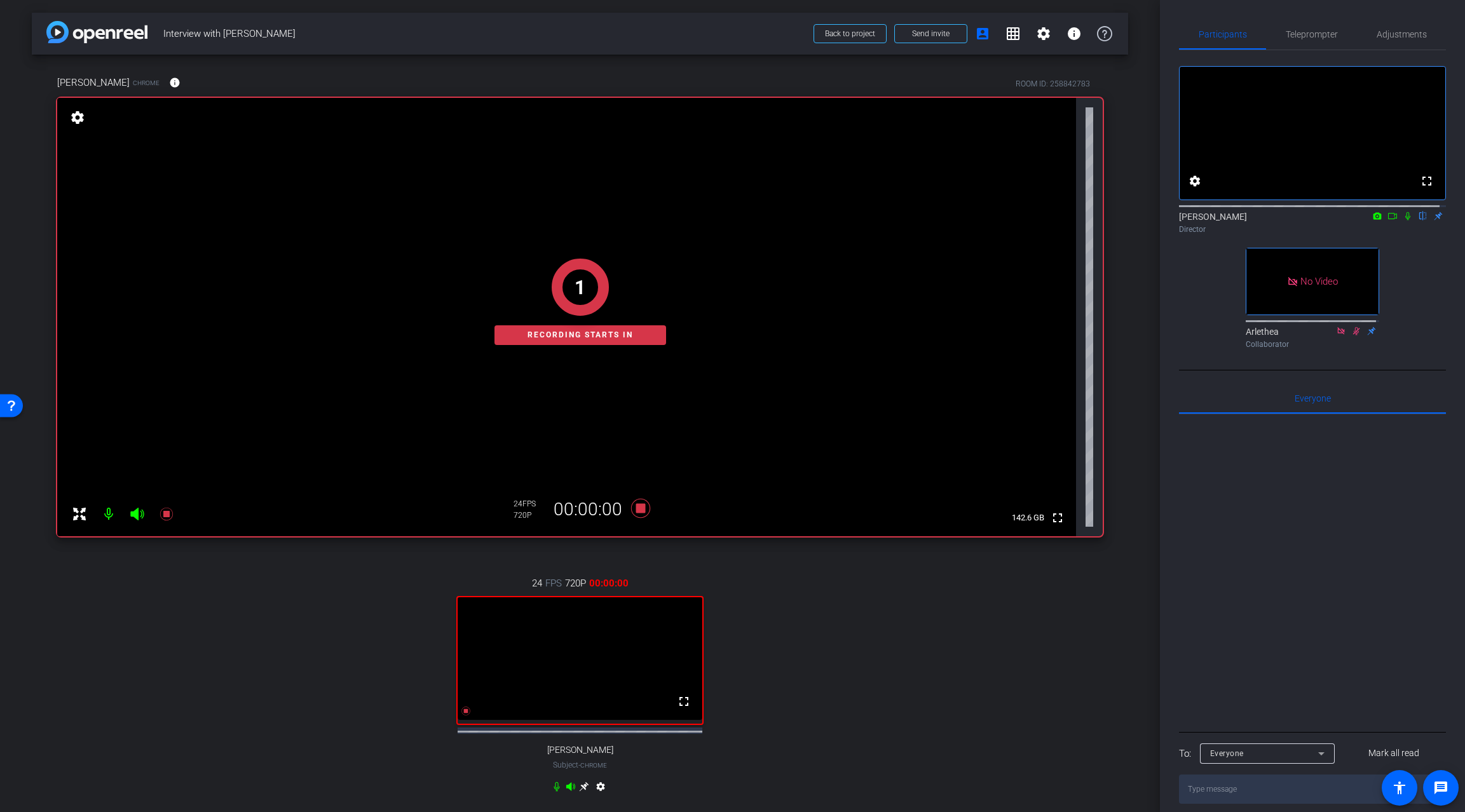
click at [1388, 219] on icon at bounding box center [1393, 216] width 9 height 7
click at [1418, 221] on icon at bounding box center [1423, 216] width 10 height 9
click at [1391, 31] on span "Adjustments" at bounding box center [1401, 34] width 50 height 9
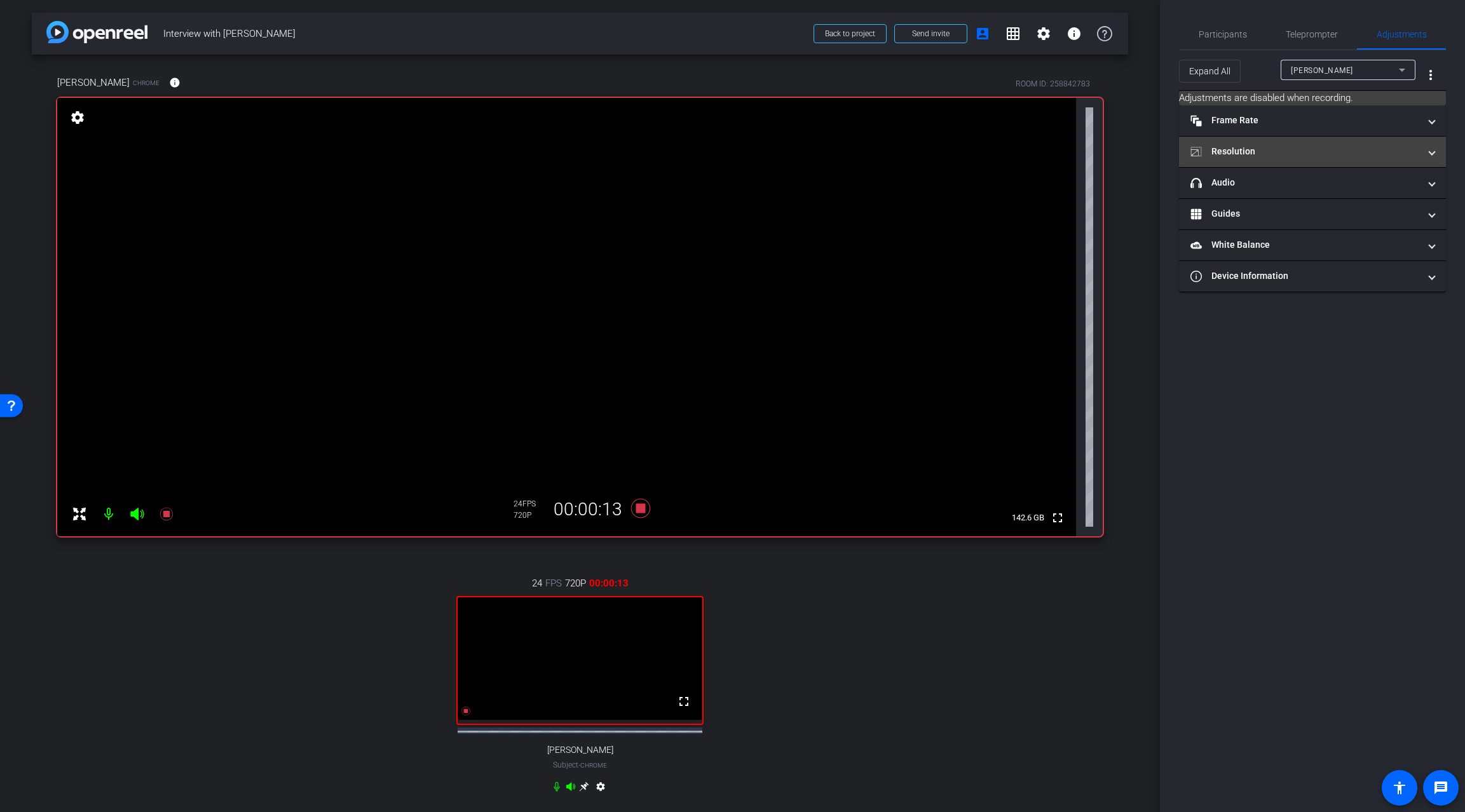
click at [1338, 147] on mat-panel-title "Resolution" at bounding box center [1305, 152] width 229 height 14
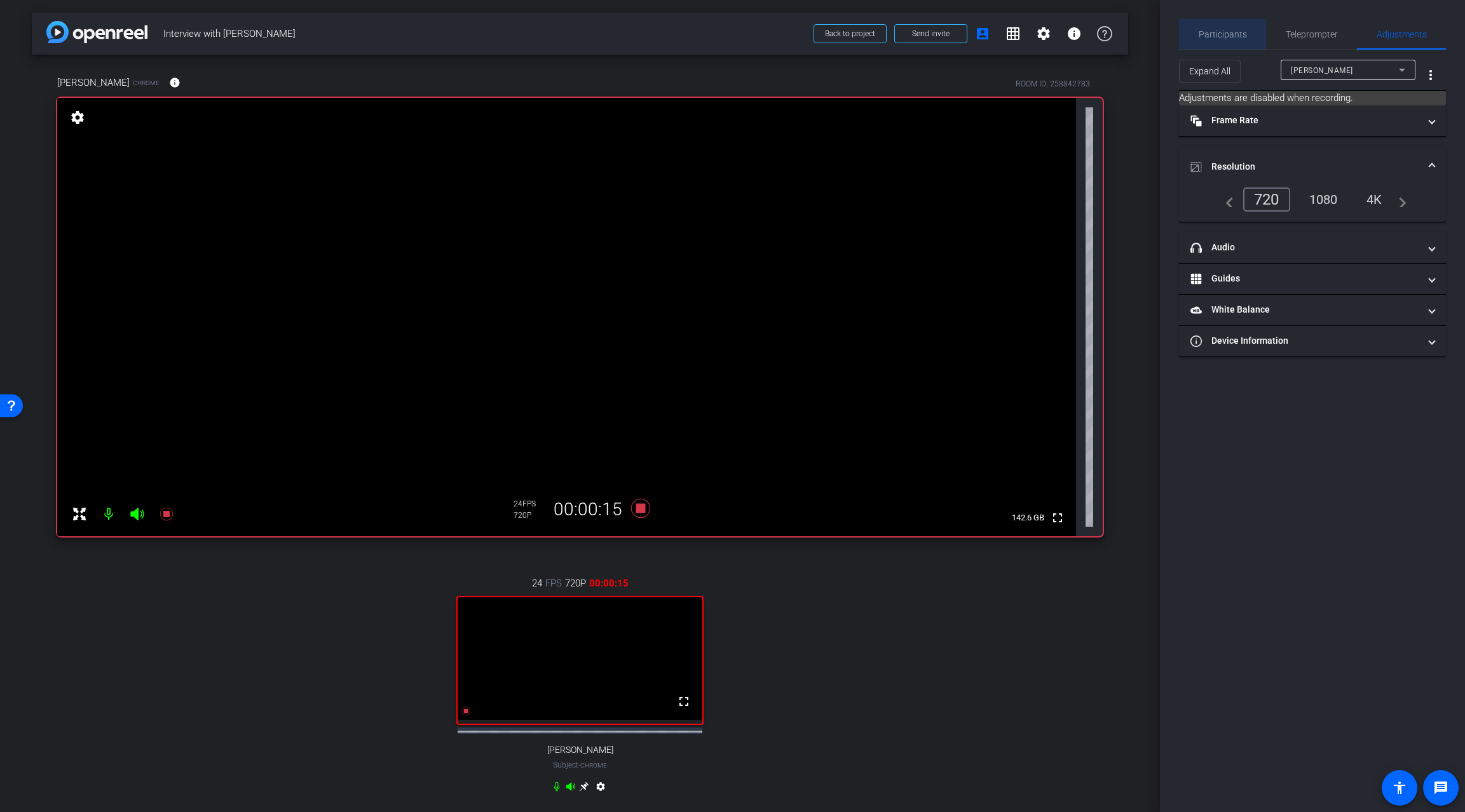
click at [1230, 34] on span "Participants" at bounding box center [1223, 34] width 48 height 9
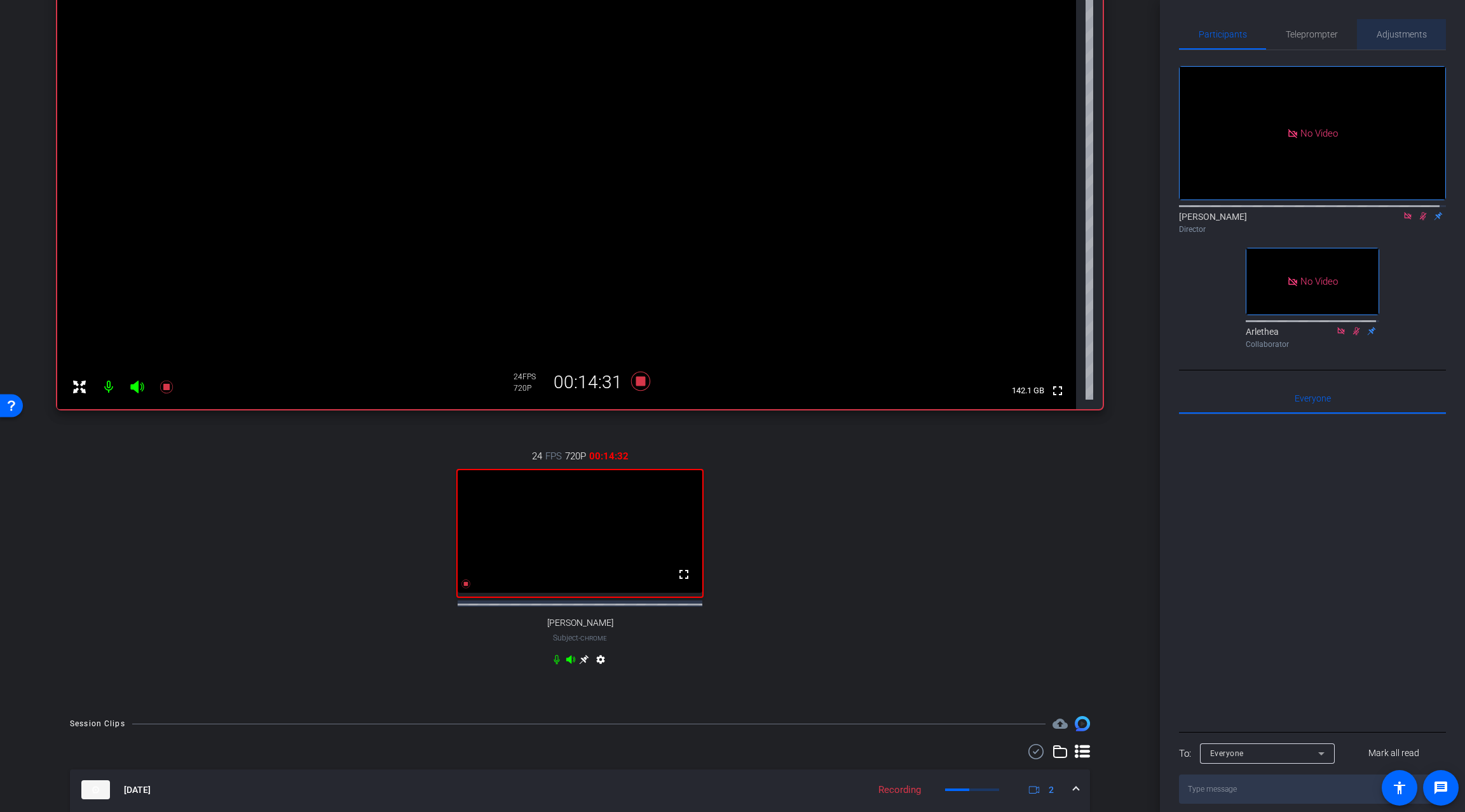
scroll to position [211, 0]
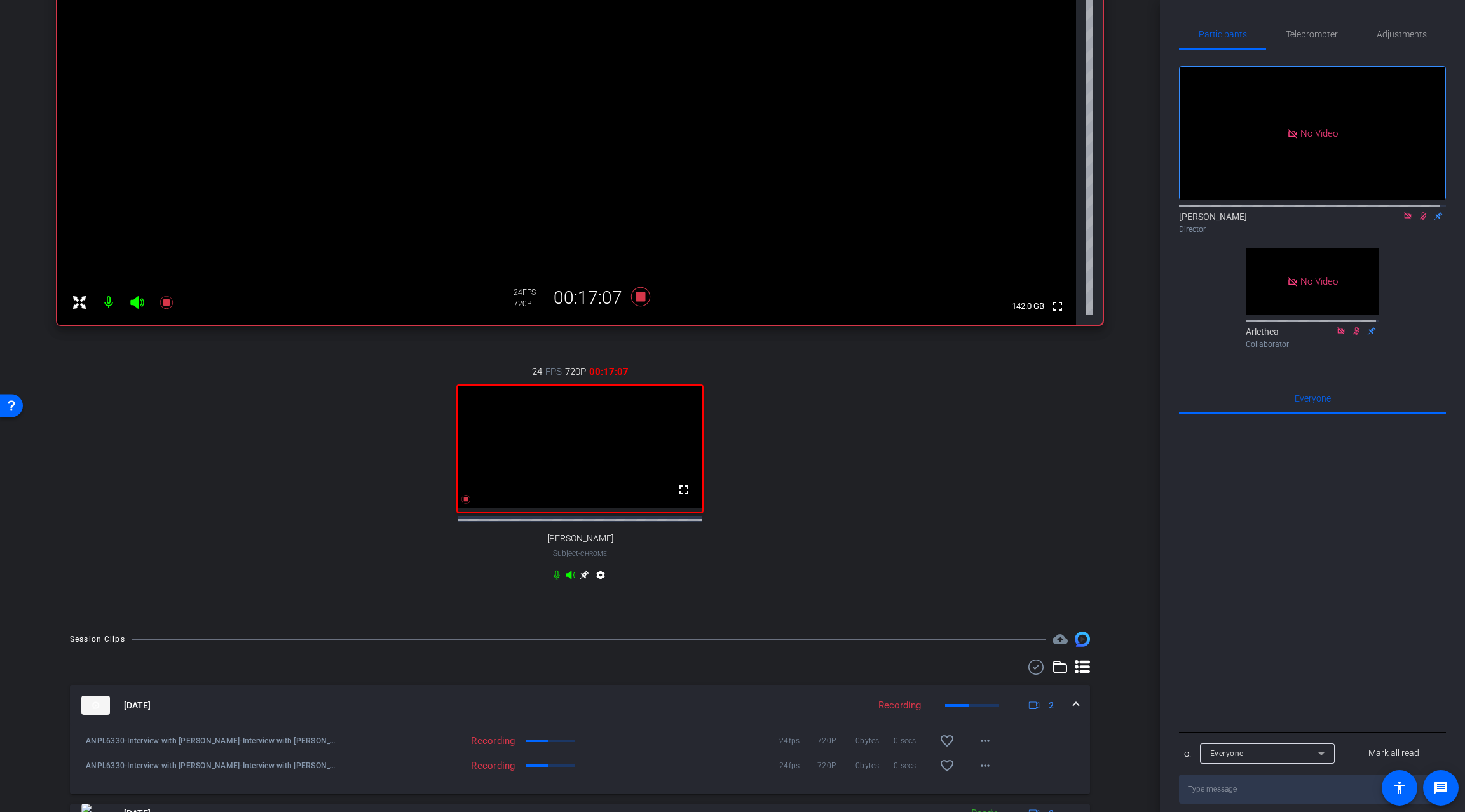
click at [1434, 250] on div "No Video [PERSON_NAME] Director No Video Arlethea Collaborator" at bounding box center [1313, 202] width 267 height 304
click at [231, 563] on div "24 FPS 720P 00:28:45 fullscreen [PERSON_NAME] Subject - Chrome settings" at bounding box center [580, 474] width 1046 height 262
click at [1063, 469] on div "24 FPS 720P 00:35:42 fullscreen [PERSON_NAME] Subject - Chrome settings" at bounding box center [580, 474] width 1046 height 262
click at [979, 540] on div "24 FPS 720P 00:37:16 fullscreen [PERSON_NAME] Subject - Chrome settings" at bounding box center [580, 474] width 1046 height 262
click at [1033, 521] on div "24 FPS 720P 00:37:53 fullscreen [PERSON_NAME] Subject - Chrome settings" at bounding box center [580, 474] width 1046 height 262
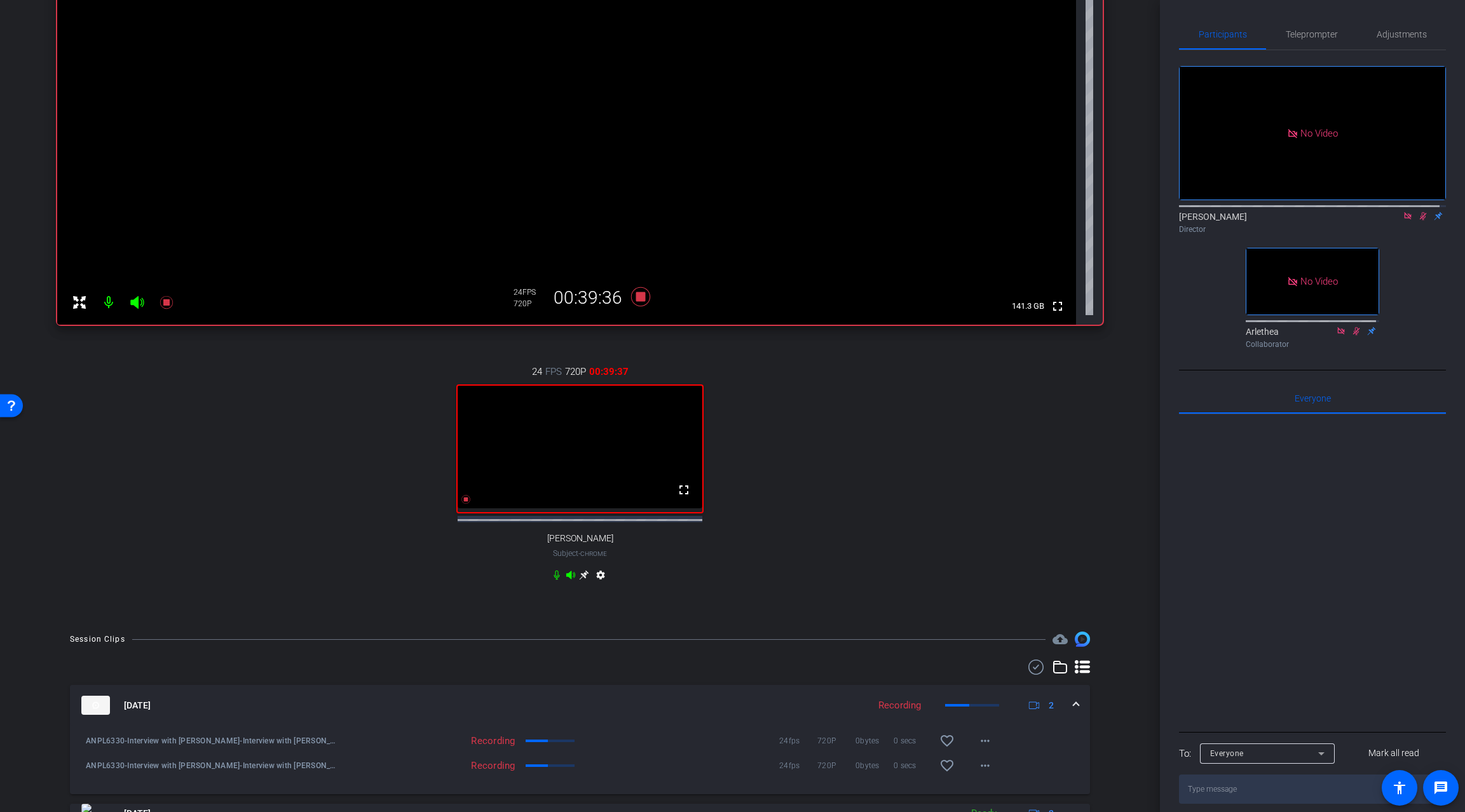
click at [1418, 211] on icon at bounding box center [1423, 216] width 10 height 9
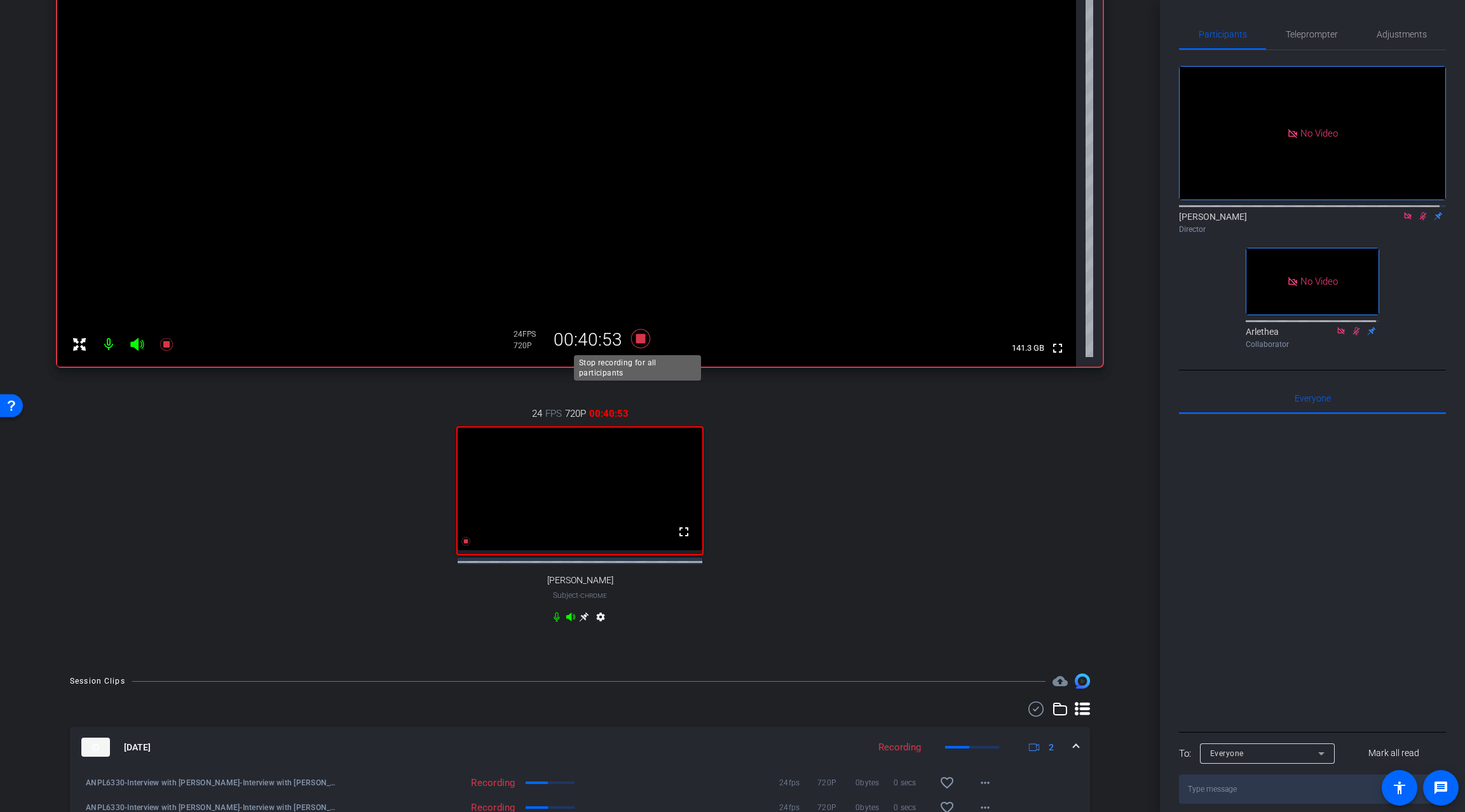
click at [638, 336] on icon at bounding box center [640, 338] width 19 height 19
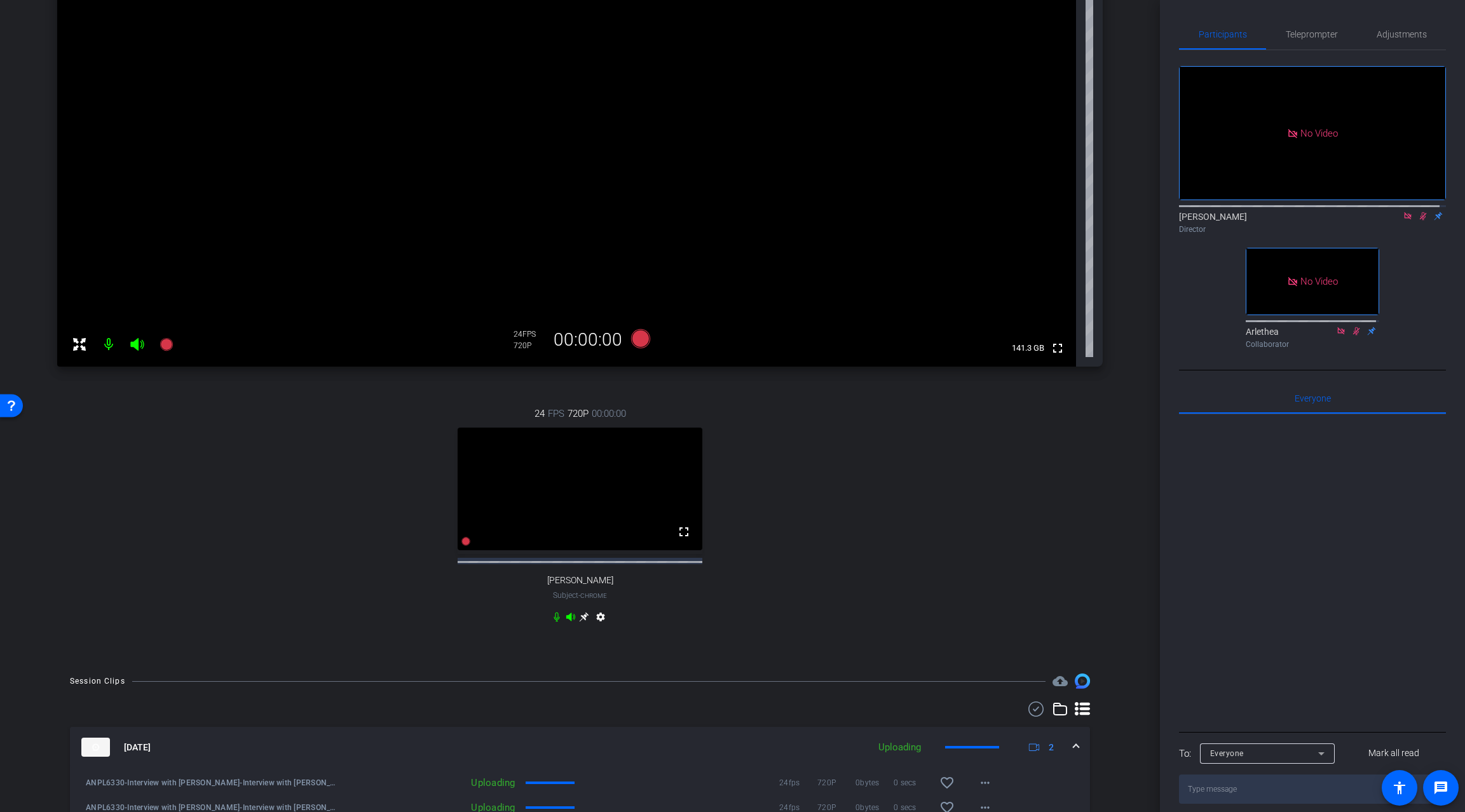
click at [1418, 211] on icon at bounding box center [1423, 216] width 10 height 9
click at [1403, 211] on icon at bounding box center [1408, 216] width 10 height 9
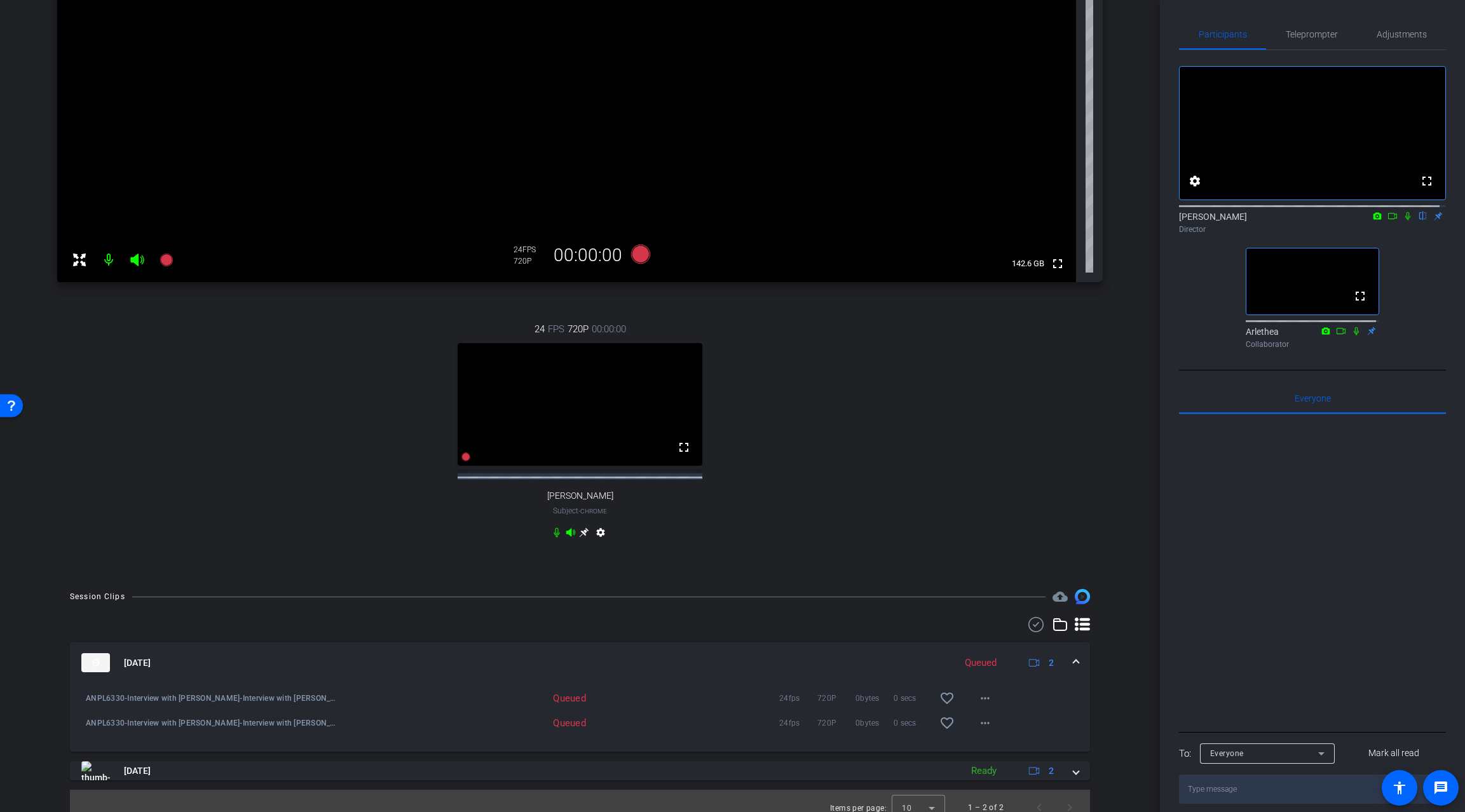
scroll to position [279, 0]
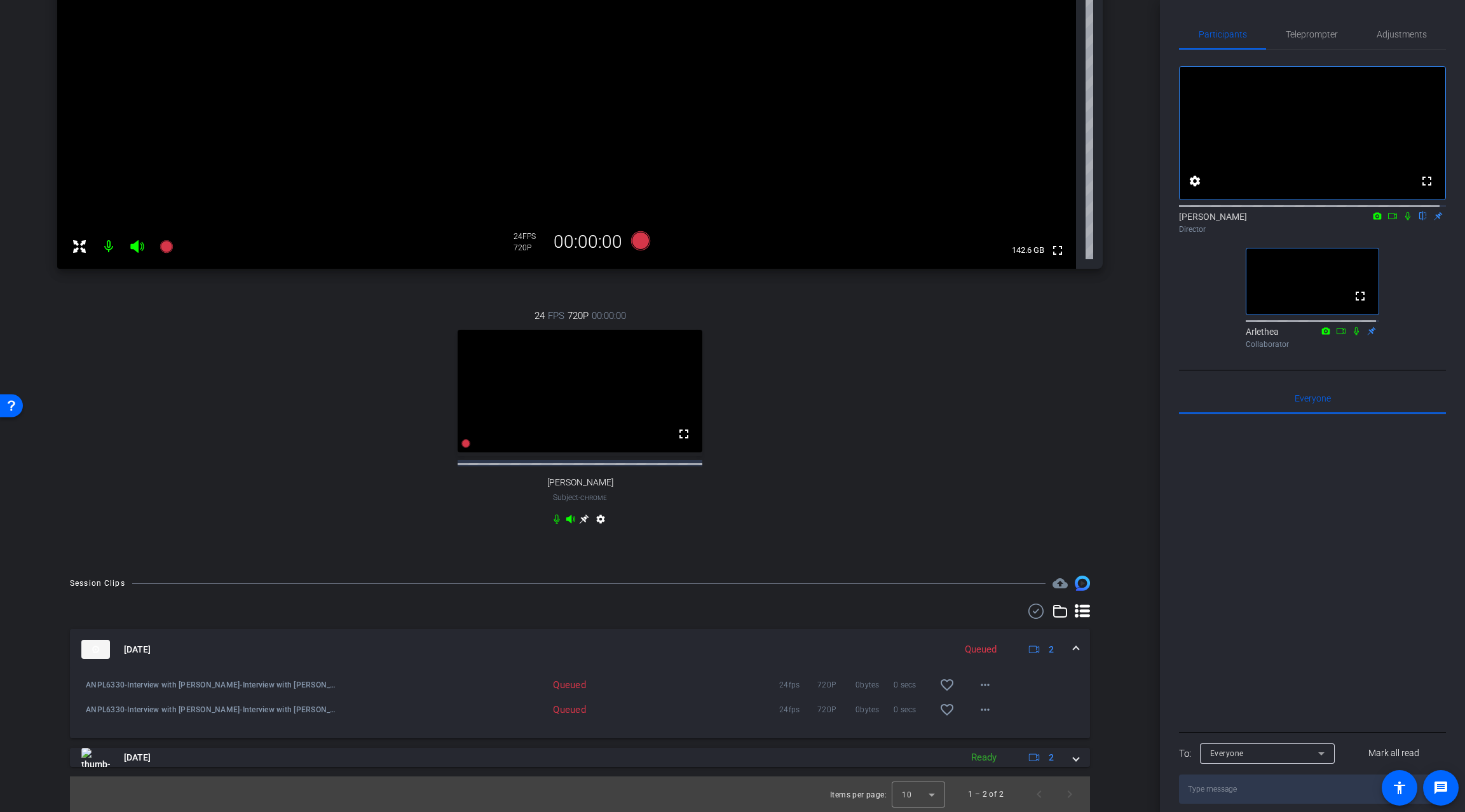
click at [855, 425] on div "24 FPS 720P 00:00:00 fullscreen [PERSON_NAME] Subject - Chrome settings" at bounding box center [580, 418] width 1046 height 262
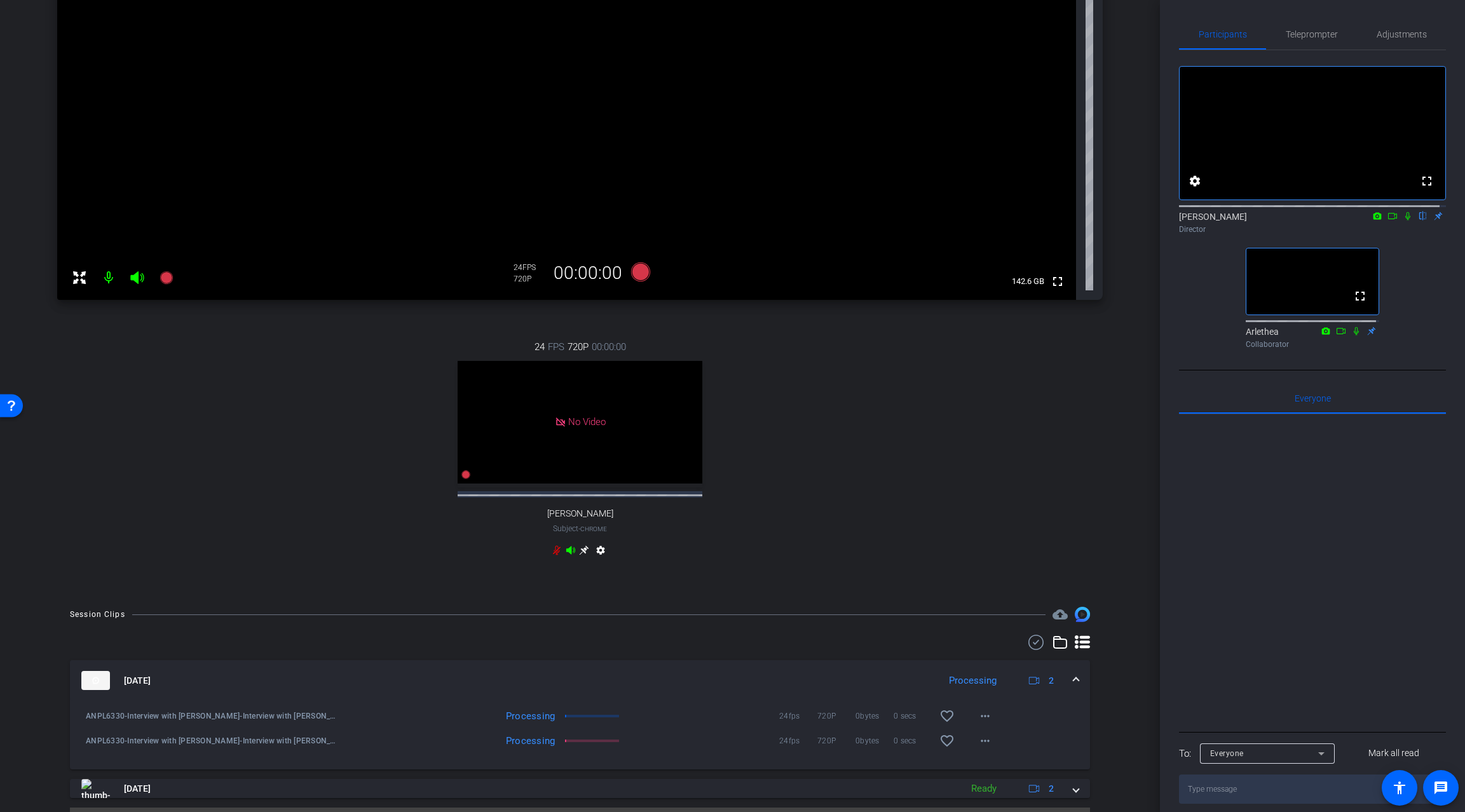
click at [566, 556] on icon at bounding box center [571, 550] width 10 height 10
click at [888, 448] on div "24 FPS 720P 00:00:00 No Video [PERSON_NAME] Subject - Chrome settings" at bounding box center [580, 450] width 1046 height 262
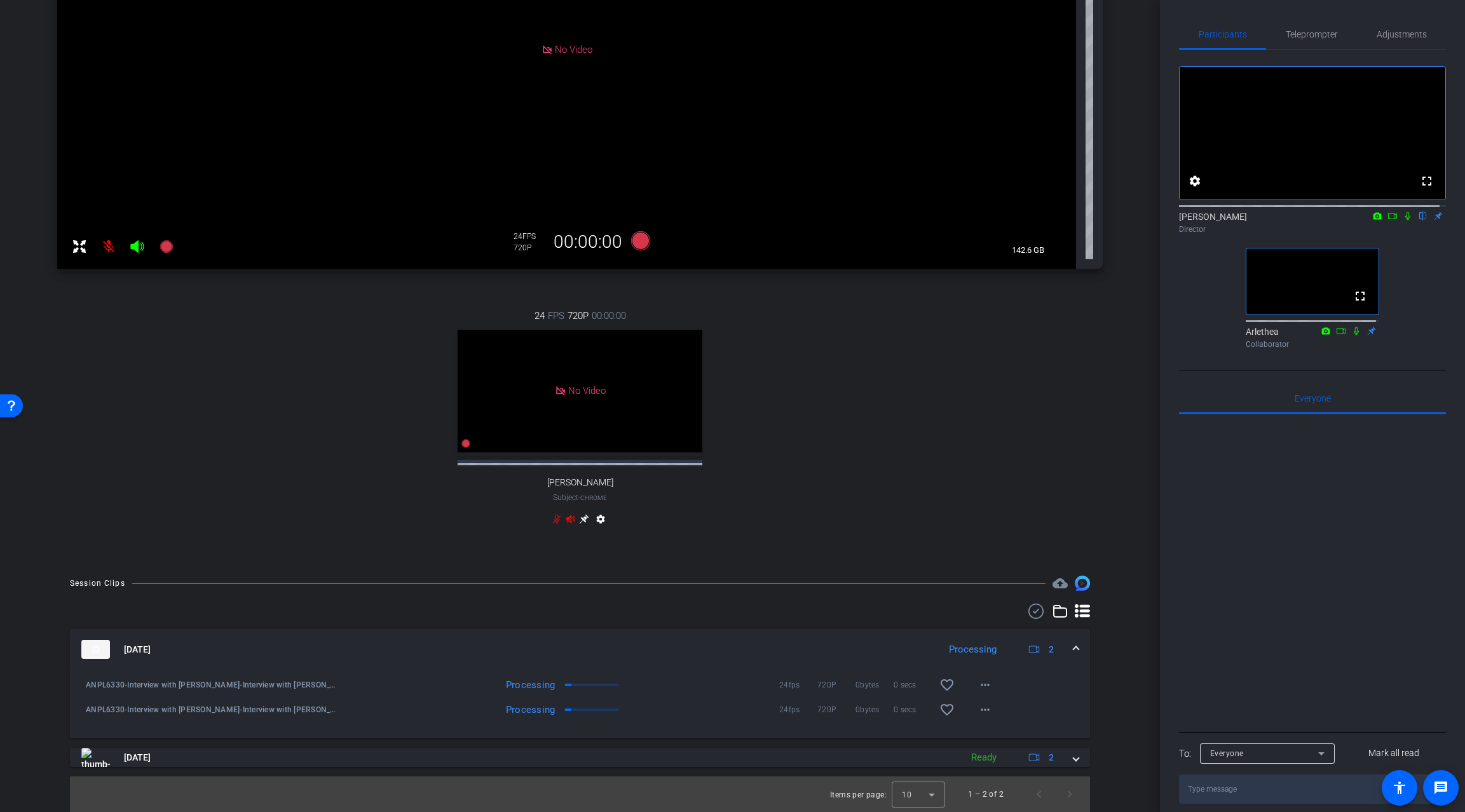
click at [135, 240] on icon at bounding box center [137, 247] width 14 height 13
click at [1388, 221] on icon at bounding box center [1393, 216] width 10 height 9
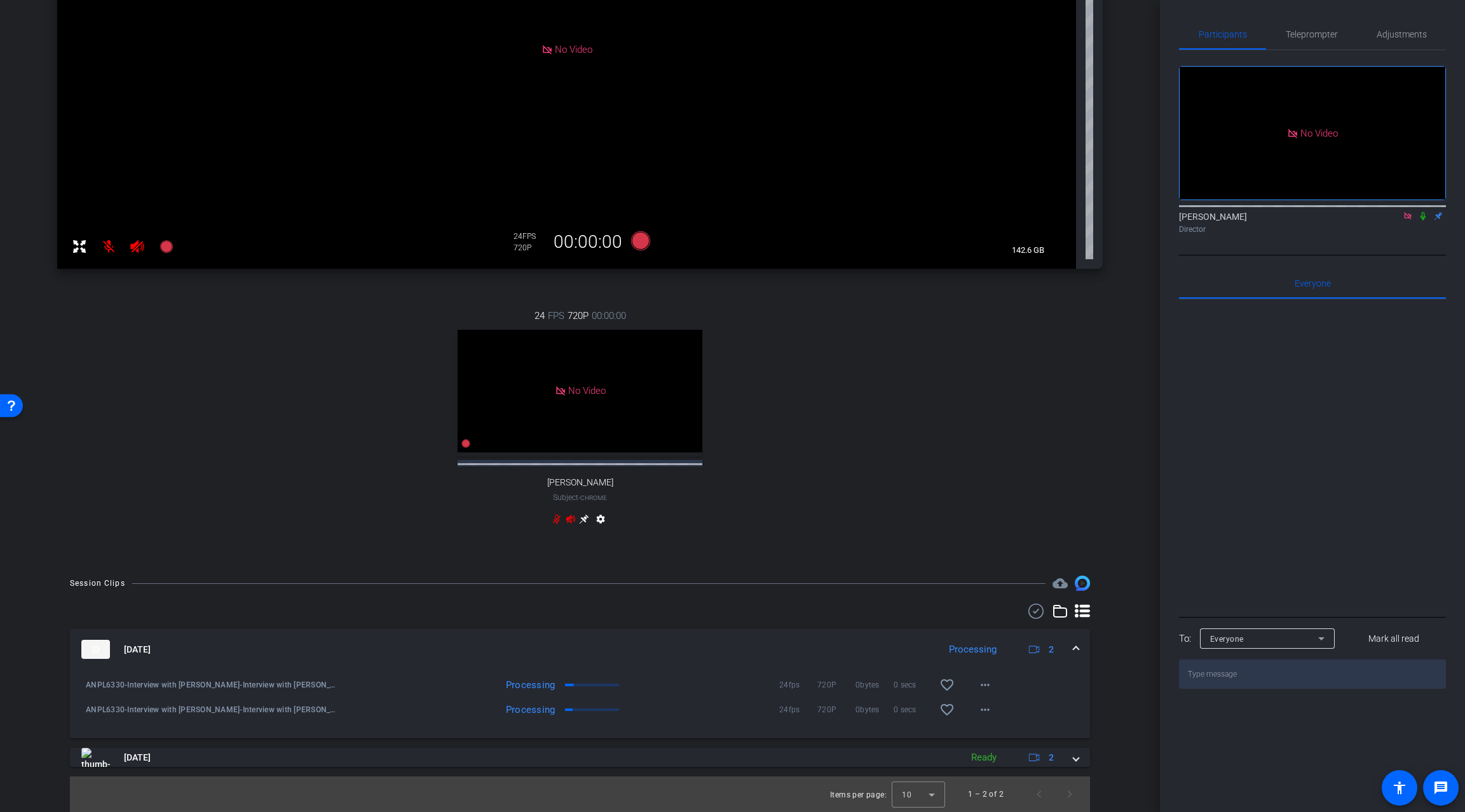
click at [1424, 221] on icon at bounding box center [1423, 216] width 10 height 9
click at [197, 457] on div "24 FPS 720P 00:00:00 No Video [PERSON_NAME] Subject - Chrome settings" at bounding box center [580, 418] width 1046 height 262
click at [1074, 756] on span at bounding box center [1076, 757] width 5 height 14
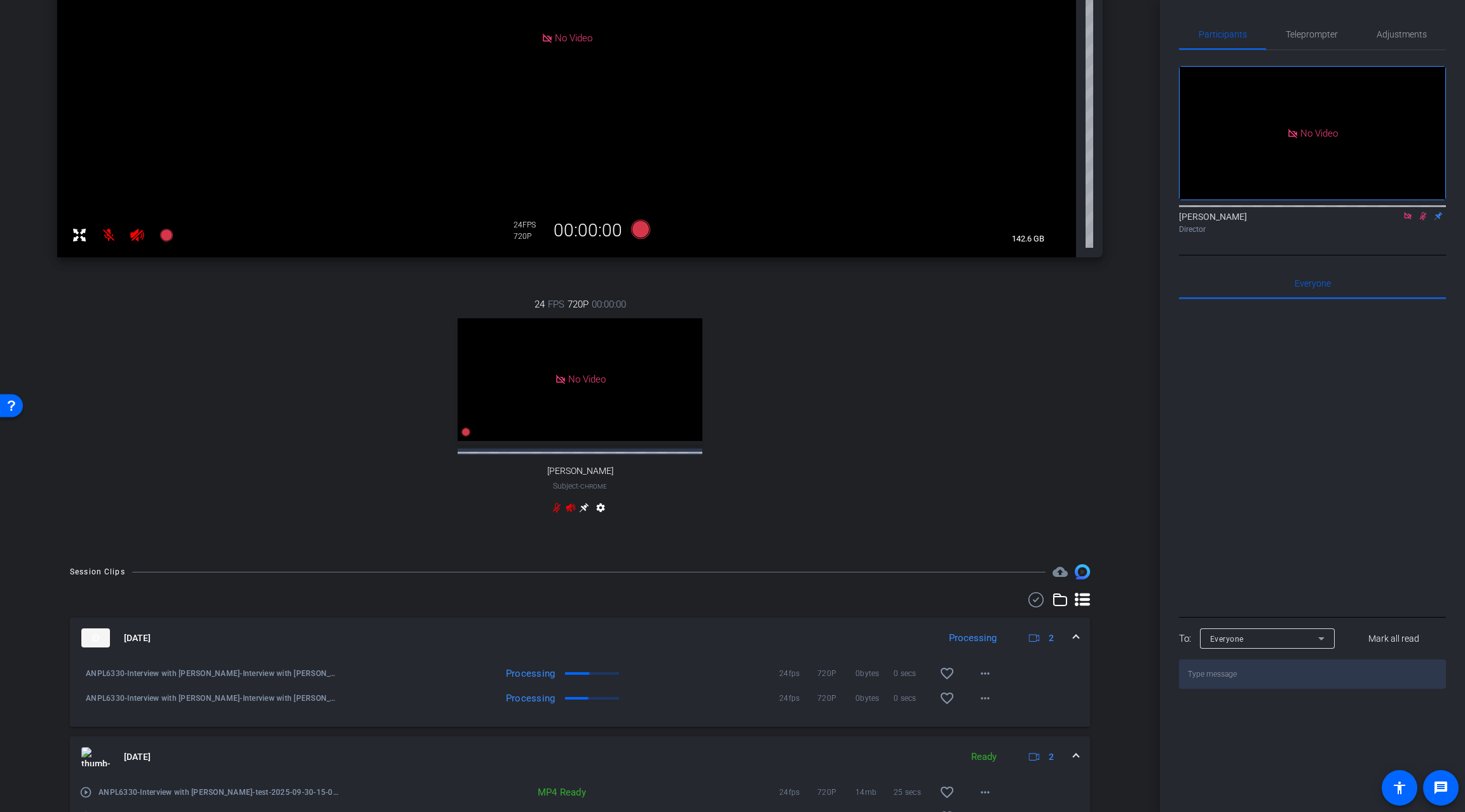
scroll to position [369, 0]
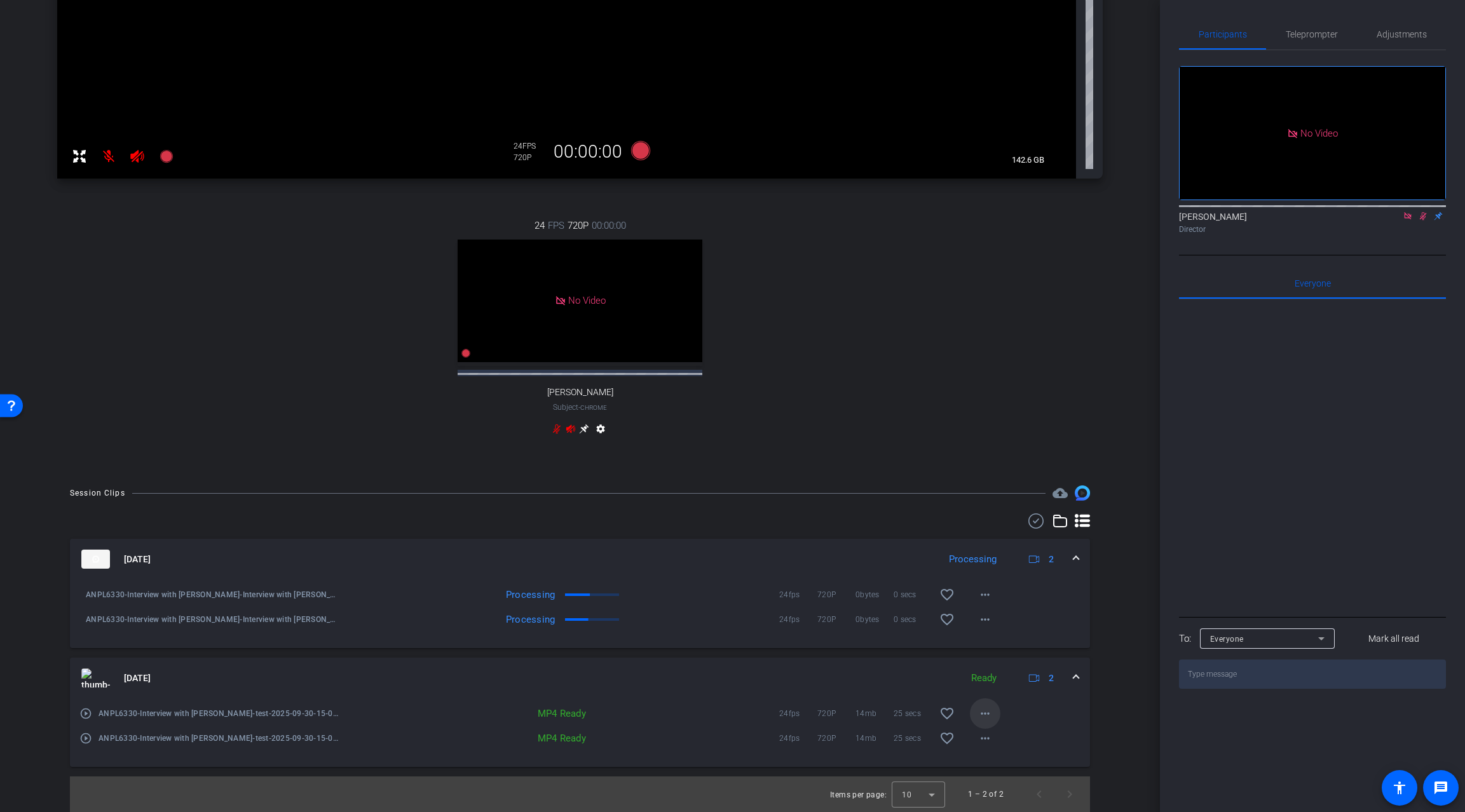
click at [981, 712] on mat-icon "more_horiz" at bounding box center [985, 713] width 15 height 15
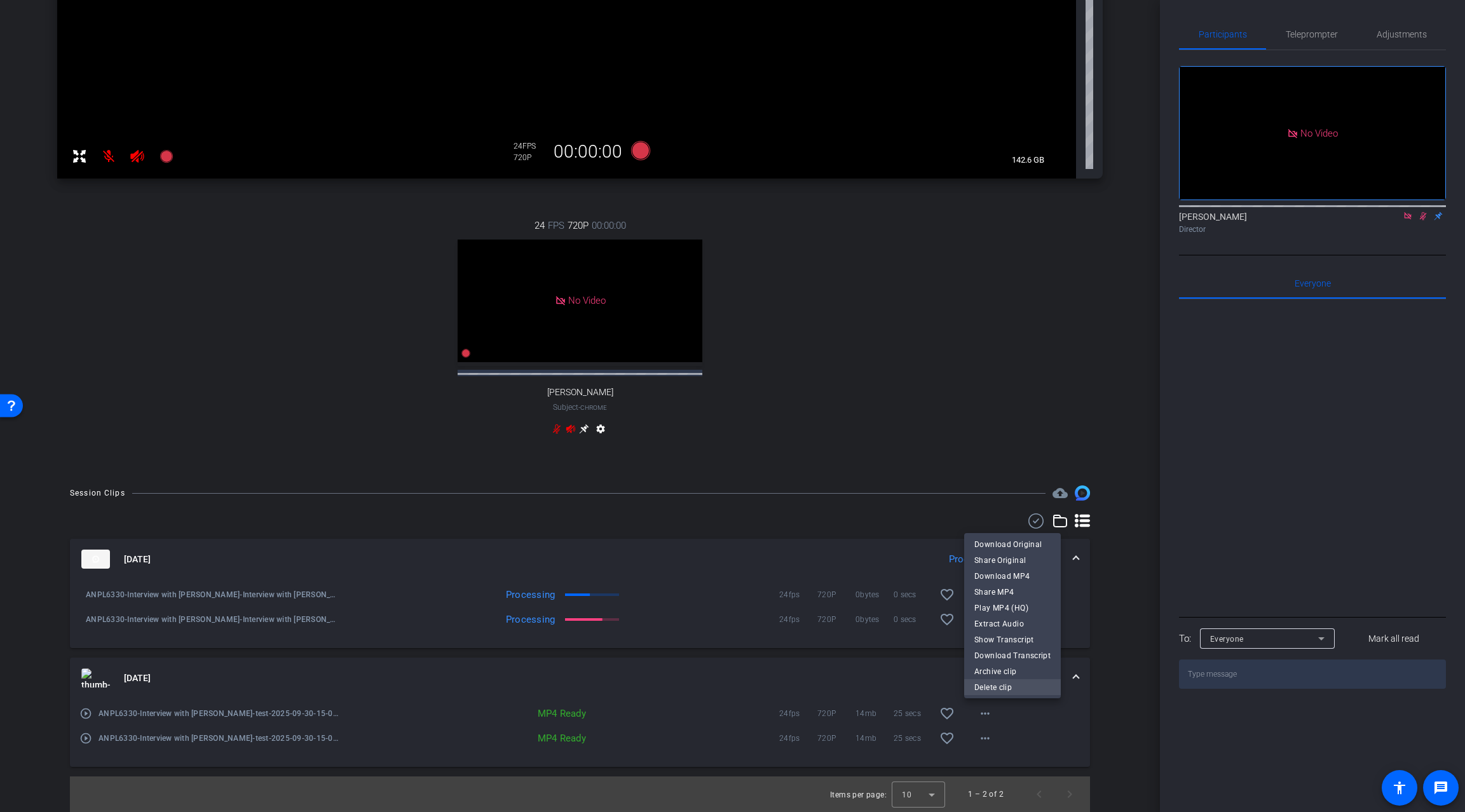
click at [1004, 684] on span "Delete clip" at bounding box center [1012, 686] width 76 height 15
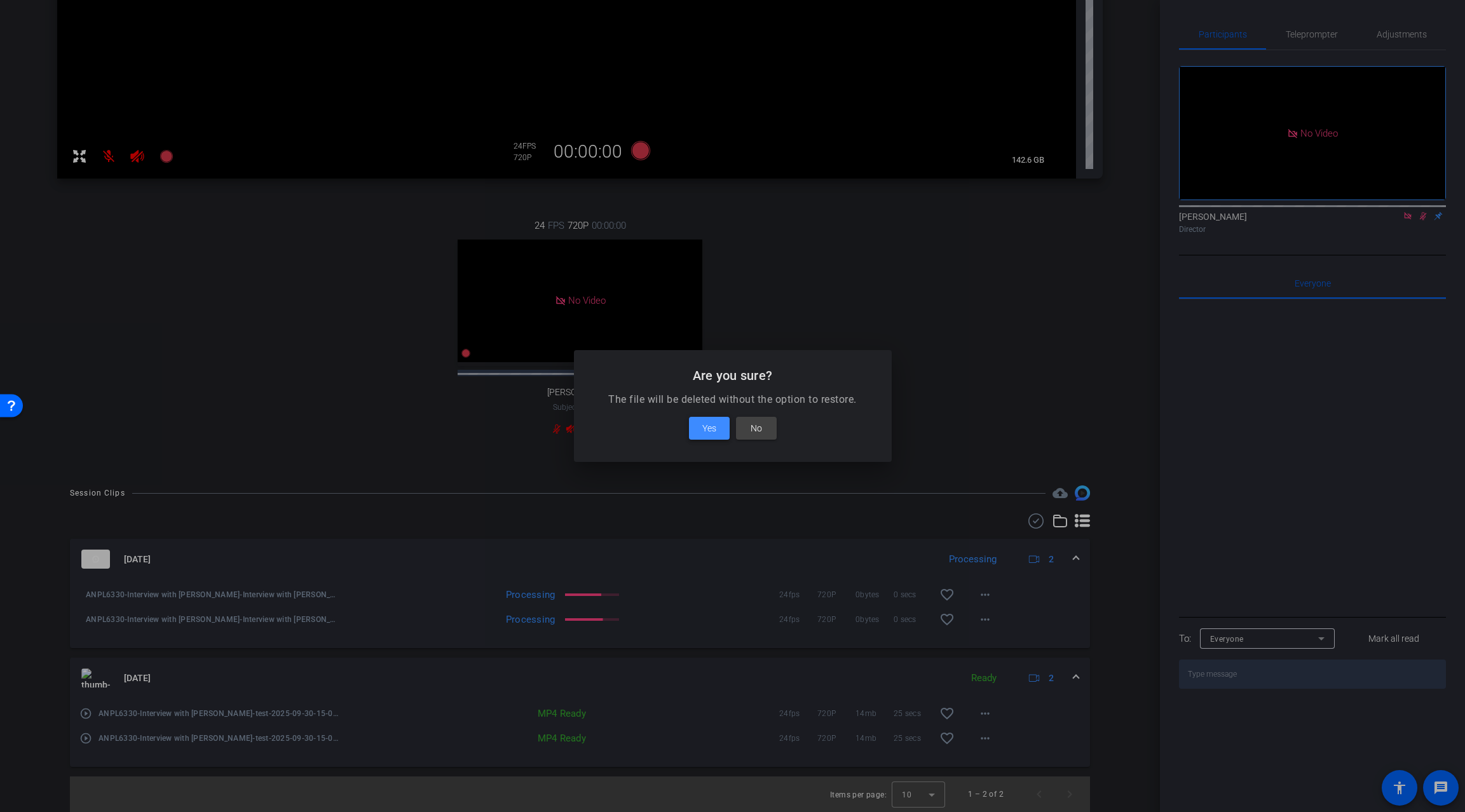
click at [701, 428] on span at bounding box center [709, 428] width 41 height 31
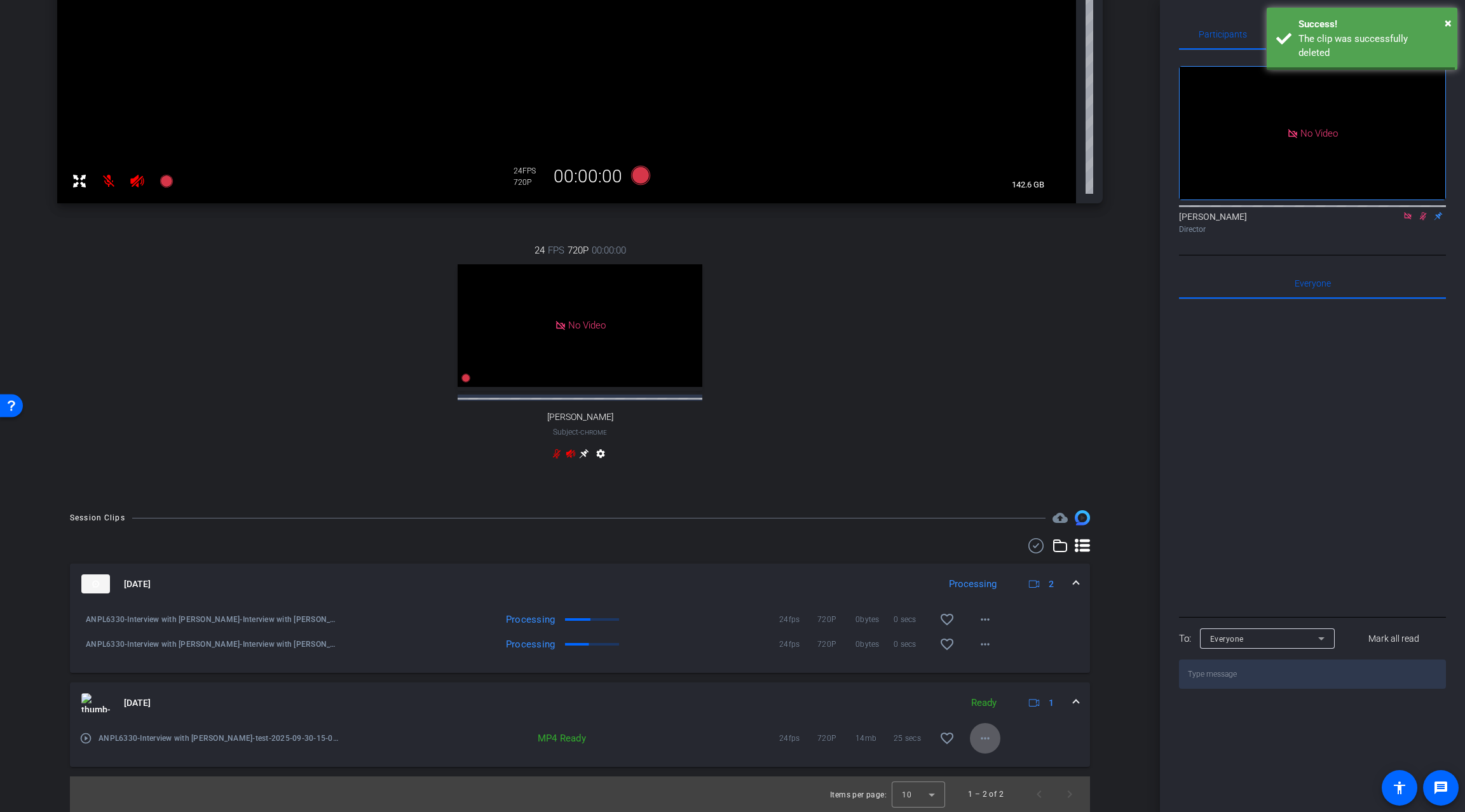
scroll to position [344, 0]
click at [979, 740] on mat-icon "more_horiz" at bounding box center [985, 738] width 15 height 15
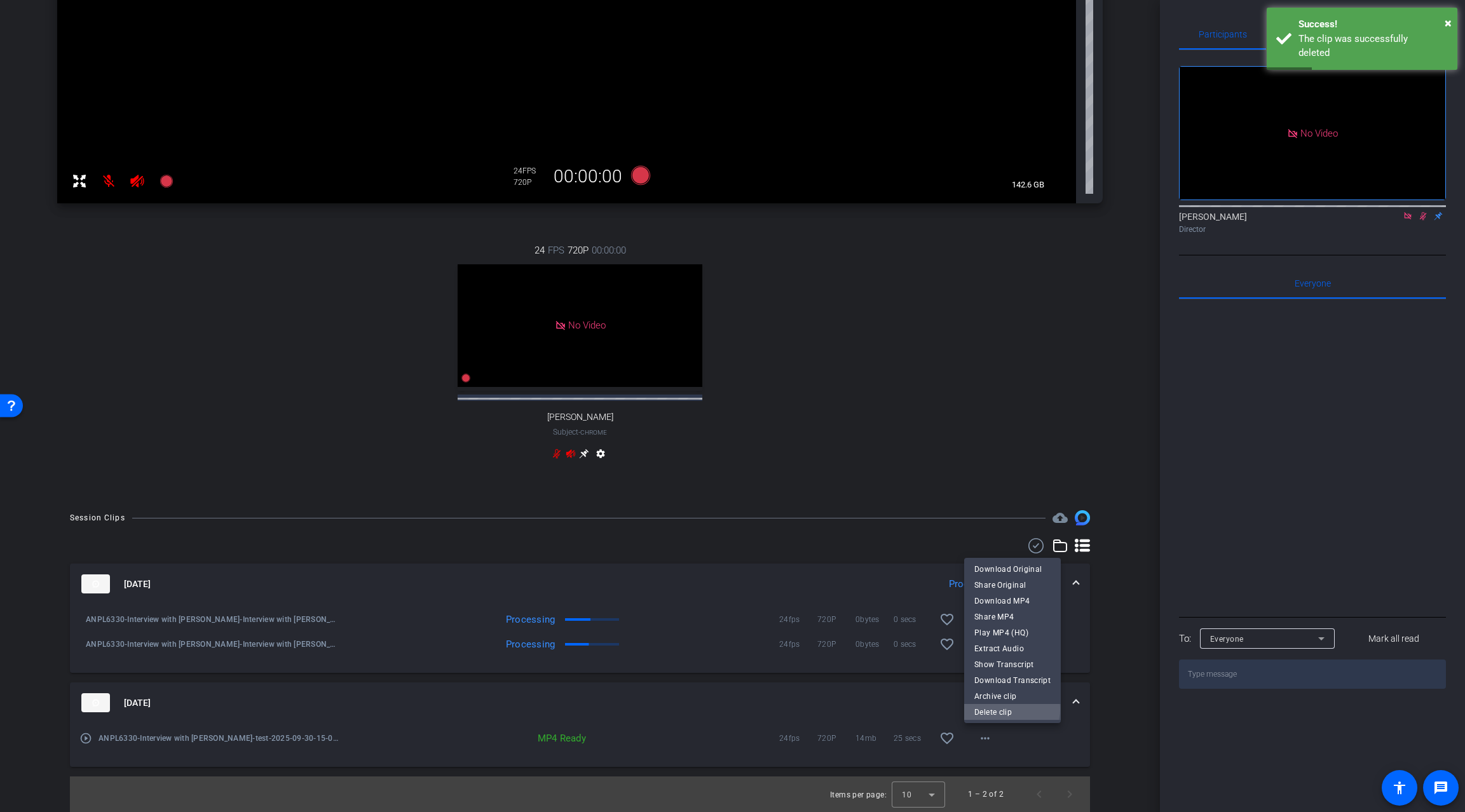
click at [1009, 709] on span "Delete clip" at bounding box center [1012, 711] width 76 height 15
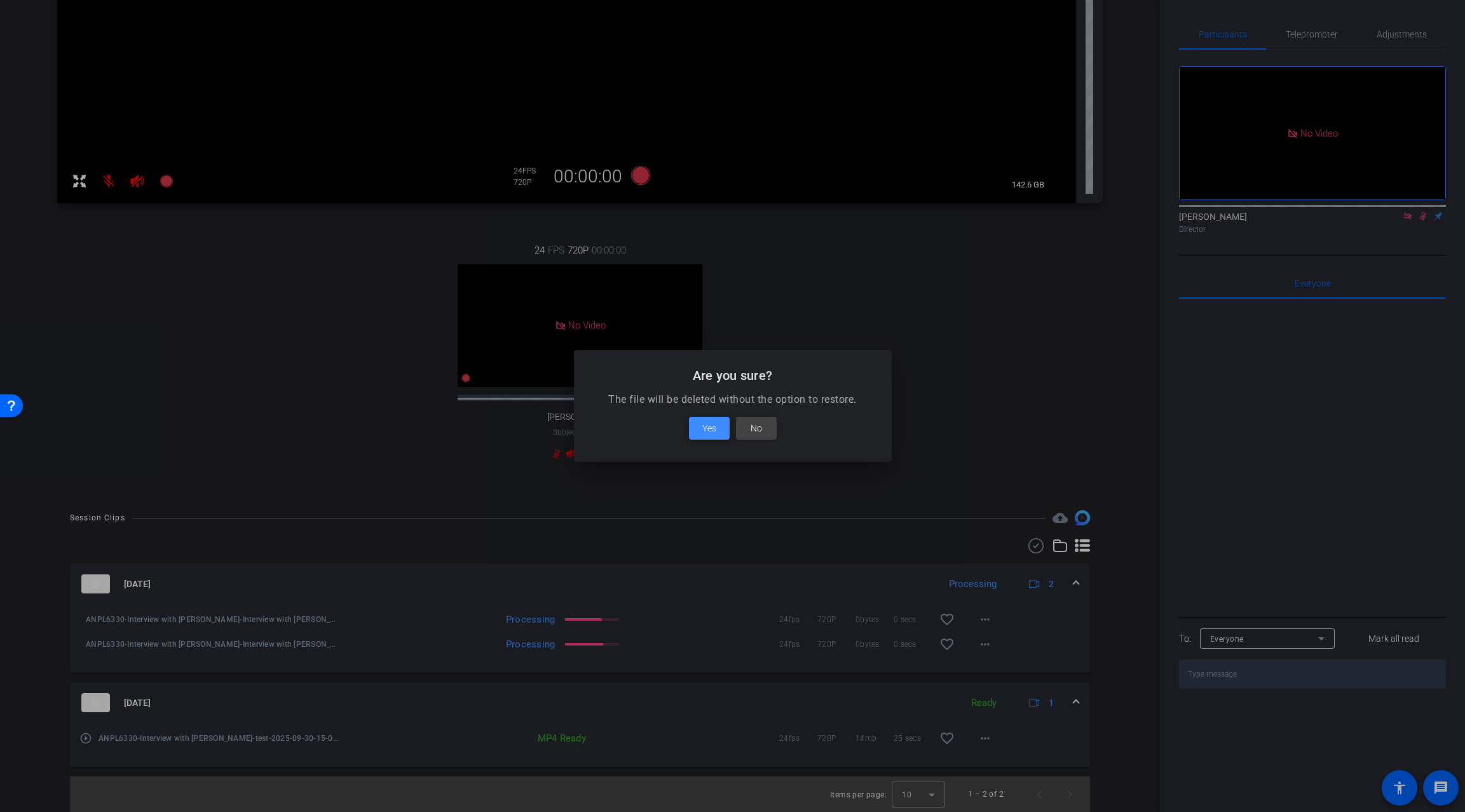
click at [707, 428] on span "Yes" at bounding box center [709, 428] width 14 height 15
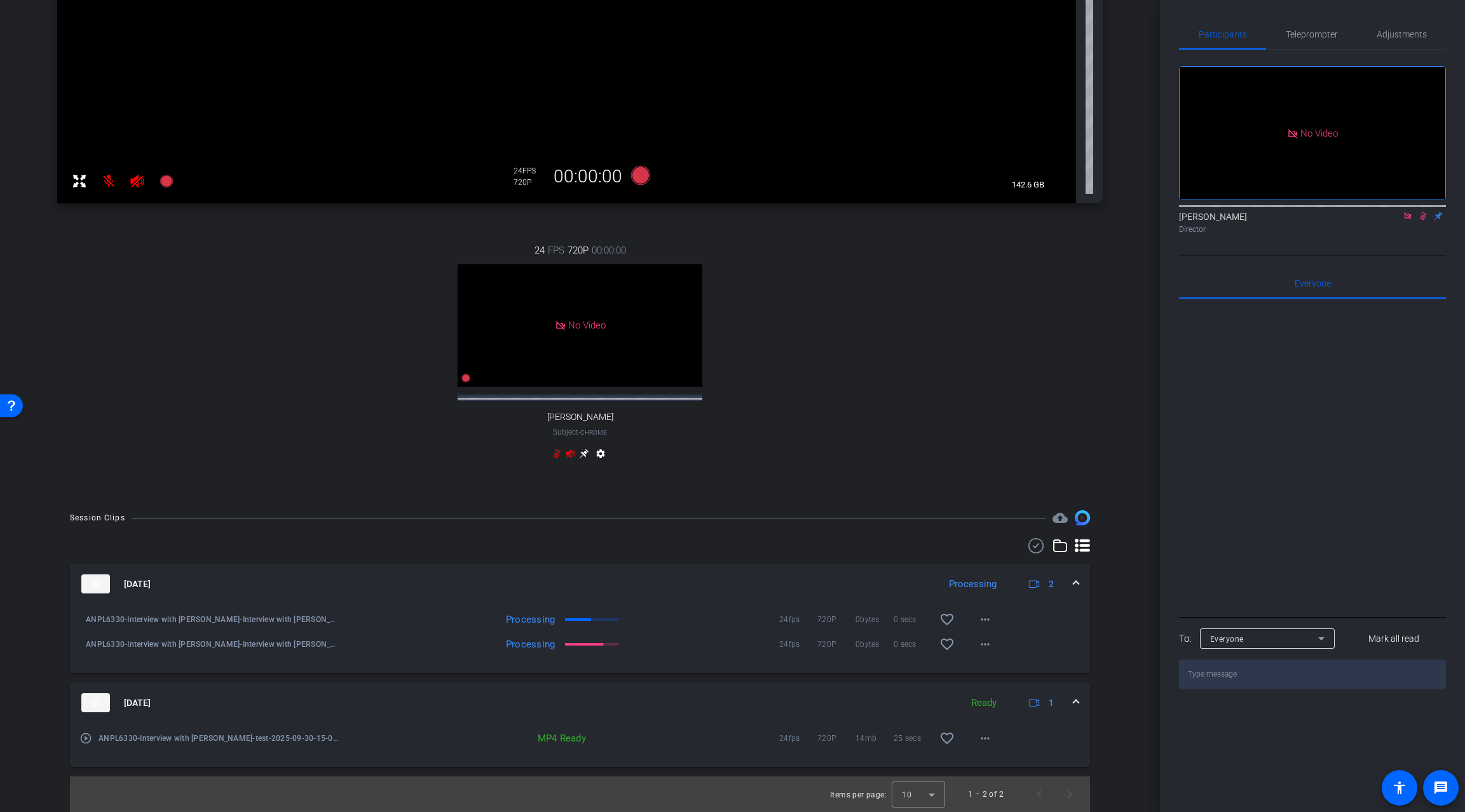
scroll to position [250, 0]
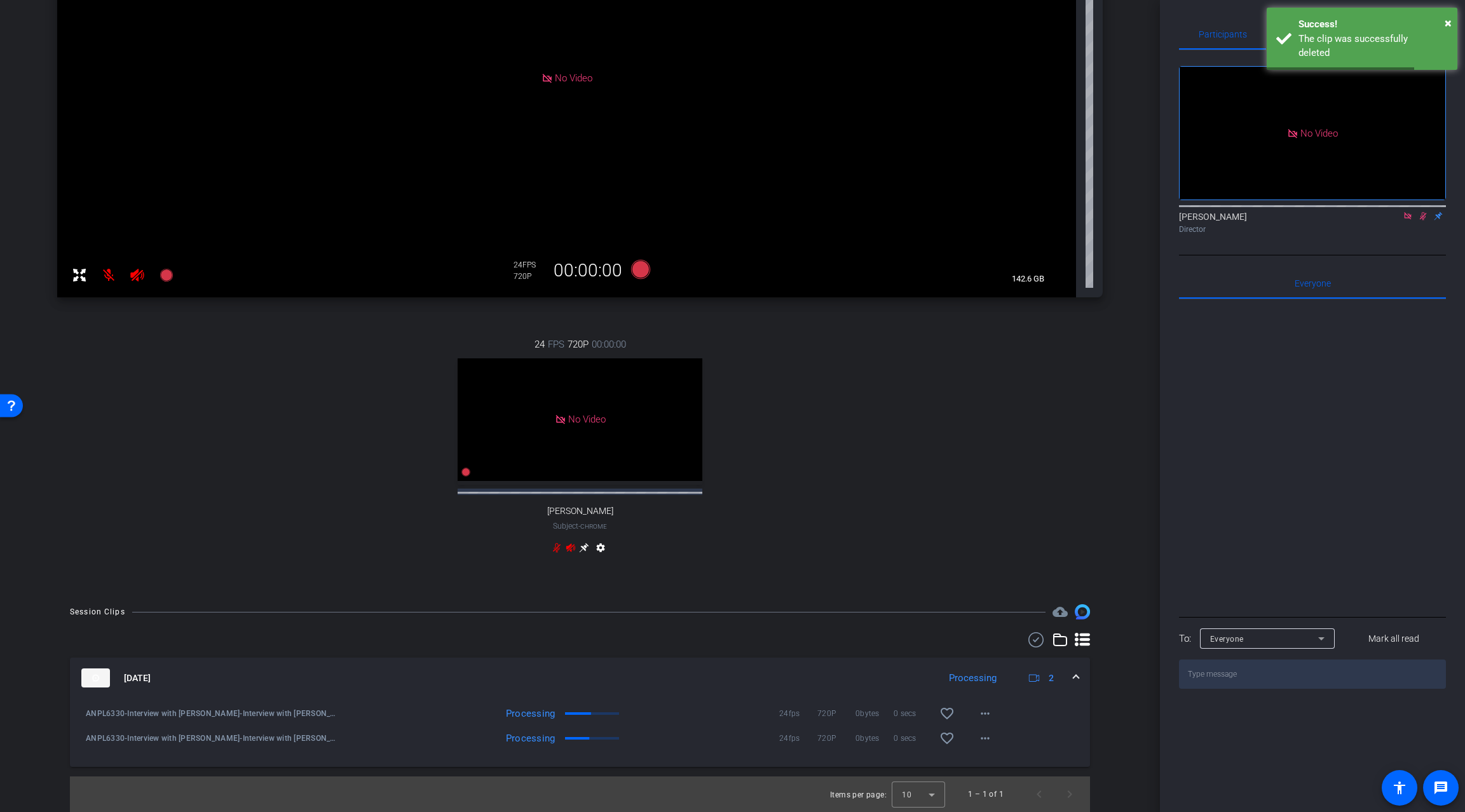
click at [1114, 729] on div "Session Clips cloud_upload [DATE] Processing 2 ANPL6330-Interview with [PERSON_…" at bounding box center [580, 708] width 1097 height 208
click at [193, 470] on div "24 FPS 720P 00:00:00 No Video [PERSON_NAME] Subject - Chrome settings" at bounding box center [580, 447] width 1046 height 262
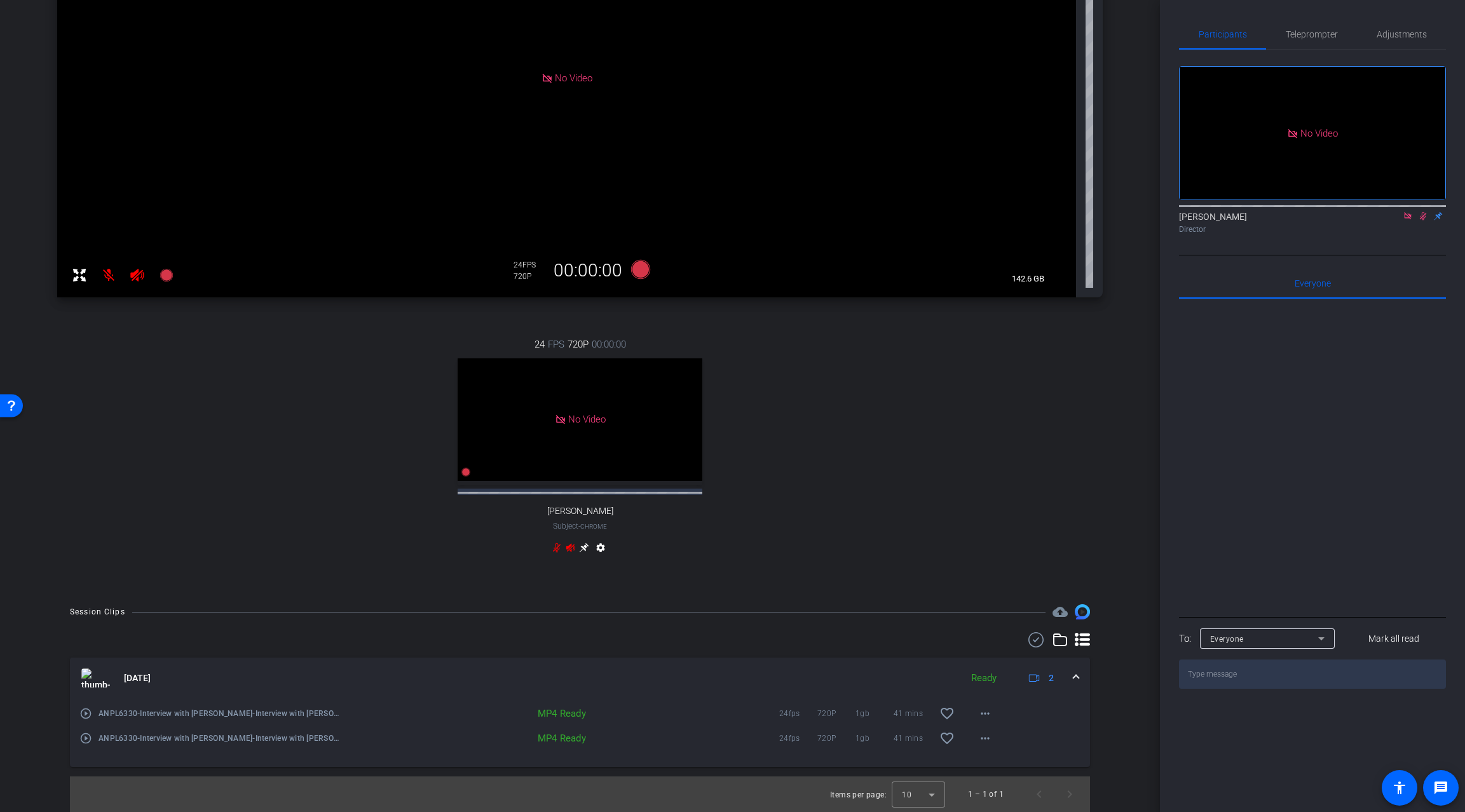
click at [1074, 673] on span at bounding box center [1076, 678] width 5 height 14
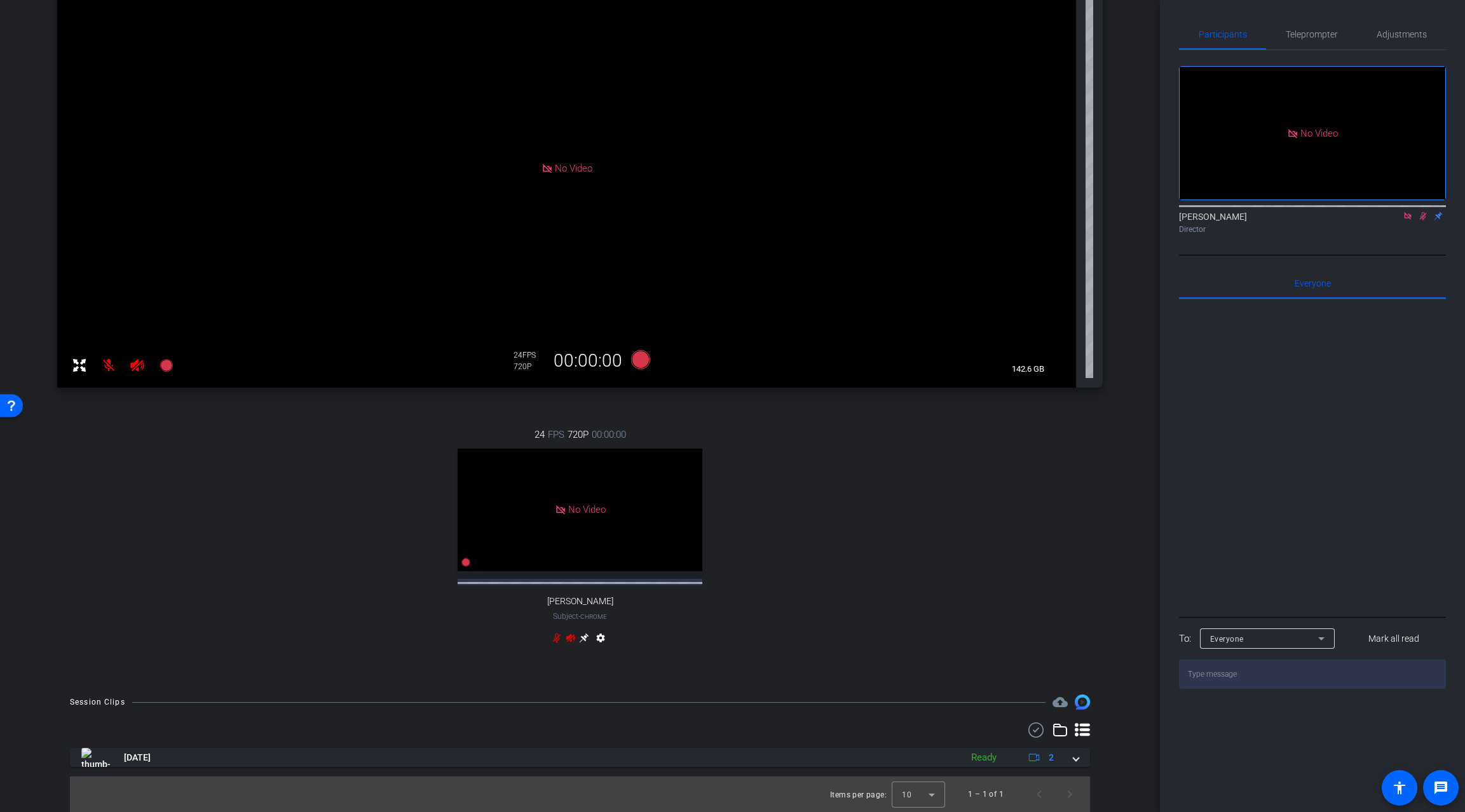
scroll to position [160, 0]
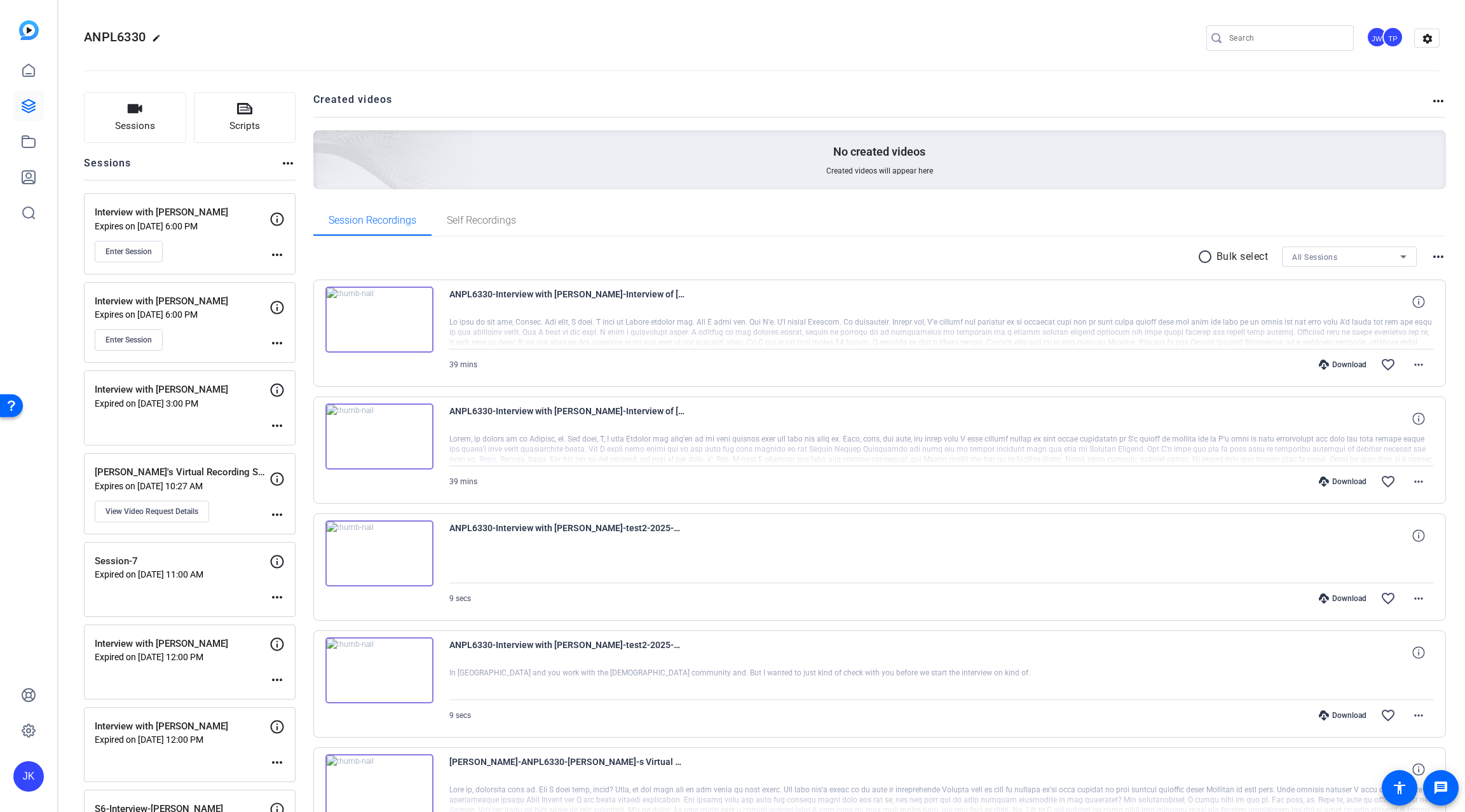
click at [277, 251] on mat-icon "more_horiz" at bounding box center [277, 254] width 15 height 15
click at [297, 275] on span "Edit Session" at bounding box center [308, 273] width 58 height 15
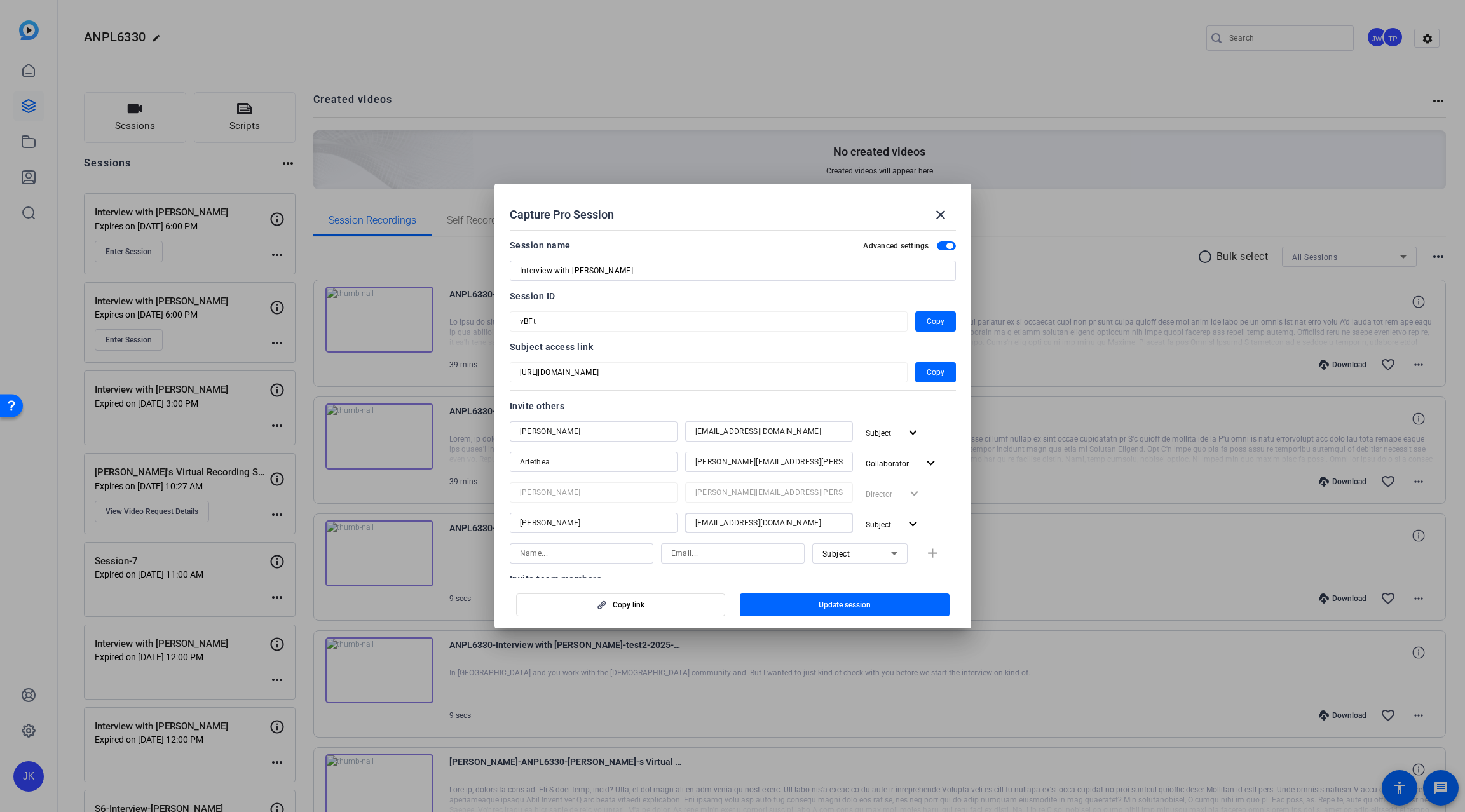
drag, startPoint x: 800, startPoint y: 521, endPoint x: 684, endPoint y: 512, distance: 116.3
click at [684, 512] on div "Tim Strauch tstrauch@oneoc.org Subject expand_more Arlethea arlethea-goden@bisk…" at bounding box center [733, 479] width 446 height 115
click at [618, 194] on h2 "Capture Pro Session close" at bounding box center [733, 204] width 477 height 41
drag, startPoint x: 776, startPoint y: 435, endPoint x: 683, endPoint y: 424, distance: 93.6
click at [685, 424] on div "tstrauch@oneoc.org" at bounding box center [769, 431] width 168 height 20
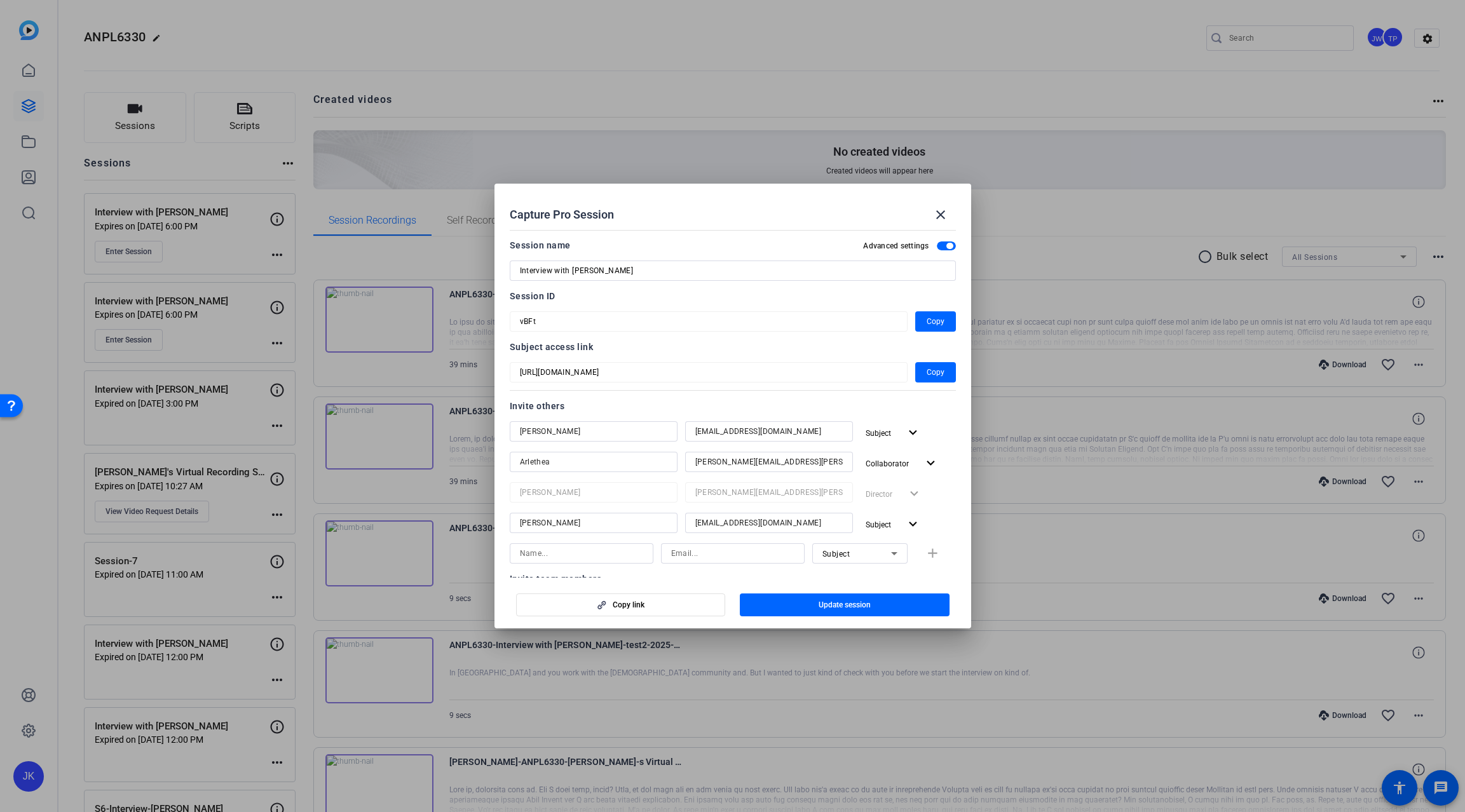
click at [642, 198] on h2 "Capture Pro Session close" at bounding box center [733, 204] width 477 height 41
drag, startPoint x: 801, startPoint y: 463, endPoint x: 677, endPoint y: 450, distance: 124.7
click at [677, 450] on div "Tim Strauch tstrauch@oneoc.org Subject expand_more Arlethea arlethea-goden@bisk…" at bounding box center [733, 479] width 446 height 115
click at [824, 195] on h2 "Capture Pro Session close" at bounding box center [733, 204] width 477 height 41
click at [940, 209] on mat-icon "close" at bounding box center [940, 214] width 15 height 15
